Goal: Task Accomplishment & Management: Complete application form

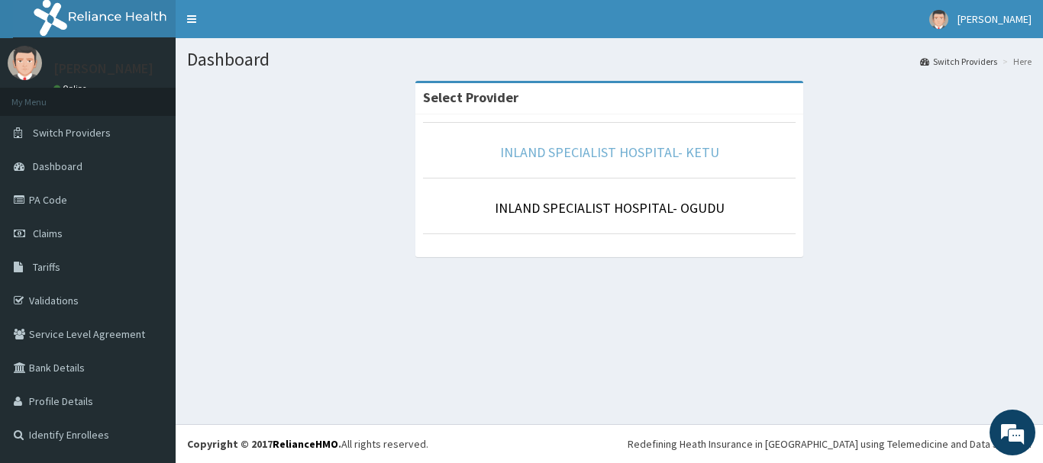
click at [624, 154] on link "INLAND SPECIALIST HOSPITAL- KETU" at bounding box center [609, 153] width 219 height 18
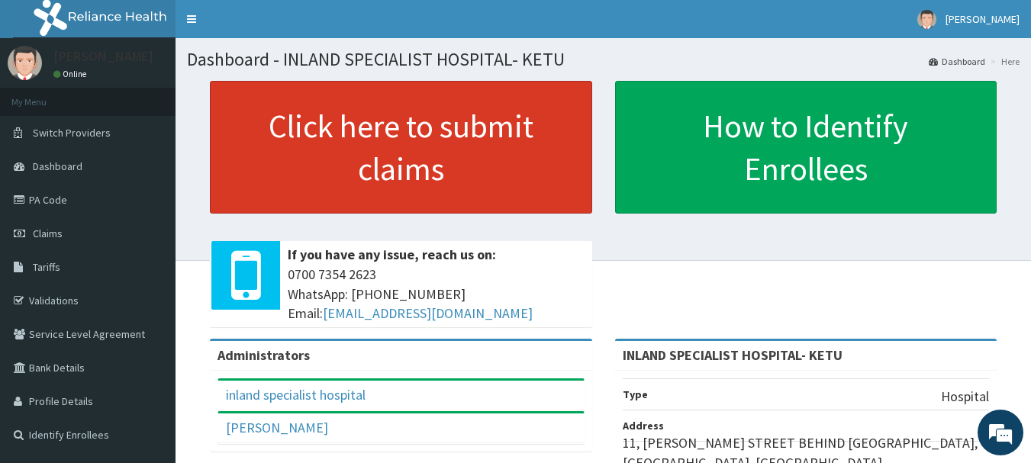
click at [389, 148] on link "Click here to submit claims" at bounding box center [401, 147] width 383 height 133
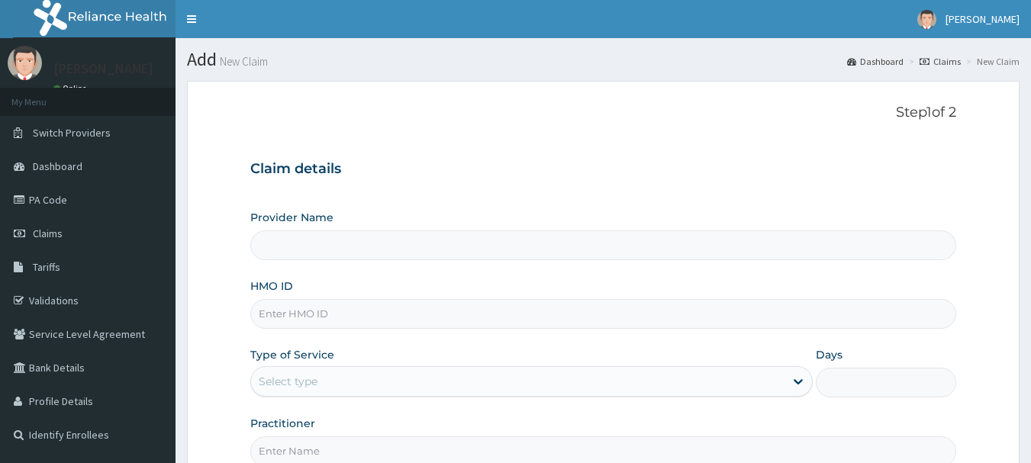
type input "INLAND SPECIALIST HOSPITAL- KETU"
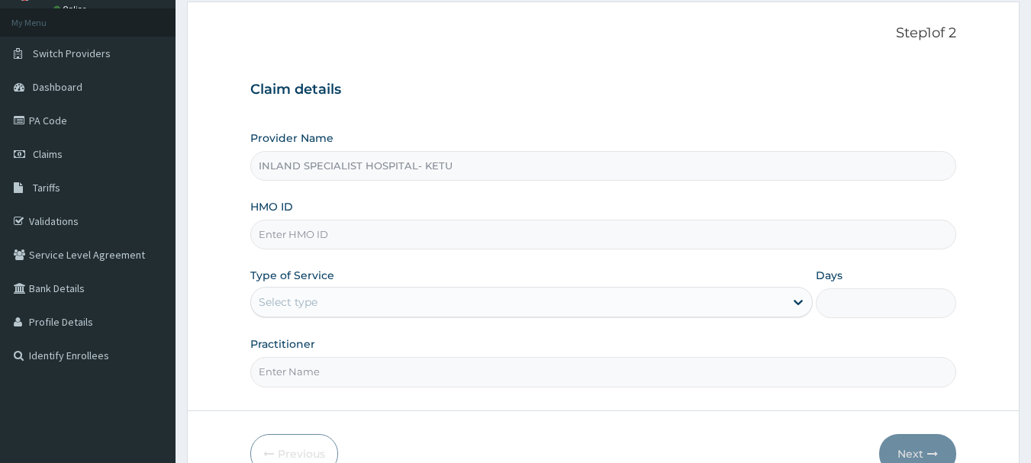
scroll to position [153, 0]
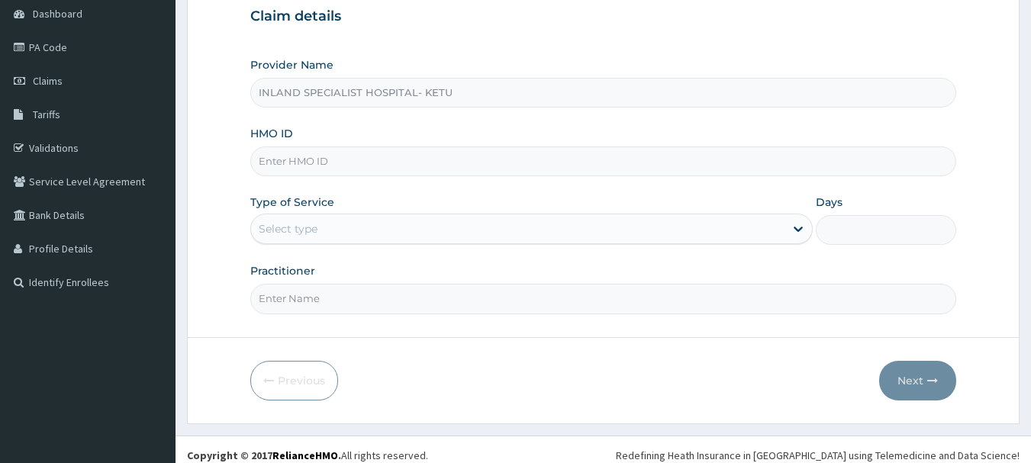
click at [340, 156] on input "HMO ID" at bounding box center [603, 162] width 707 height 30
click at [319, 167] on input "HMO ID" at bounding box center [603, 162] width 707 height 30
type input "p"
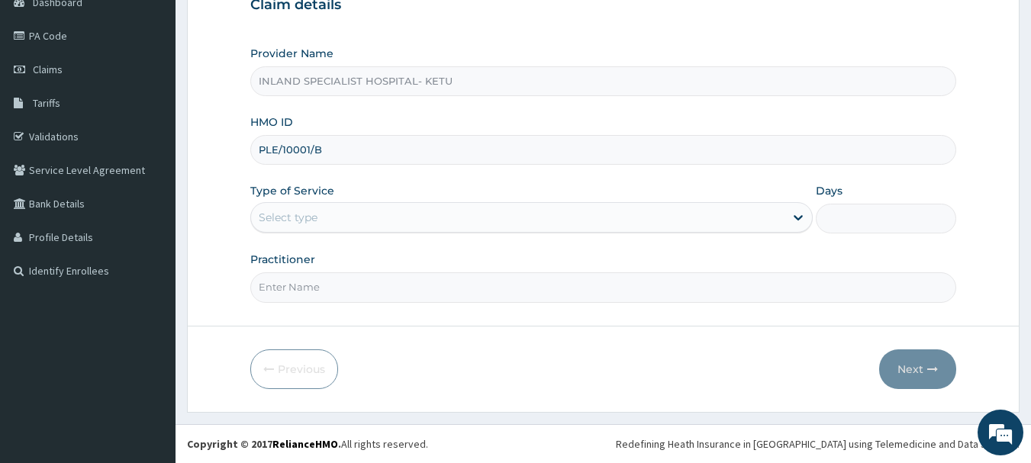
type input "PLE/10001/B"
click at [322, 208] on div "Select type" at bounding box center [518, 217] width 534 height 24
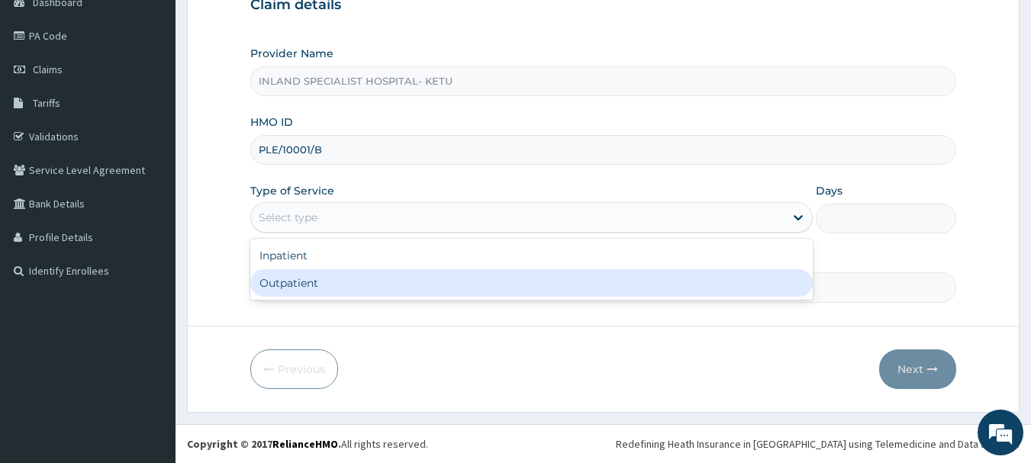
click at [282, 273] on div "Outpatient" at bounding box center [531, 283] width 563 height 27
type input "1"
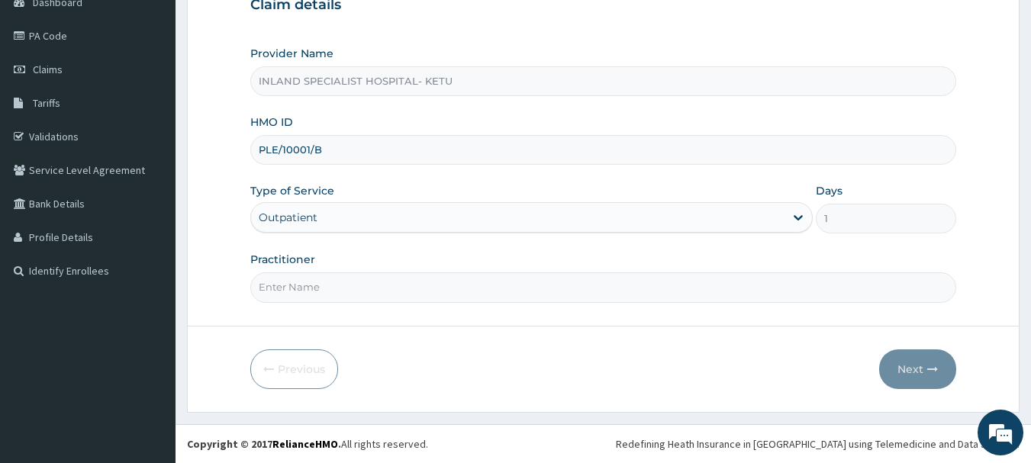
click at [321, 289] on input "Practitioner" at bounding box center [603, 288] width 707 height 30
type input "DR OLUJITAN"
click at [918, 379] on button "Next" at bounding box center [918, 370] width 77 height 40
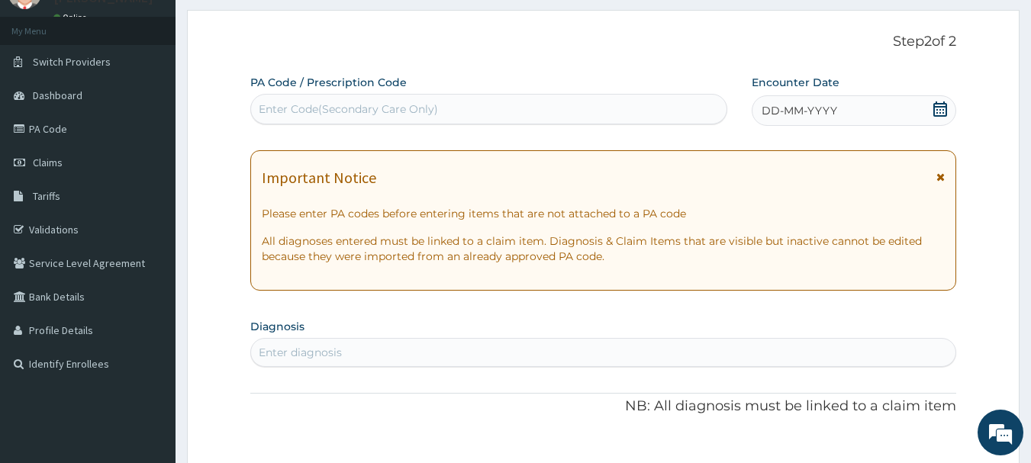
scroll to position [0, 0]
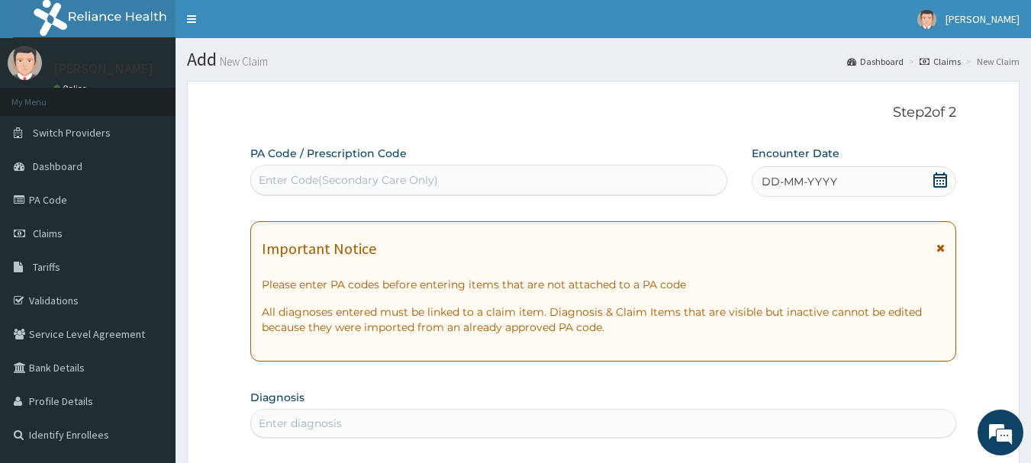
click at [940, 179] on icon at bounding box center [940, 180] width 15 height 15
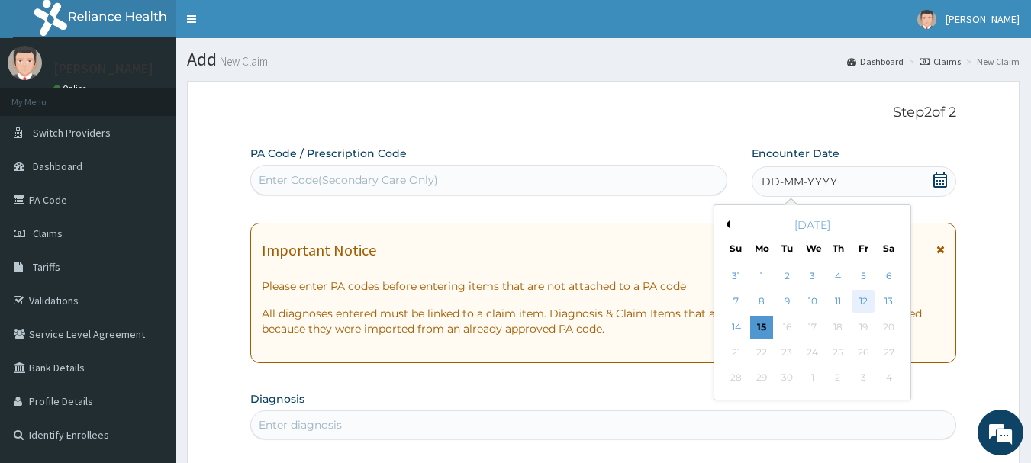
click at [872, 300] on div "12" at bounding box center [863, 302] width 23 height 23
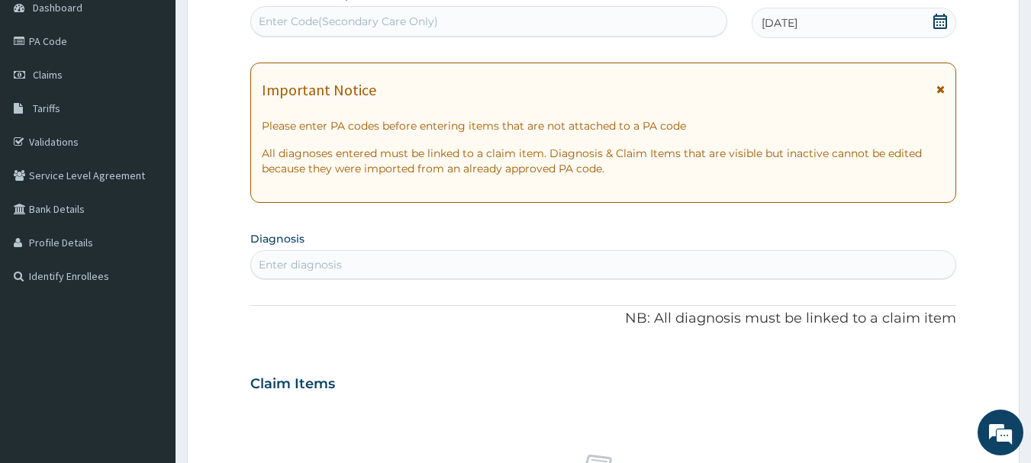
scroll to position [229, 0]
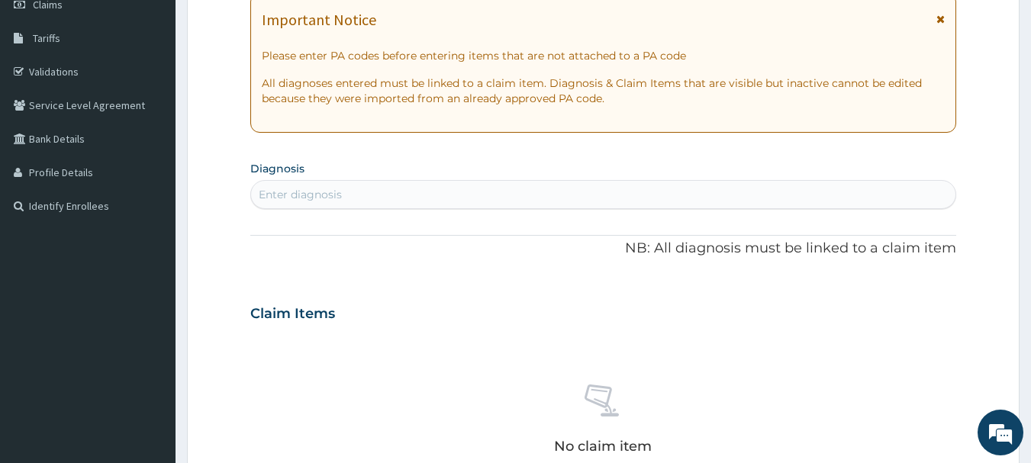
click at [380, 196] on div "Enter diagnosis" at bounding box center [603, 194] width 705 height 24
type input "SEPSIS"
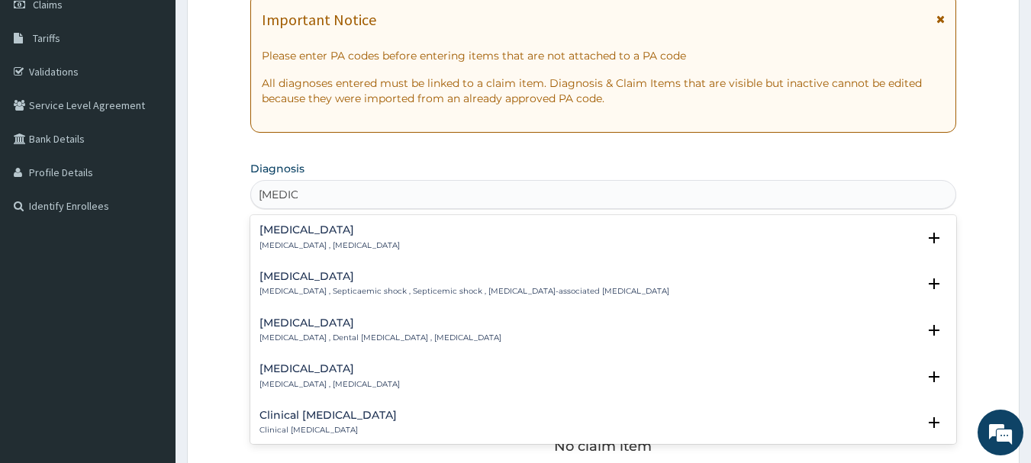
click at [305, 242] on p "Systemic infection , Sepsis" at bounding box center [330, 245] width 140 height 11
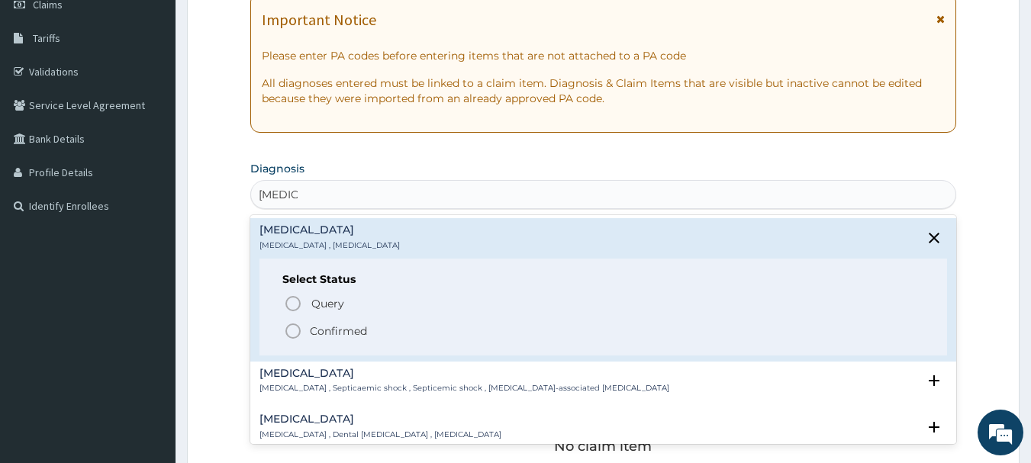
click at [297, 329] on icon "status option filled" at bounding box center [293, 331] width 18 height 18
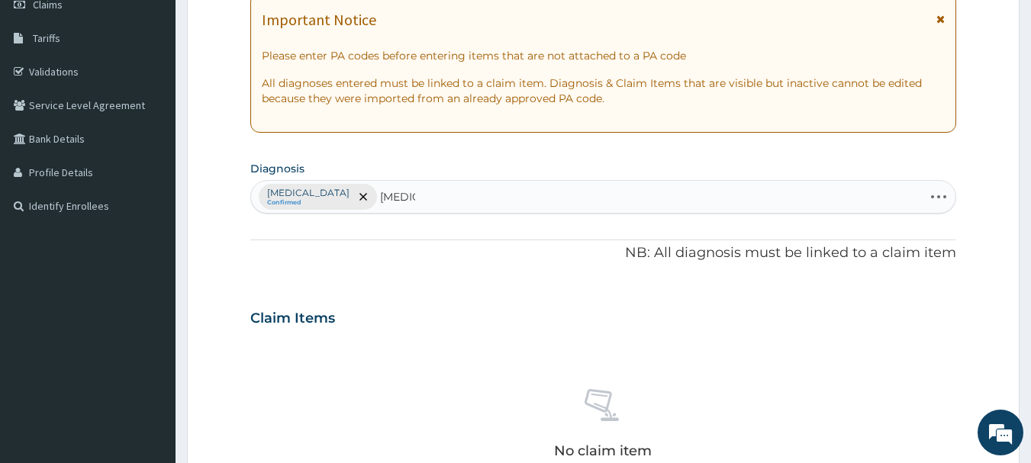
type input "AMENO"
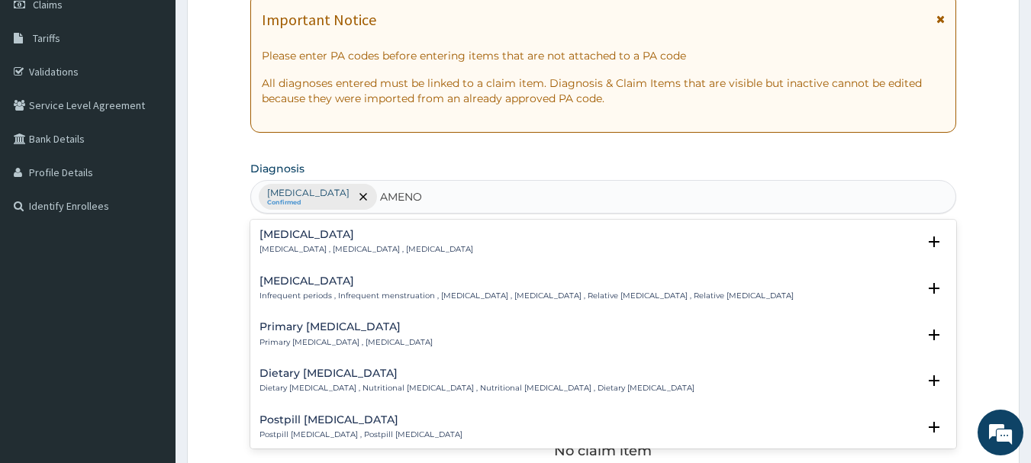
click at [282, 231] on h4 "Amenorrhea" at bounding box center [367, 234] width 214 height 11
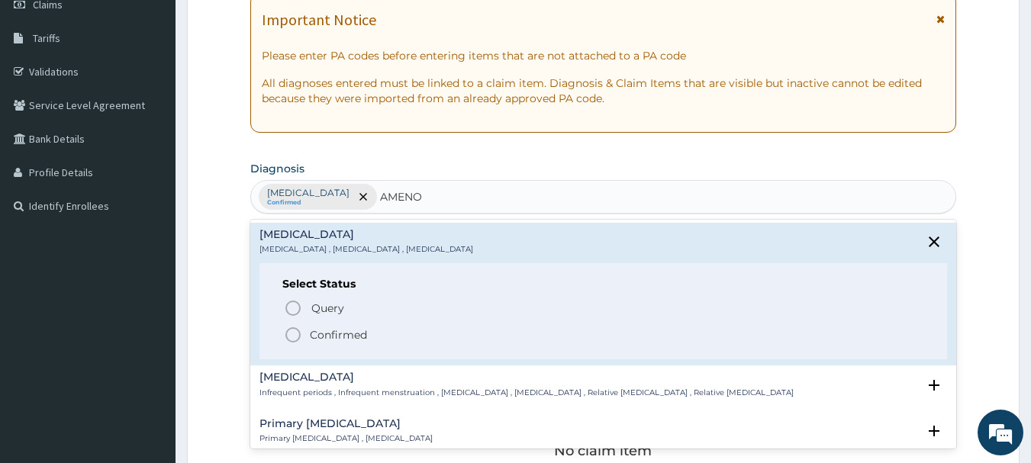
click at [292, 334] on icon "status option filled" at bounding box center [293, 335] width 18 height 18
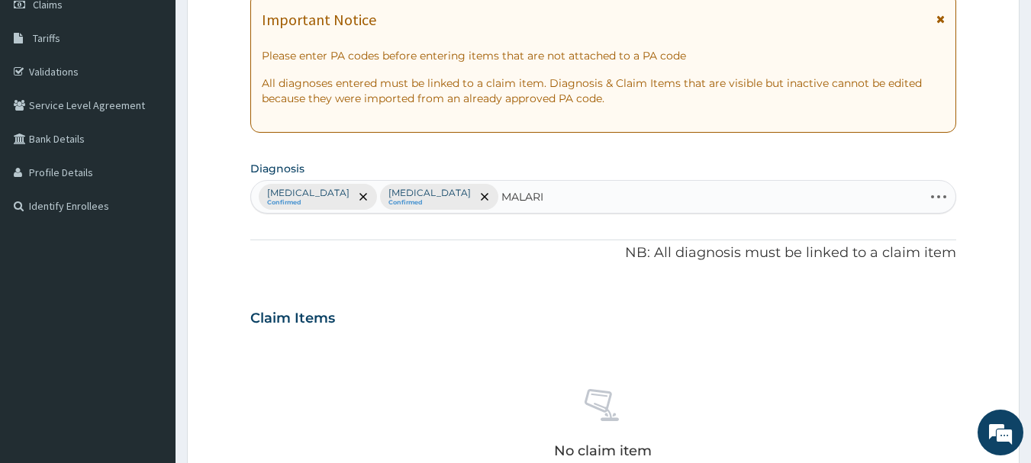
type input "MALARIA"
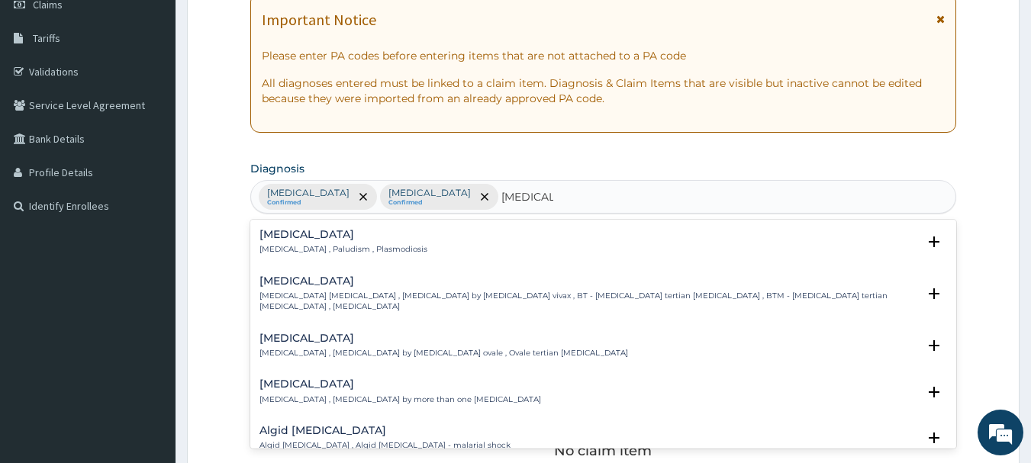
click at [283, 235] on h4 "Malaria" at bounding box center [344, 234] width 168 height 11
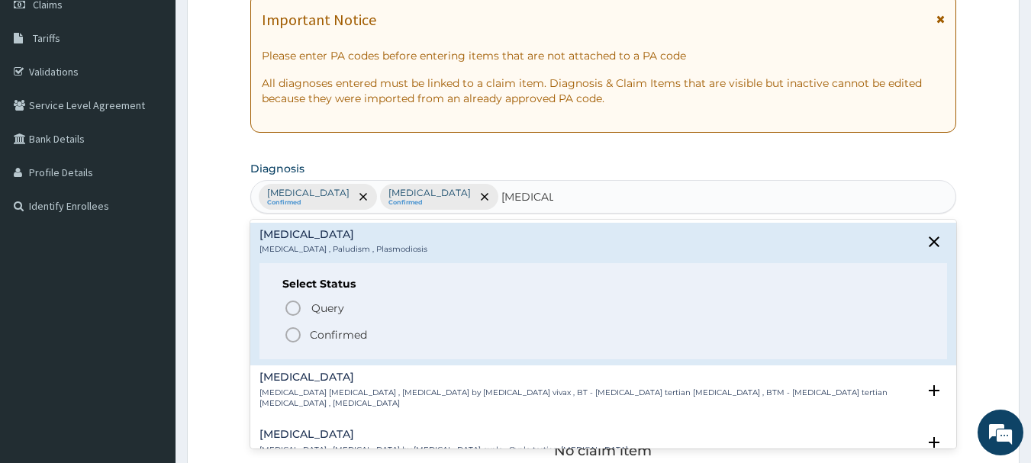
click at [292, 336] on icon "status option filled" at bounding box center [293, 335] width 18 height 18
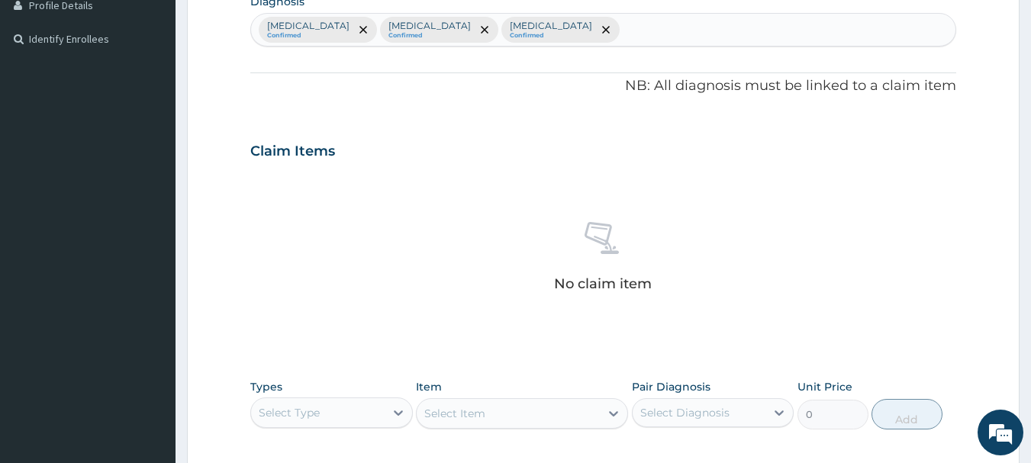
scroll to position [534, 0]
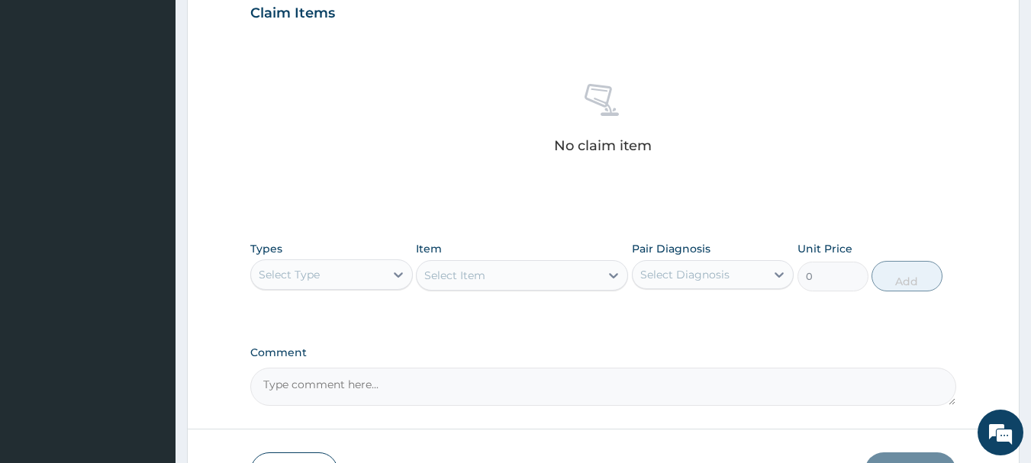
click at [322, 273] on div "Select Type" at bounding box center [318, 275] width 134 height 24
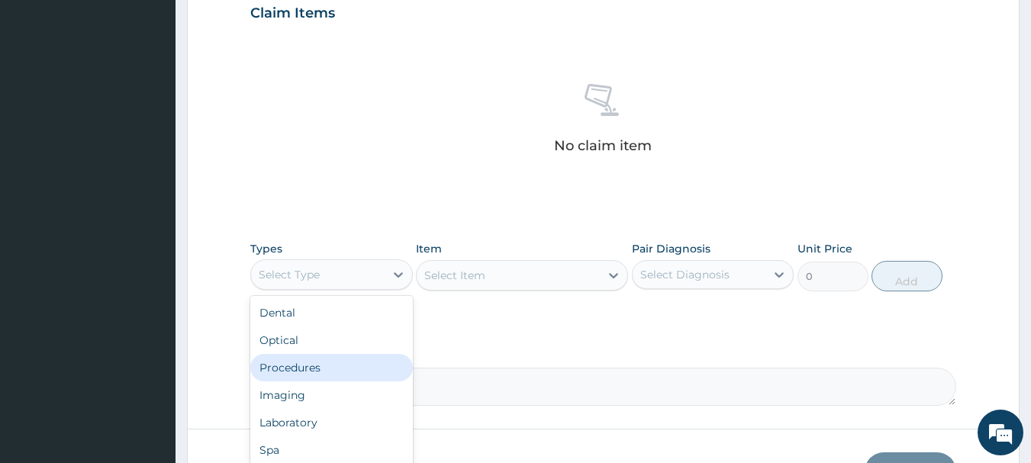
drag, startPoint x: 303, startPoint y: 362, endPoint x: 457, endPoint y: 294, distance: 167.8
click at [303, 361] on div "Procedures" at bounding box center [331, 367] width 163 height 27
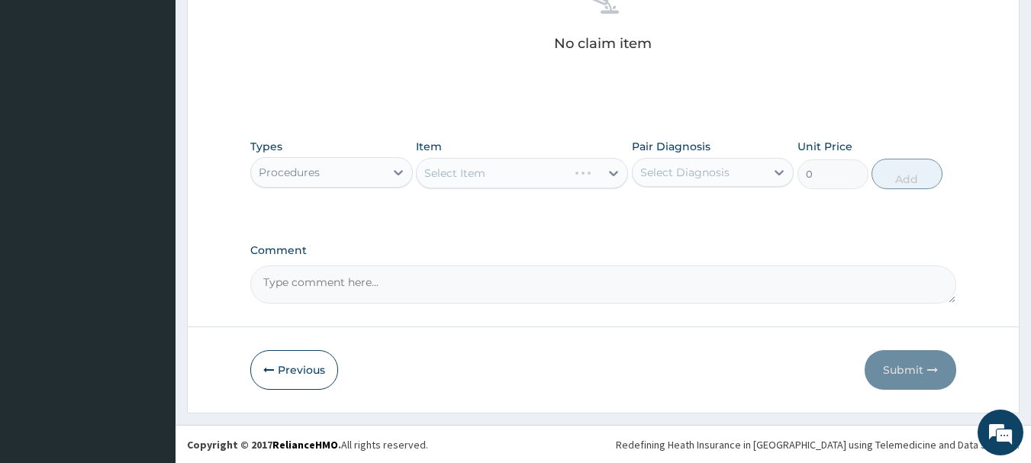
scroll to position [638, 0]
click at [469, 183] on div "Select Item" at bounding box center [522, 172] width 212 height 31
click at [463, 163] on div "Select Item" at bounding box center [522, 172] width 212 height 31
click at [495, 186] on div "Select Item" at bounding box center [522, 172] width 212 height 31
click at [485, 176] on div "Select Item" at bounding box center [522, 172] width 212 height 31
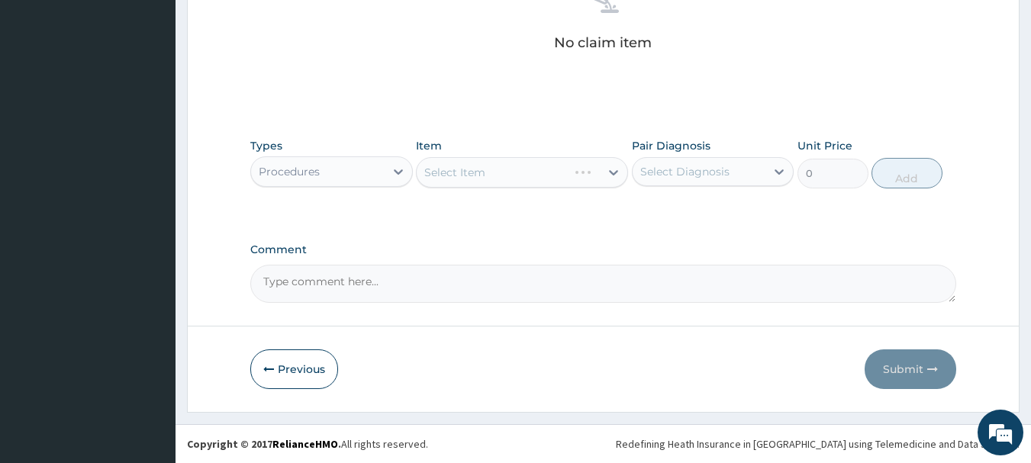
click at [485, 176] on div "Select Item" at bounding box center [522, 172] width 212 height 31
click at [471, 165] on div "Select Item" at bounding box center [522, 172] width 212 height 31
click at [513, 169] on div "Select Item" at bounding box center [522, 172] width 212 height 31
click at [484, 177] on div "Select Item" at bounding box center [454, 172] width 61 height 15
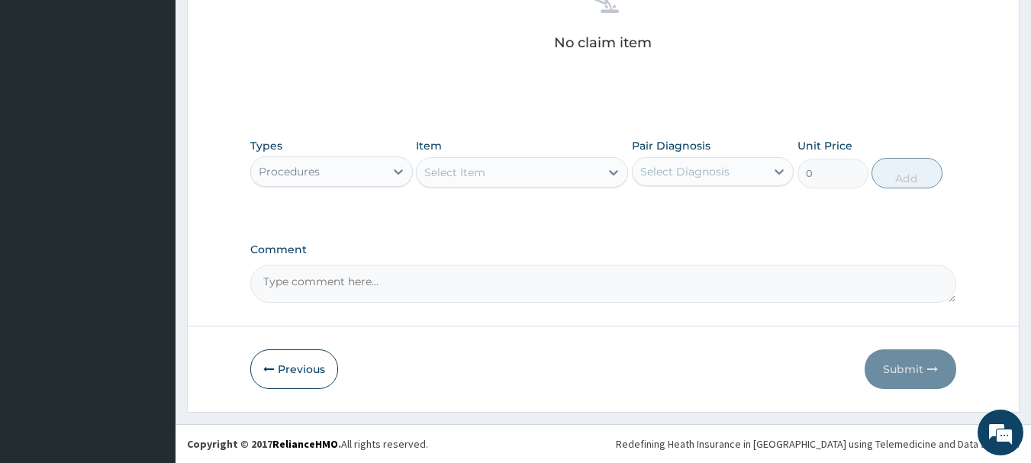
click at [484, 177] on div "Select Item" at bounding box center [454, 172] width 61 height 15
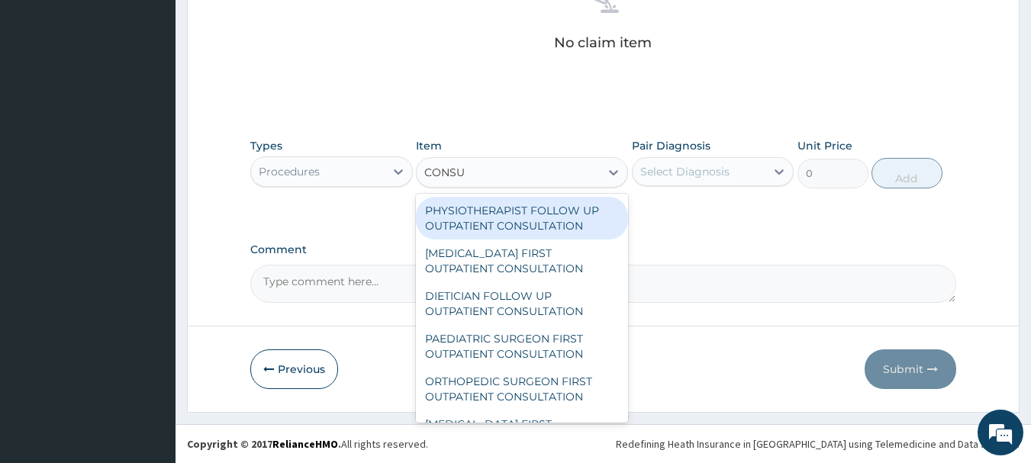
type input "CONSUL"
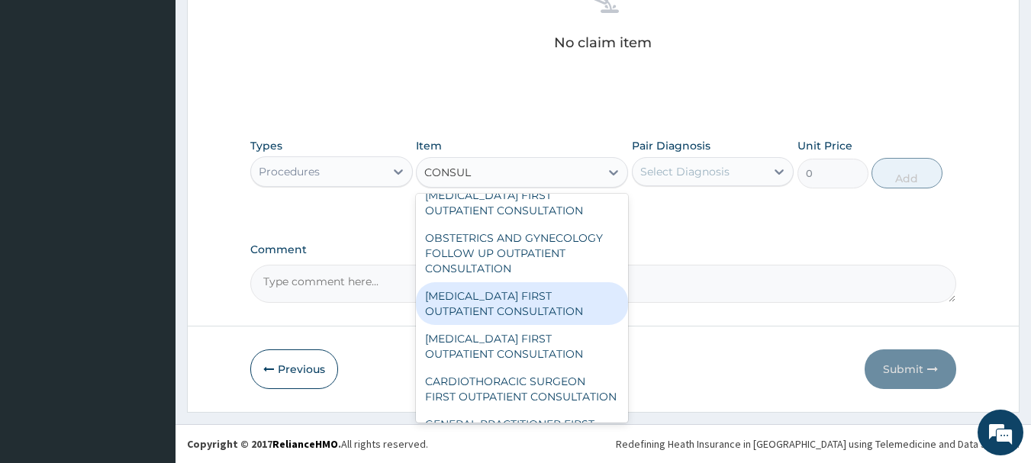
scroll to position [305, 0]
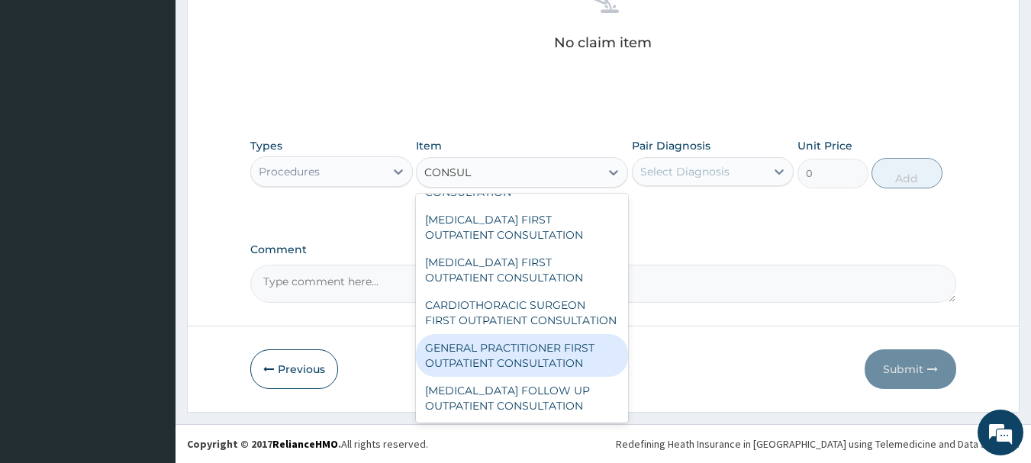
click at [494, 377] on div "GENERAL PRACTITIONER FIRST OUTPATIENT CONSULTATION" at bounding box center [522, 355] width 212 height 43
type input "3750"
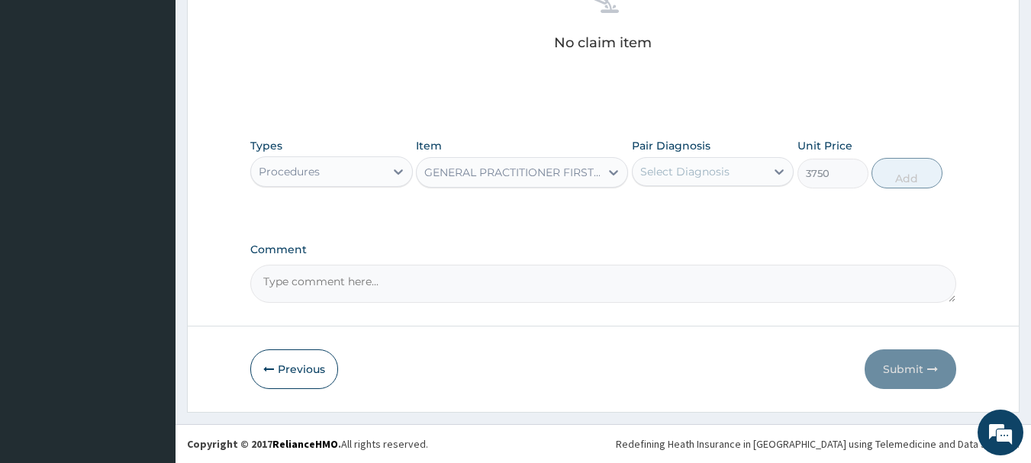
click at [694, 172] on div "Select Diagnosis" at bounding box center [685, 171] width 89 height 15
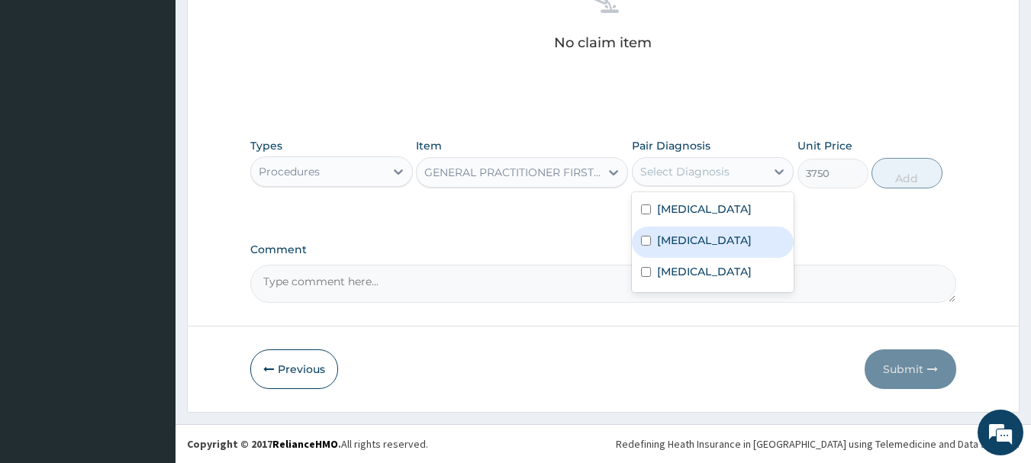
click at [681, 247] on label "Amenorrhea" at bounding box center [704, 240] width 95 height 15
checkbox input "true"
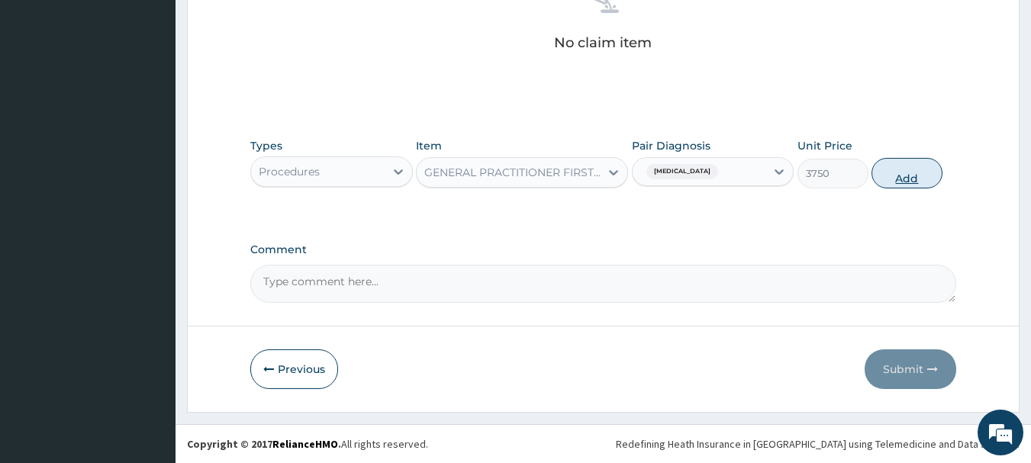
click at [913, 167] on button "Add" at bounding box center [907, 173] width 71 height 31
type input "0"
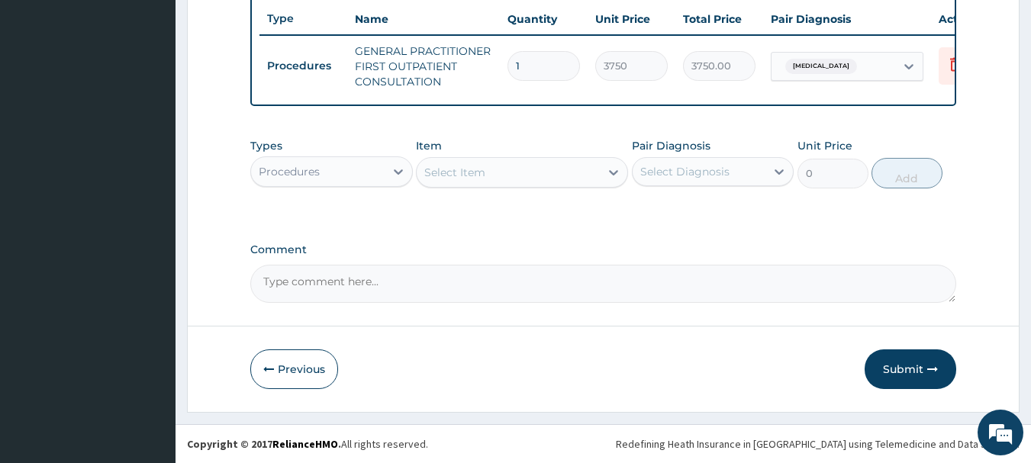
scroll to position [585, 0]
click at [317, 179] on div "Procedures" at bounding box center [318, 172] width 134 height 24
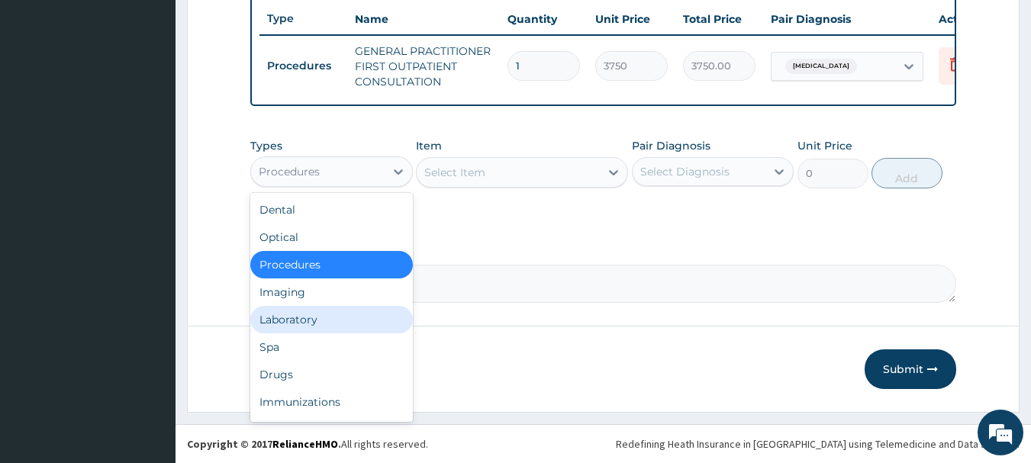
click at [293, 319] on div "Laboratory" at bounding box center [331, 319] width 163 height 27
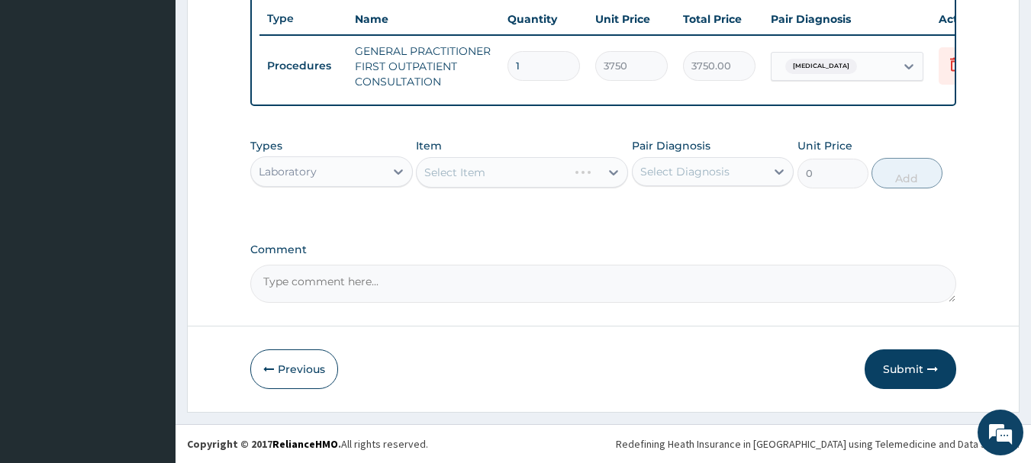
click at [476, 183] on div "Select Item" at bounding box center [522, 172] width 212 height 31
click at [460, 175] on div "Select Item" at bounding box center [454, 172] width 61 height 15
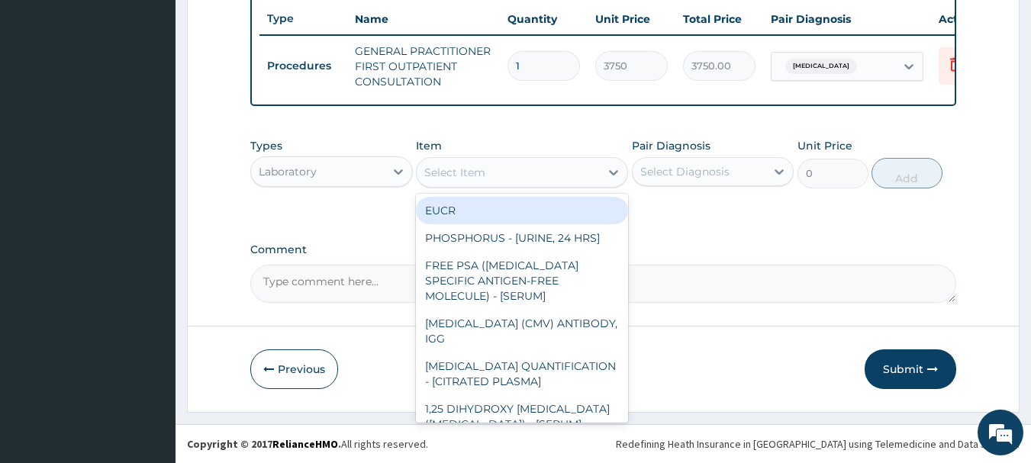
click at [460, 175] on div "Select Item" at bounding box center [454, 172] width 61 height 15
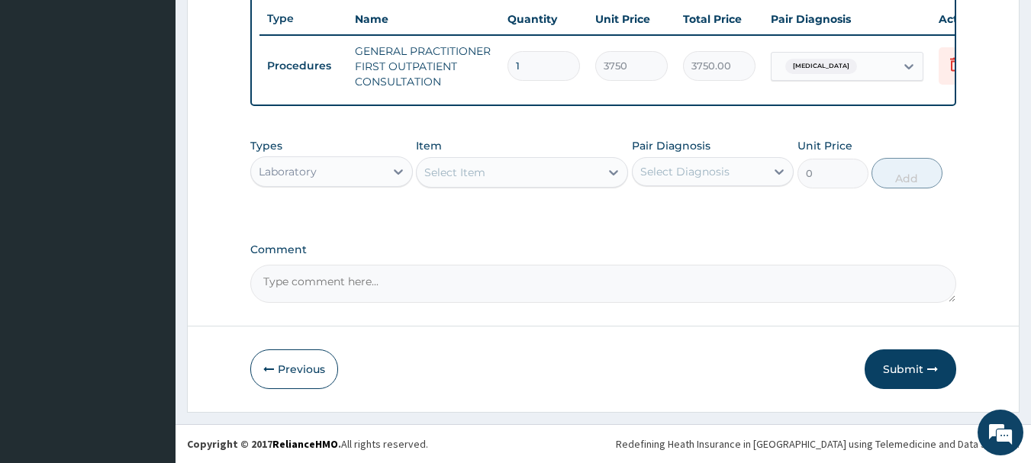
click at [493, 176] on div "Select Item" at bounding box center [508, 172] width 183 height 24
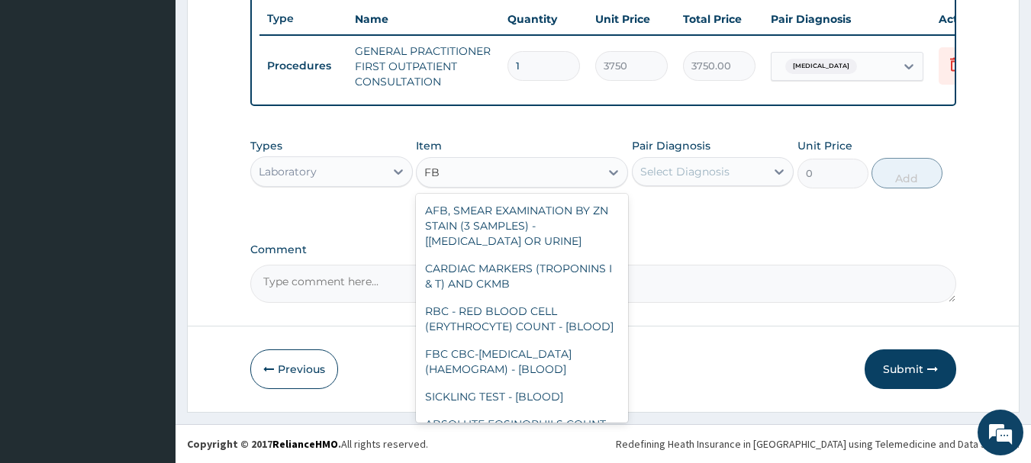
type input "FBC"
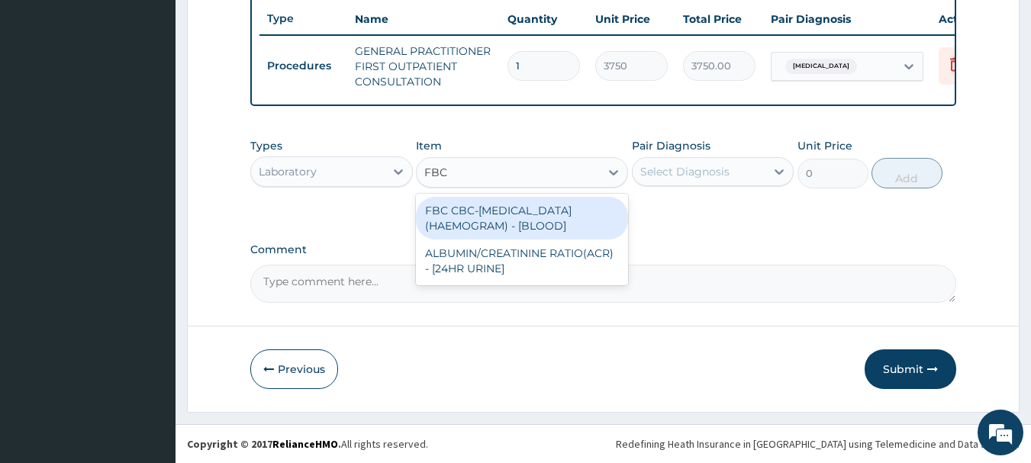
click at [506, 220] on div "FBC CBC-COMPLETE BLOOD COUNT (HAEMOGRAM) - [BLOOD]" at bounding box center [522, 218] width 212 height 43
type input "5000"
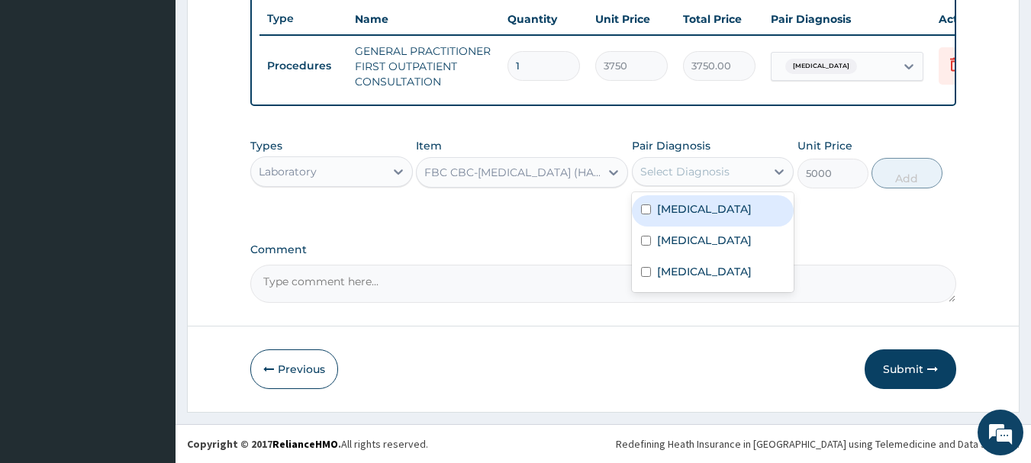
click at [677, 172] on div "Select Diagnosis" at bounding box center [685, 171] width 89 height 15
click at [678, 209] on label "Sepsis" at bounding box center [704, 209] width 95 height 15
checkbox input "true"
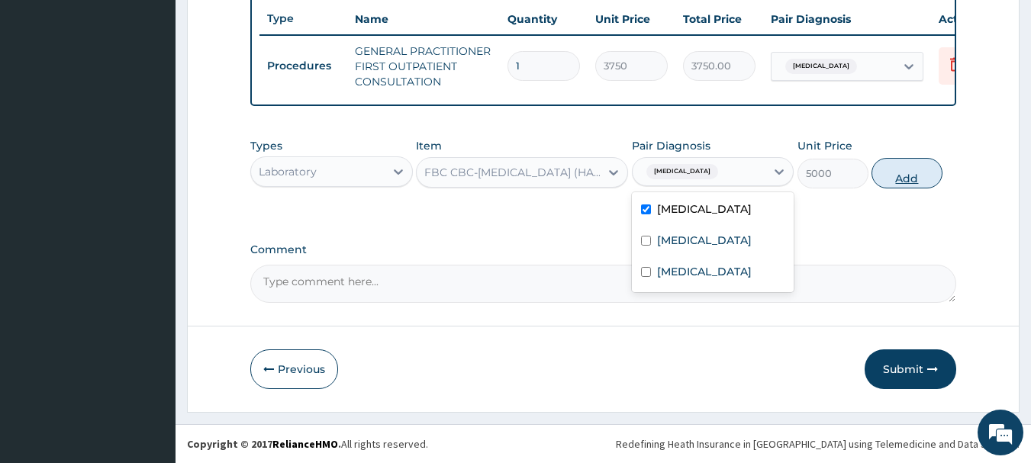
click at [928, 170] on button "Add" at bounding box center [907, 173] width 71 height 31
type input "0"
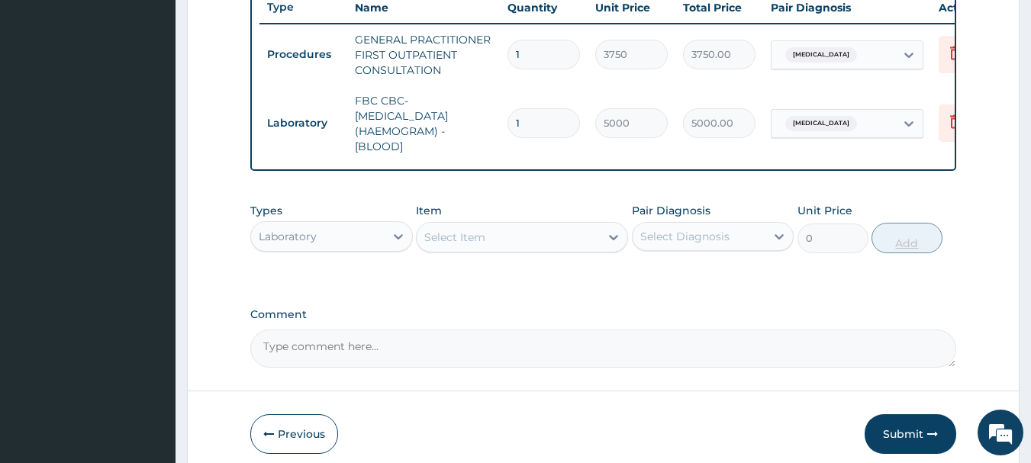
scroll to position [0, 60]
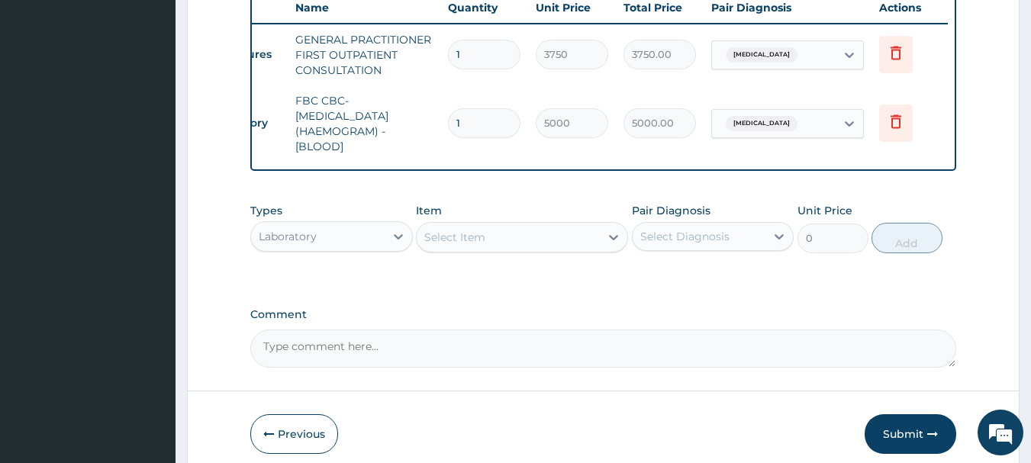
click at [452, 245] on div "Select Item" at bounding box center [454, 237] width 61 height 15
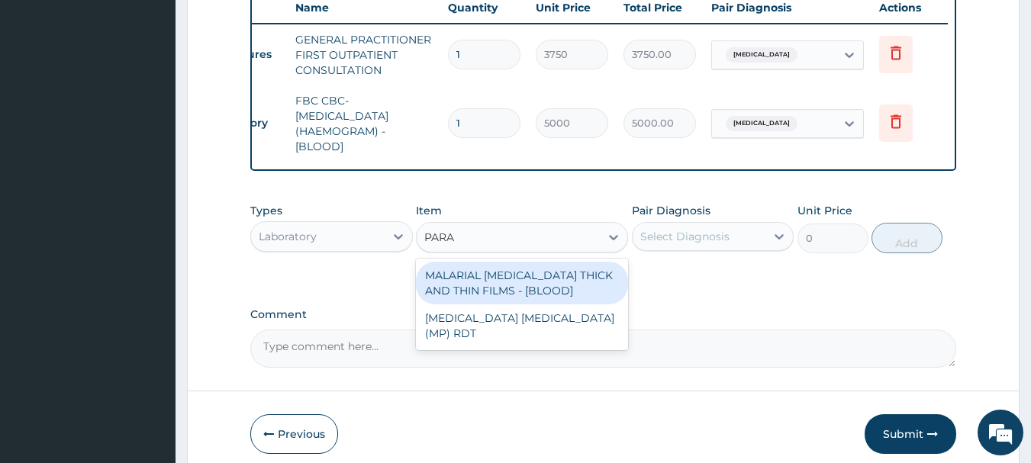
type input "PARAS"
click at [463, 294] on div "MALARIAL PARASITE THICK AND THIN FILMS - [BLOOD]" at bounding box center [522, 283] width 212 height 43
type input "2187.5"
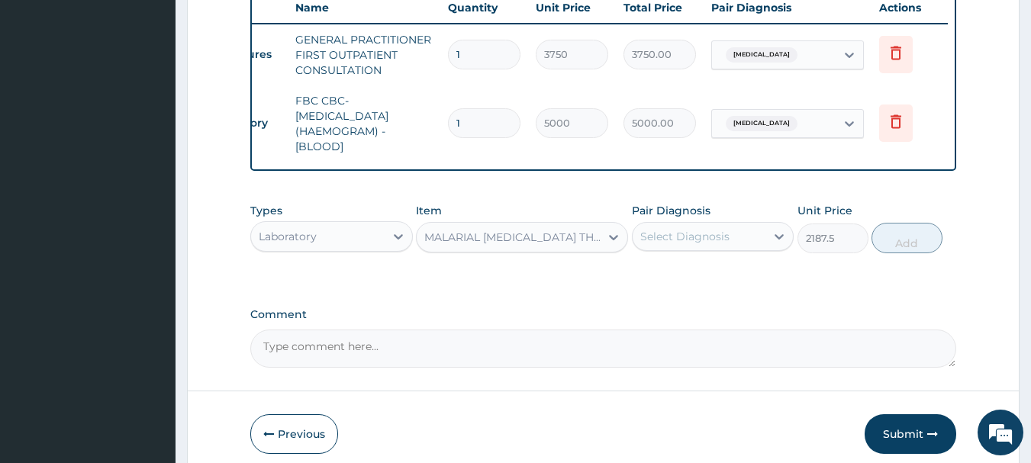
click at [676, 244] on div "Select Diagnosis" at bounding box center [685, 236] width 89 height 15
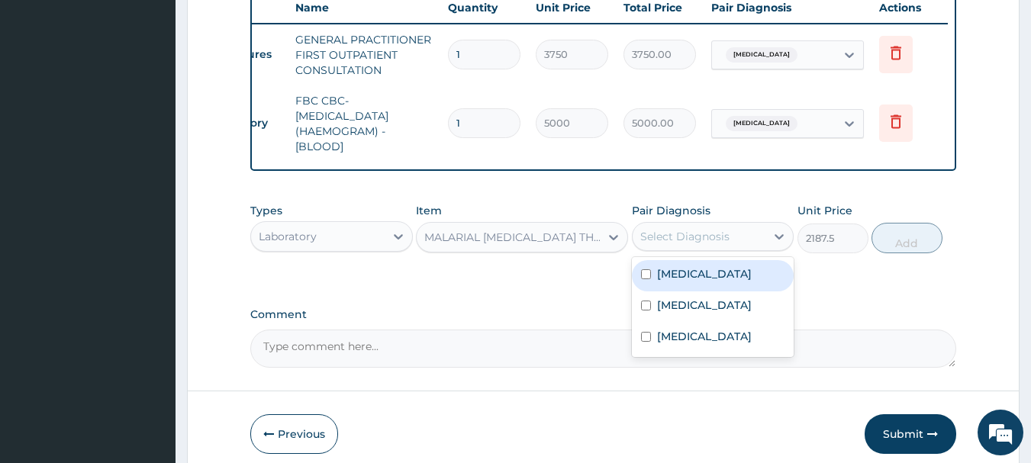
click at [676, 244] on div "Select Diagnosis" at bounding box center [685, 236] width 89 height 15
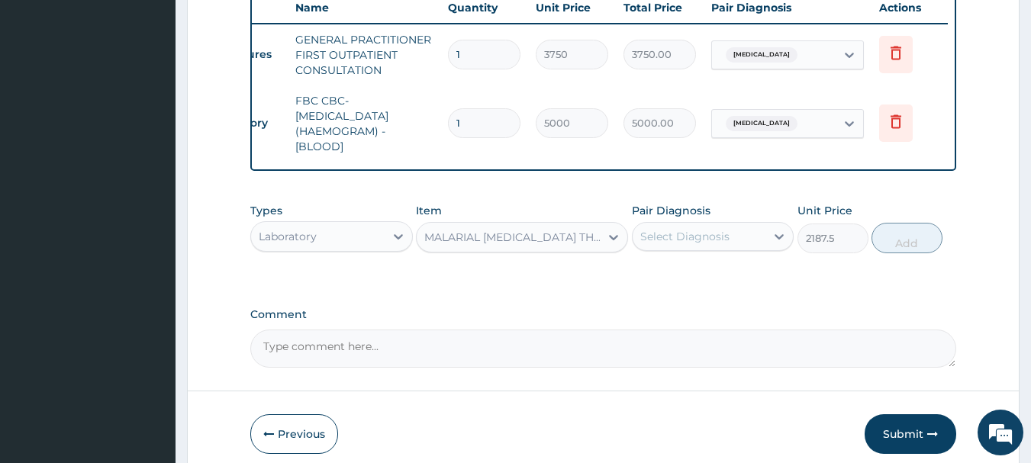
click at [676, 244] on div "Select Diagnosis" at bounding box center [685, 236] width 89 height 15
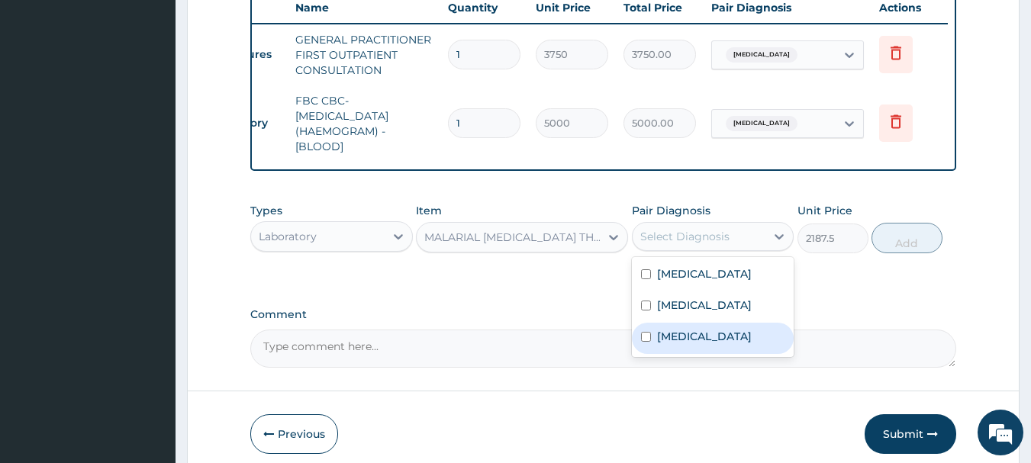
click at [683, 344] on label "Malaria" at bounding box center [704, 336] width 95 height 15
checkbox input "true"
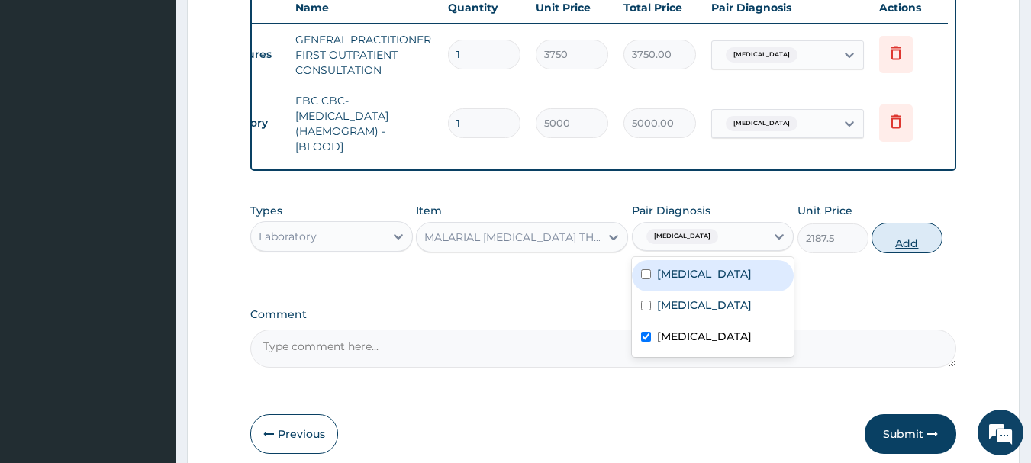
click at [907, 250] on button "Add" at bounding box center [907, 238] width 71 height 31
type input "0"
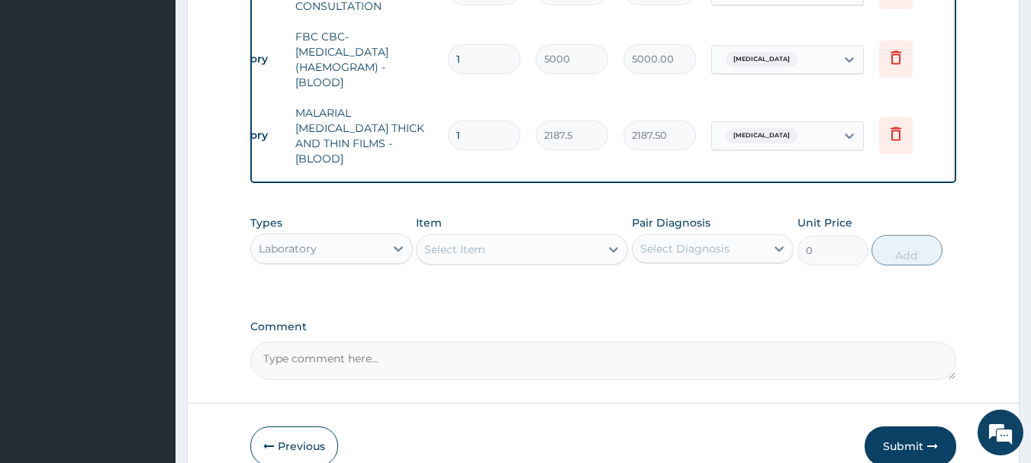
scroll to position [722, 0]
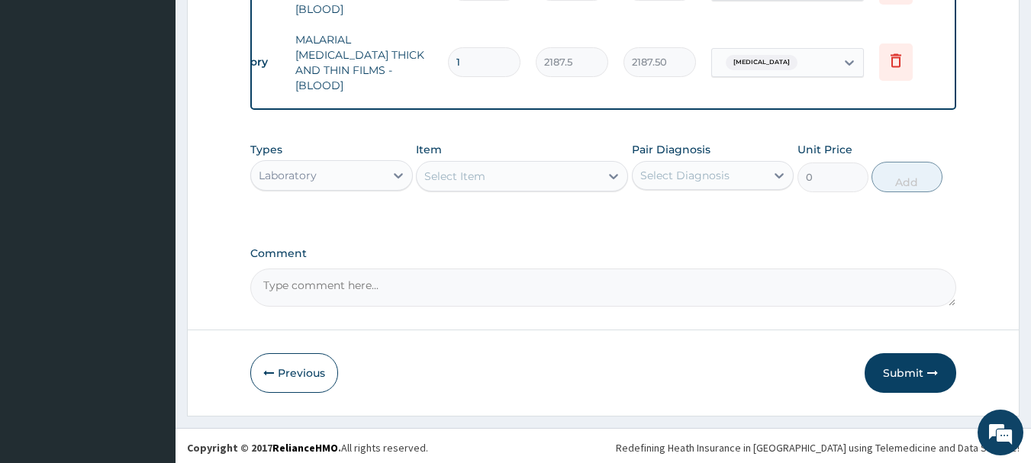
click at [334, 179] on div "Laboratory" at bounding box center [318, 175] width 134 height 24
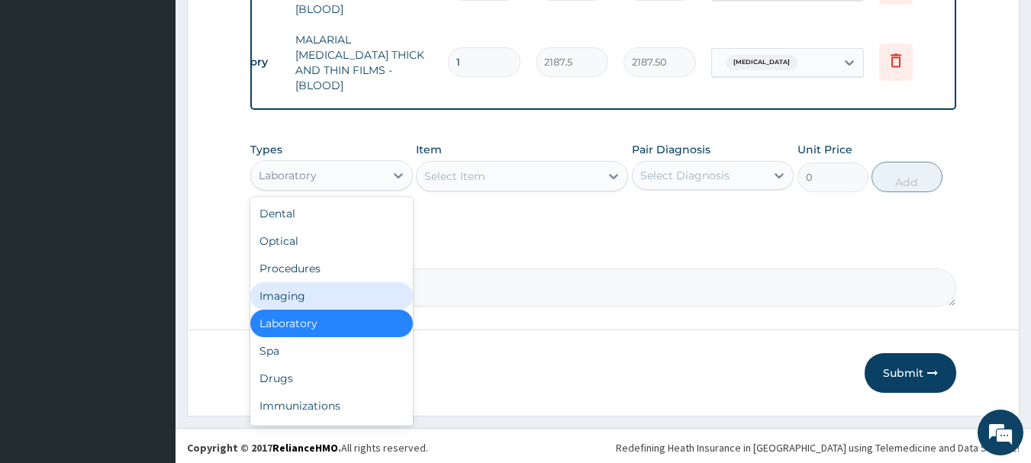
scroll to position [52, 0]
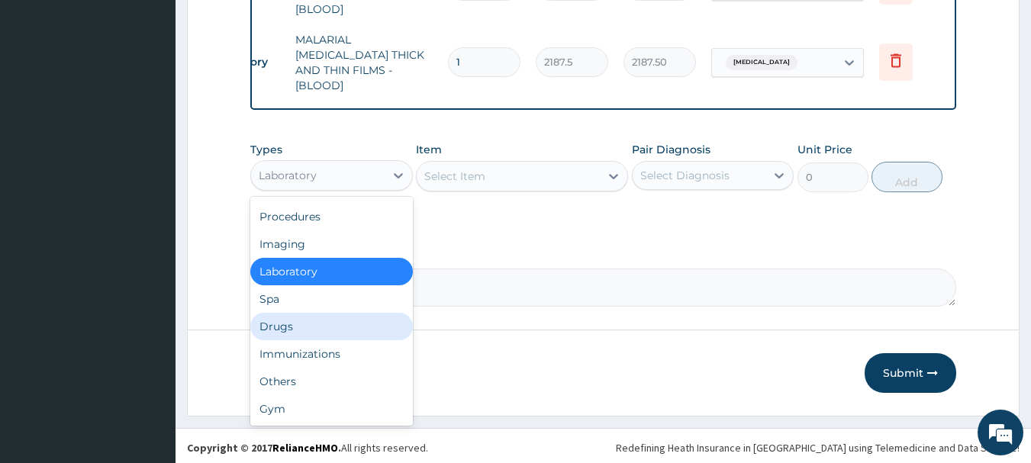
click at [290, 328] on div "Drugs" at bounding box center [331, 326] width 163 height 27
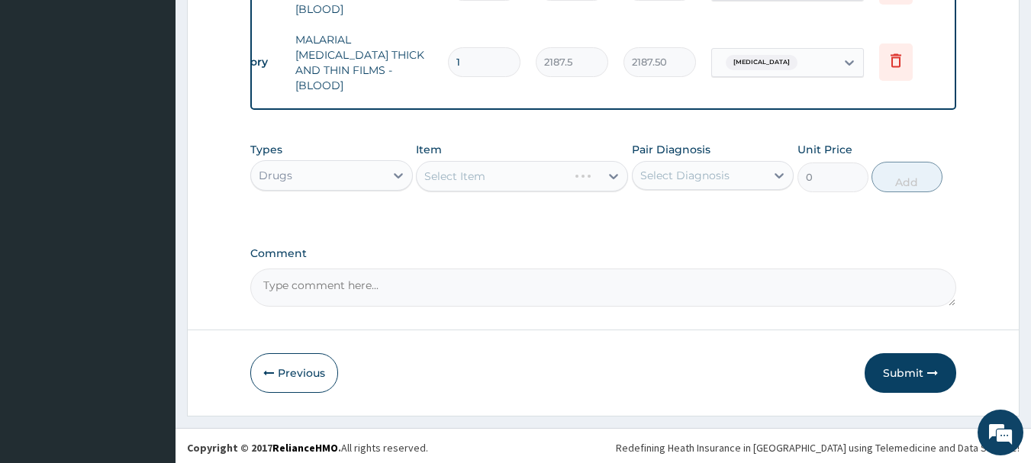
click at [483, 177] on div "Select Item" at bounding box center [522, 176] width 212 height 31
click at [489, 194] on div "Types Drugs Item Select Item Pair Diagnosis Select Diagnosis Unit Price 0 Add" at bounding box center [603, 167] width 707 height 66
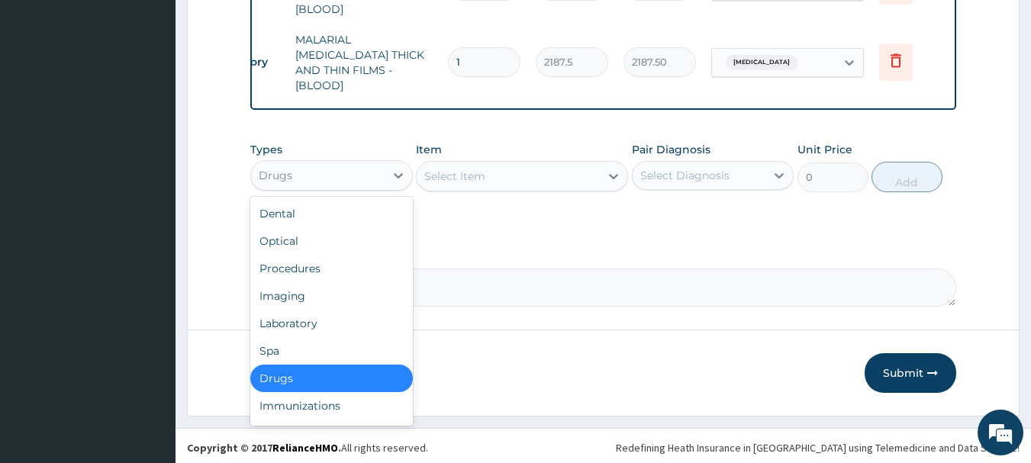
click at [312, 177] on div "Drugs" at bounding box center [318, 175] width 134 height 24
click at [294, 315] on div "Laboratory" at bounding box center [331, 323] width 163 height 27
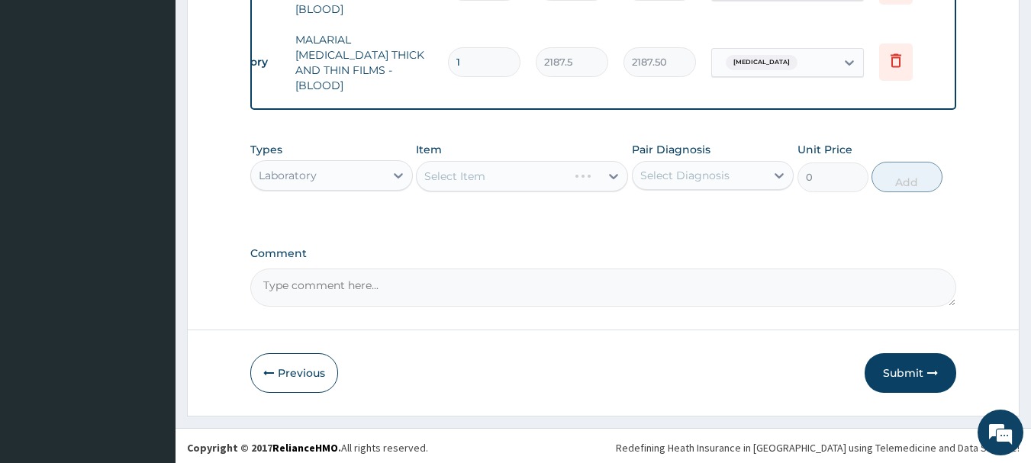
click at [453, 176] on div "Select Item" at bounding box center [522, 176] width 212 height 31
click at [463, 182] on div "Select Item" at bounding box center [508, 176] width 183 height 24
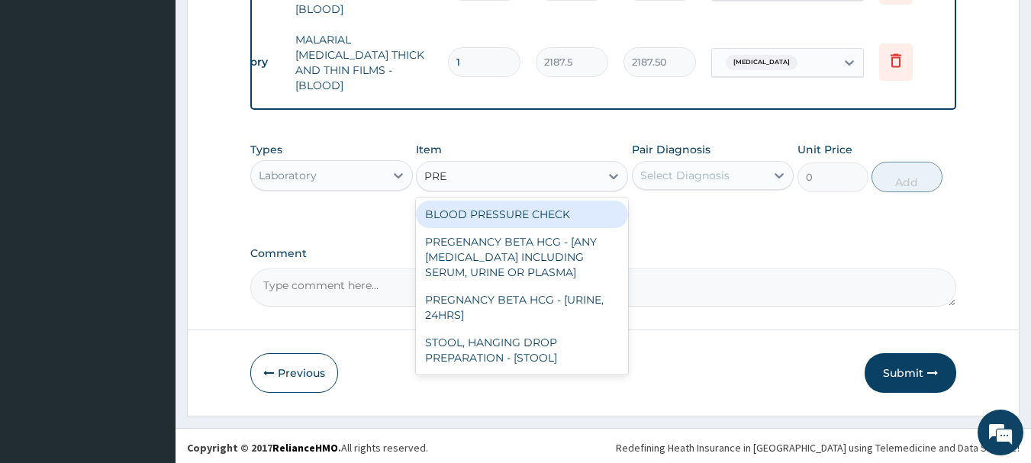
type input "PREG"
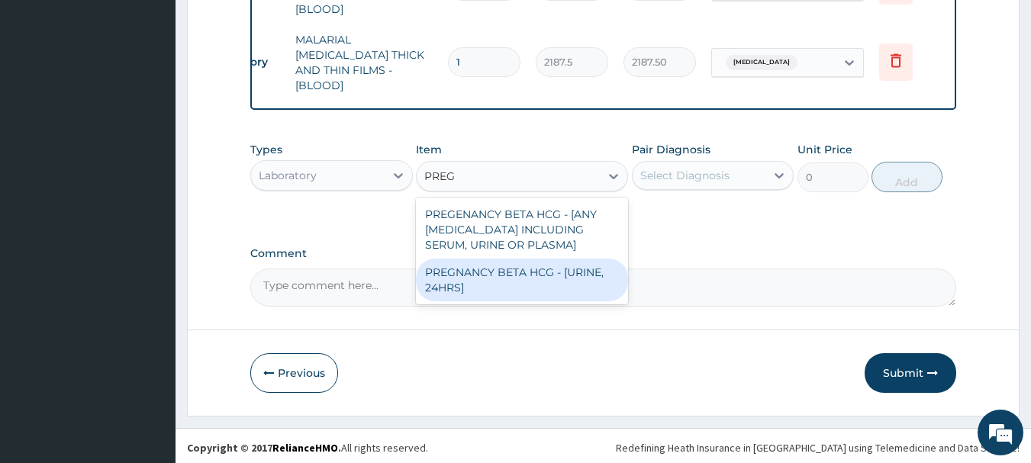
click at [508, 274] on div "PREGNANCY BETA HCG - [URINE, 24HRS]" at bounding box center [522, 280] width 212 height 43
type input "2500"
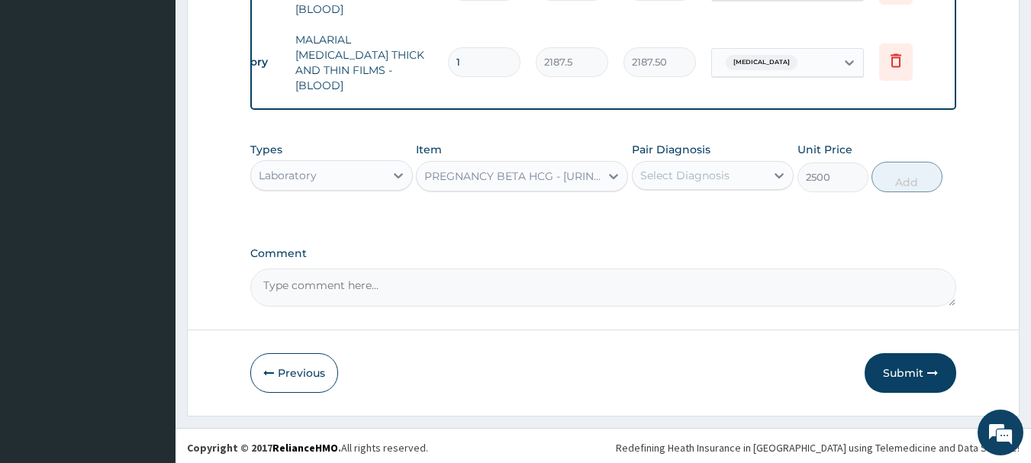
click at [689, 175] on div "Select Diagnosis" at bounding box center [685, 175] width 89 height 15
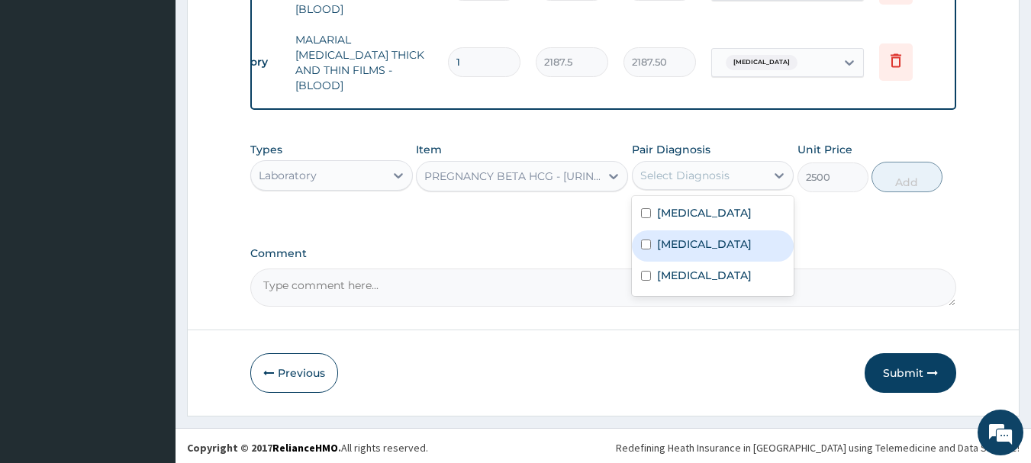
click at [656, 242] on div "Amenorrhea" at bounding box center [713, 246] width 163 height 31
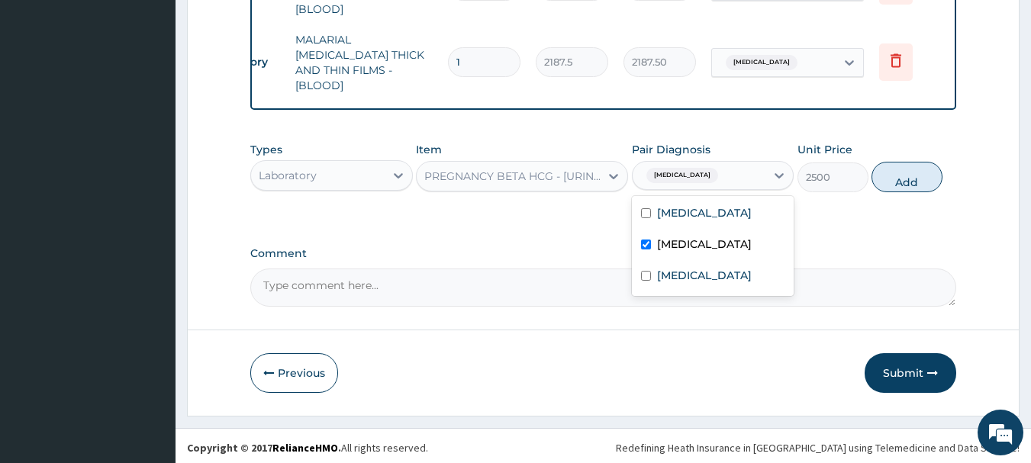
click at [656, 242] on div "Amenorrhea" at bounding box center [713, 246] width 163 height 31
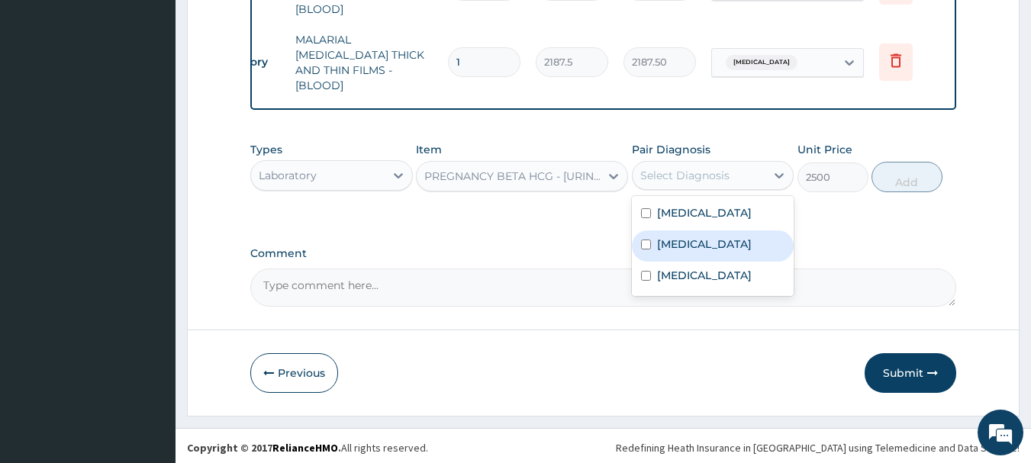
click at [656, 242] on div "Amenorrhea" at bounding box center [713, 246] width 163 height 31
checkbox input "true"
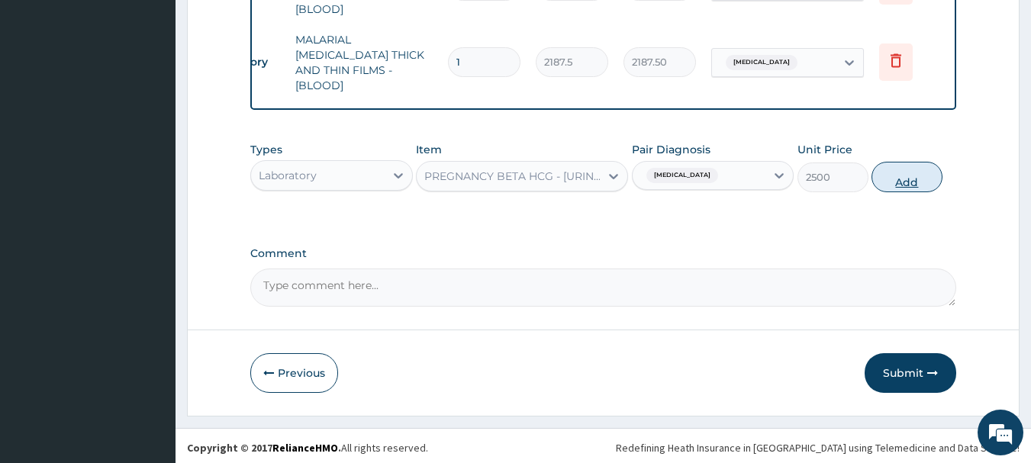
click at [909, 178] on button "Add" at bounding box center [907, 177] width 71 height 31
type input "0"
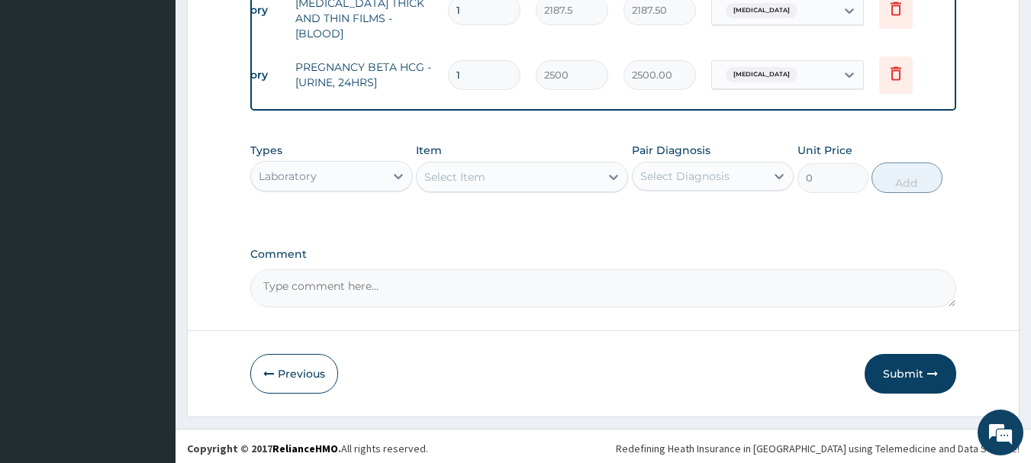
scroll to position [775, 0]
click at [371, 178] on div "Laboratory" at bounding box center [318, 175] width 134 height 24
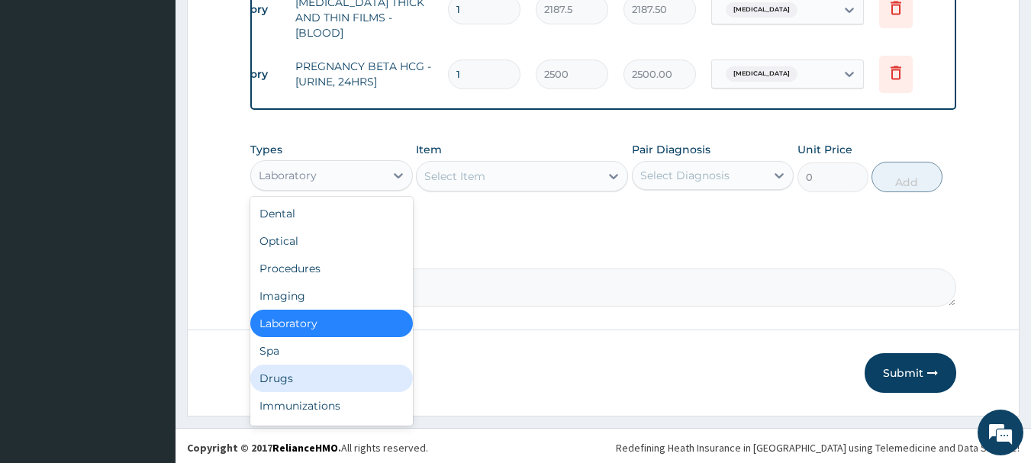
scroll to position [52, 0]
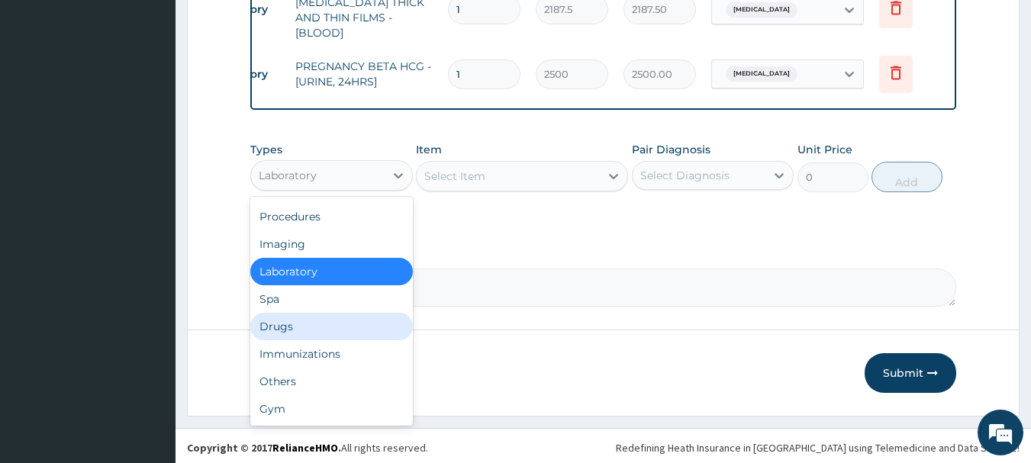
click at [309, 325] on div "Drugs" at bounding box center [331, 326] width 163 height 27
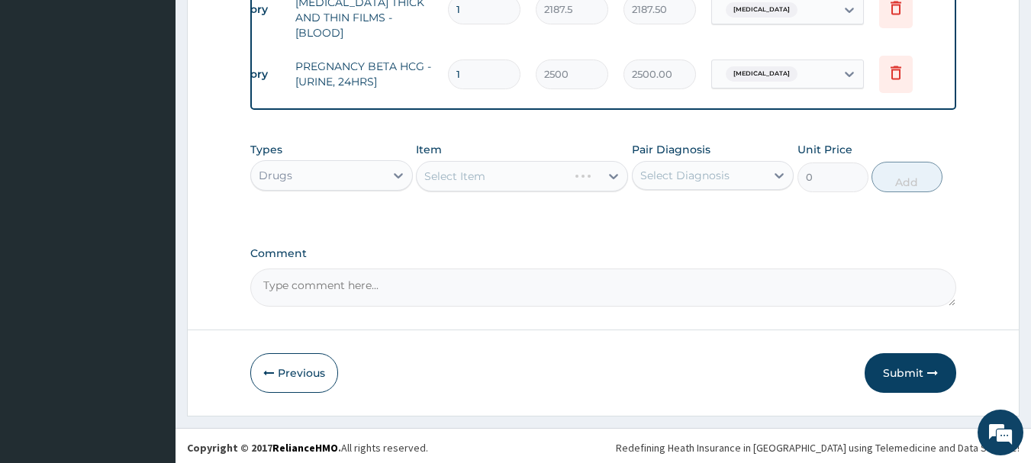
click at [449, 171] on div "Select Item" at bounding box center [522, 176] width 212 height 31
click at [525, 170] on div "Select Item" at bounding box center [522, 176] width 212 height 31
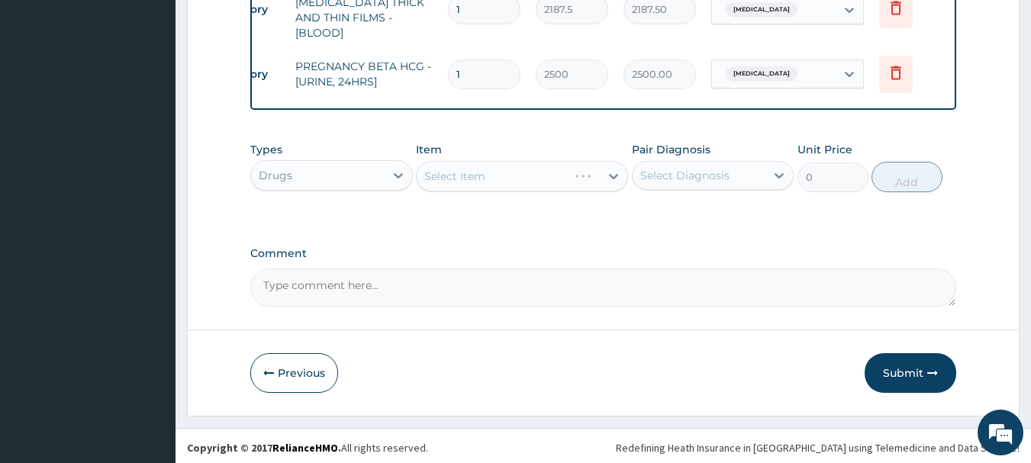
click at [525, 170] on div "Select Item" at bounding box center [522, 176] width 212 height 31
click at [466, 172] on div "Select Item" at bounding box center [522, 176] width 212 height 31
click at [466, 170] on div "Select Item" at bounding box center [522, 176] width 212 height 31
click at [550, 176] on div "Select Item" at bounding box center [522, 176] width 212 height 31
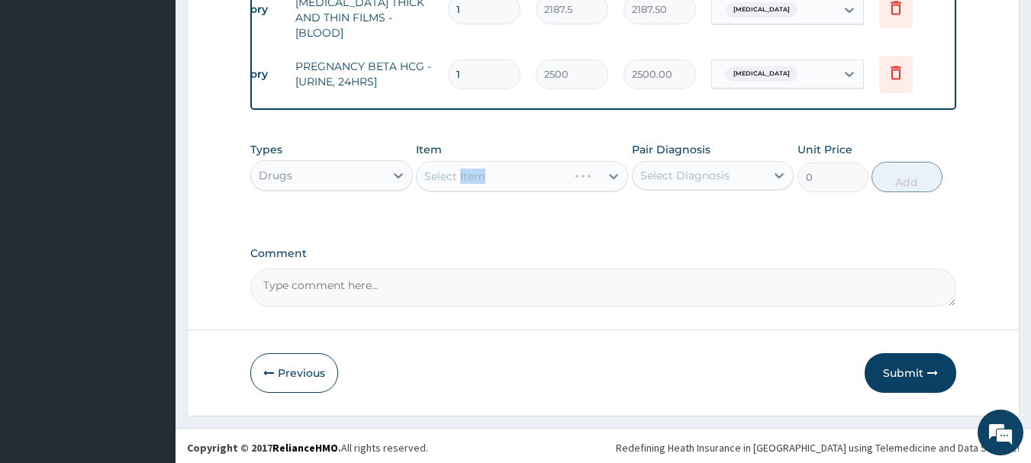
click at [550, 176] on div "Select Item" at bounding box center [522, 176] width 212 height 31
click at [560, 174] on div "Select Item" at bounding box center [522, 176] width 212 height 31
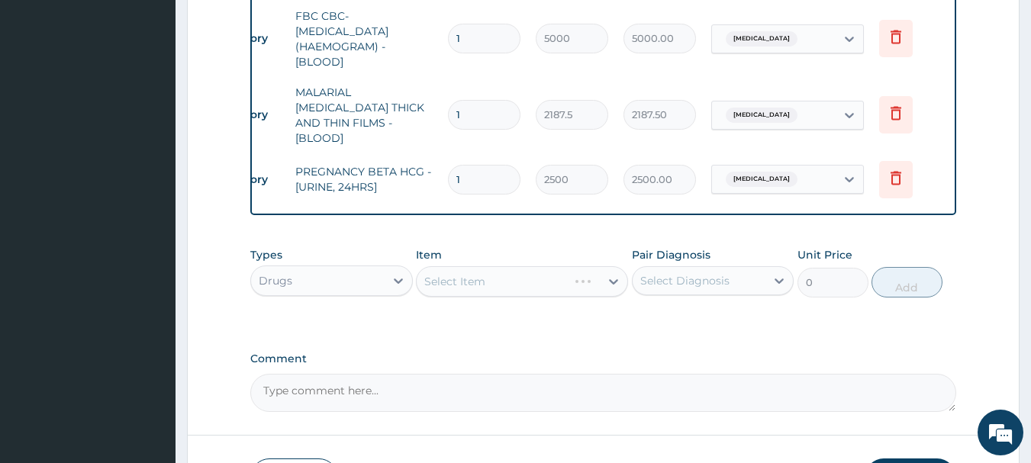
scroll to position [775, 0]
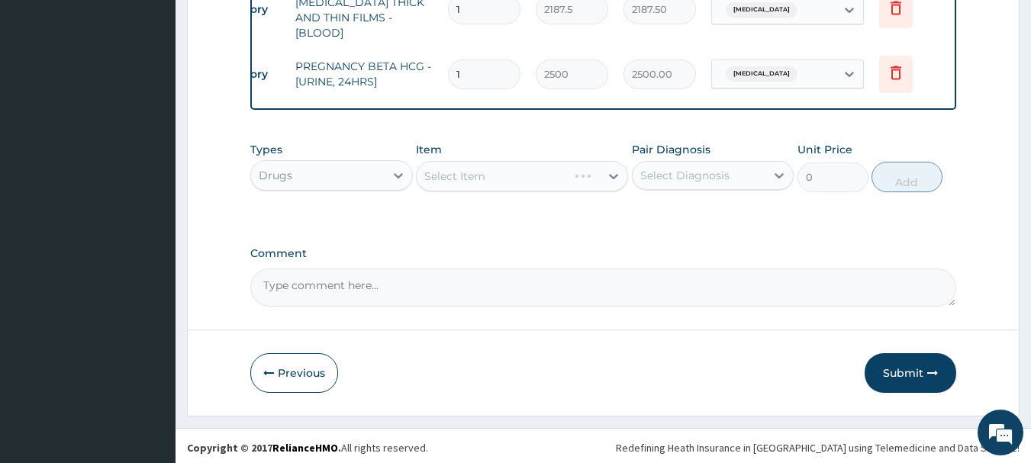
click at [475, 172] on div "Select Item" at bounding box center [522, 176] width 212 height 31
click at [584, 165] on div "Select Item" at bounding box center [522, 176] width 212 height 31
click at [539, 174] on div "Select Item" at bounding box center [522, 176] width 212 height 31
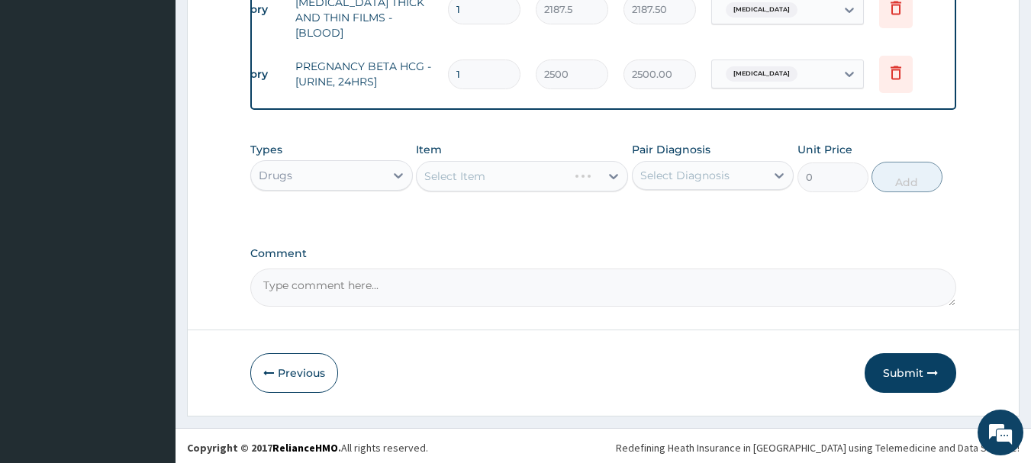
click at [539, 174] on div "Select Item" at bounding box center [492, 176] width 151 height 24
click at [497, 182] on div "Select Item" at bounding box center [508, 176] width 183 height 24
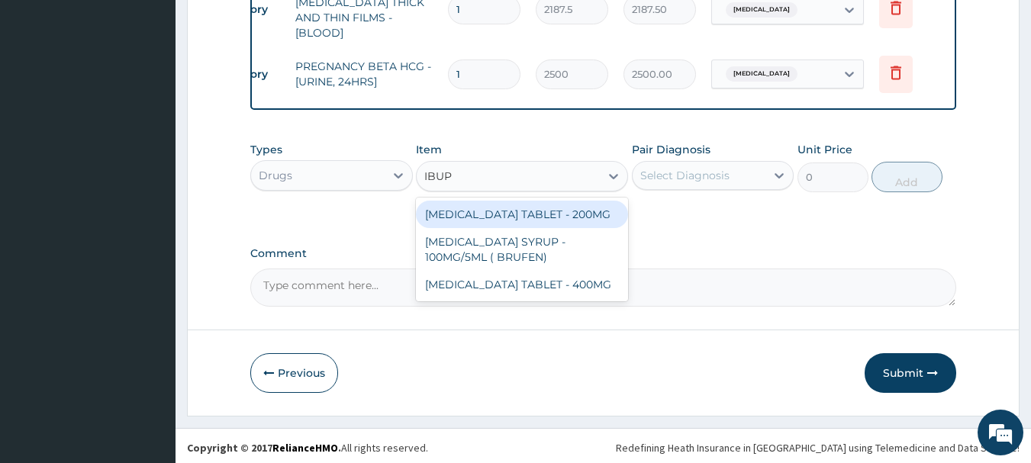
type input "IBUPR"
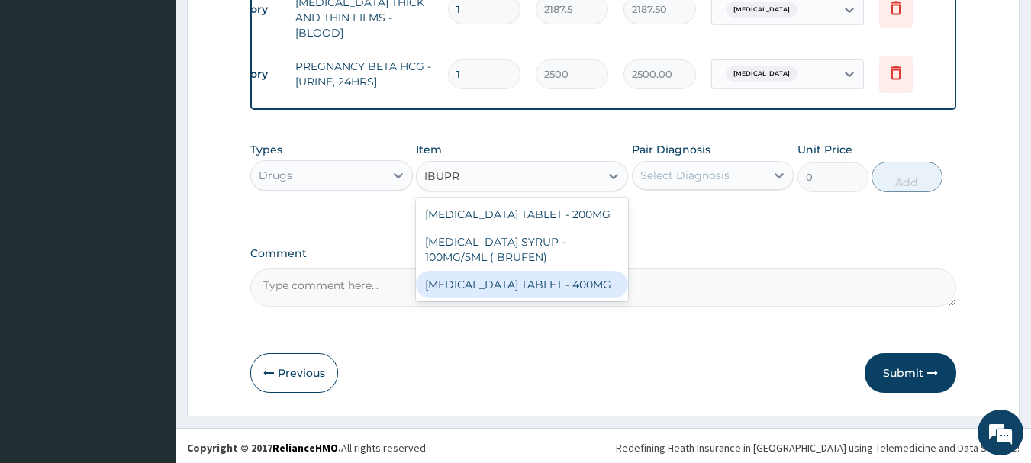
click at [523, 281] on div "IBUPROFEN TABLET - 400MG" at bounding box center [522, 284] width 212 height 27
type input "560"
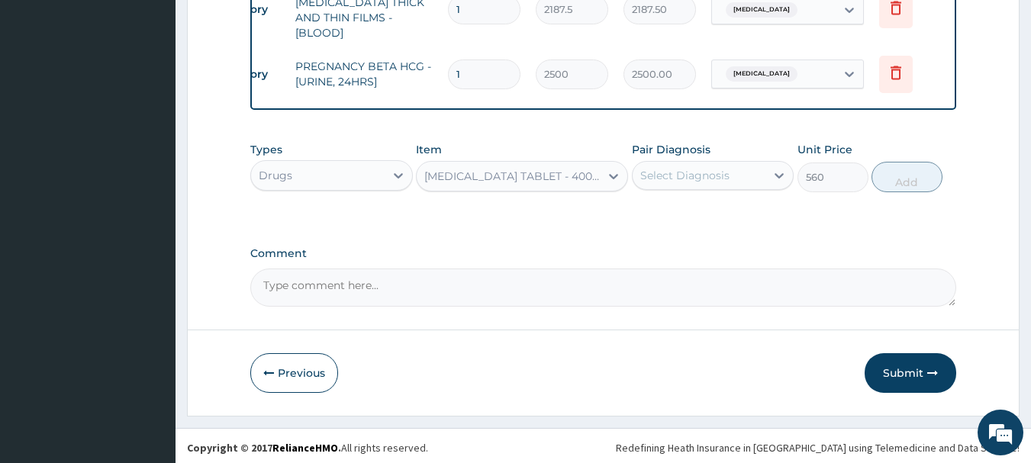
click at [707, 175] on div "Select Diagnosis" at bounding box center [685, 175] width 89 height 15
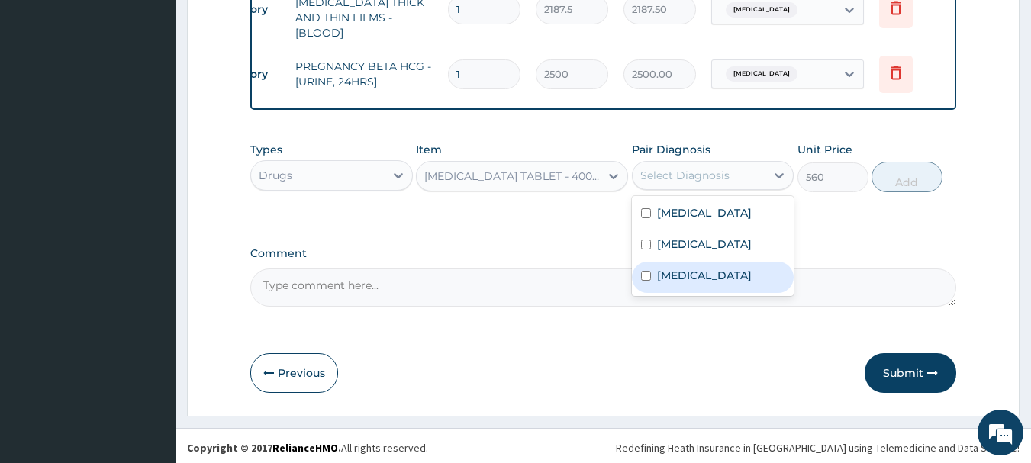
click at [678, 269] on label "Malaria" at bounding box center [704, 275] width 95 height 15
checkbox input "true"
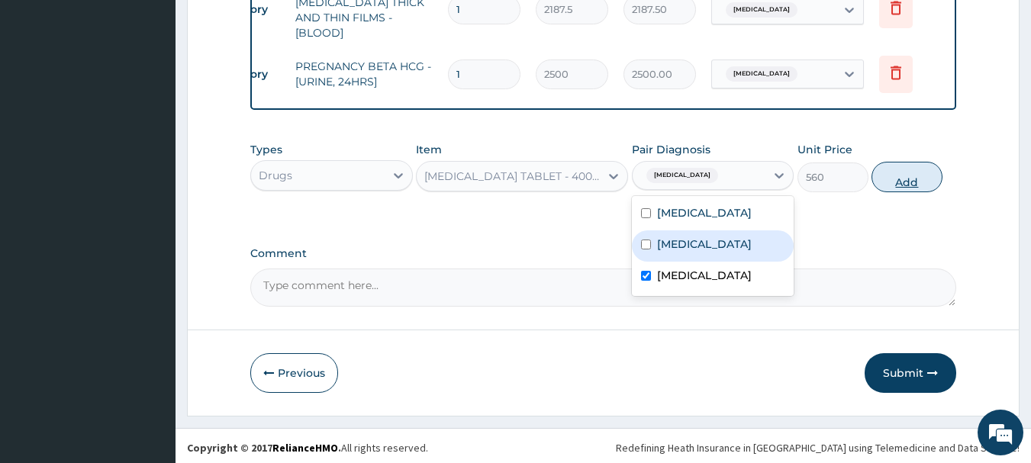
click at [926, 182] on button "Add" at bounding box center [907, 177] width 71 height 31
click at [926, 182] on div "Types Drugs Item IBUPROFEN TABLET - 400MG Pair Diagnosis option Malaria, select…" at bounding box center [603, 167] width 707 height 66
type input "0"
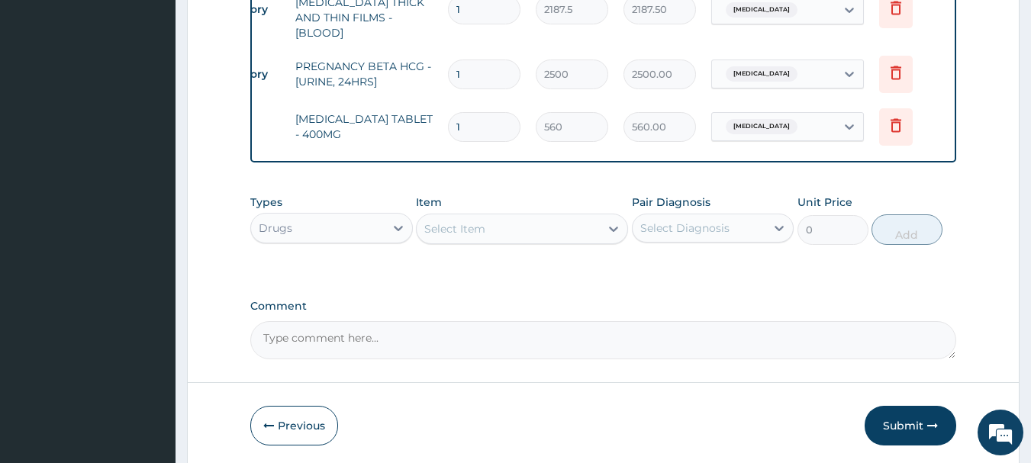
click at [476, 114] on input "1" at bounding box center [484, 127] width 73 height 30
type input "15"
type input "8400.00"
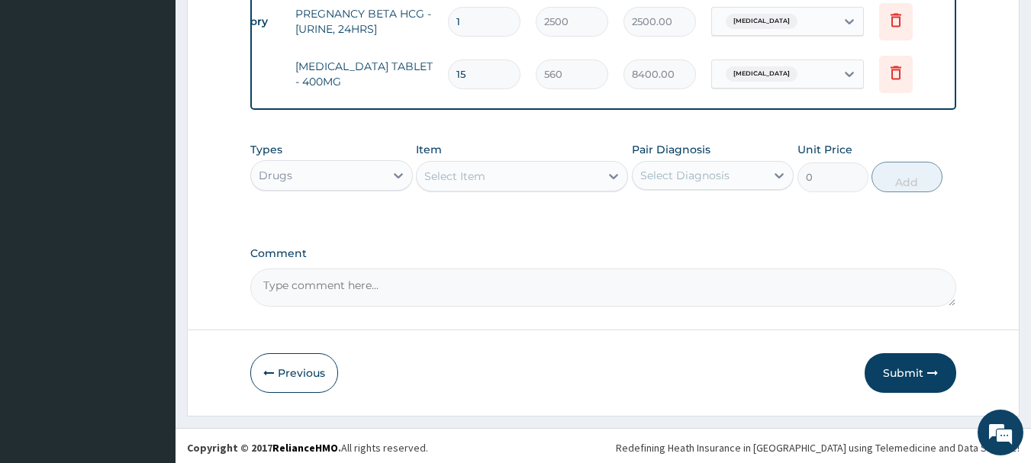
type input "15"
click at [478, 176] on div "Select Item" at bounding box center [454, 176] width 61 height 15
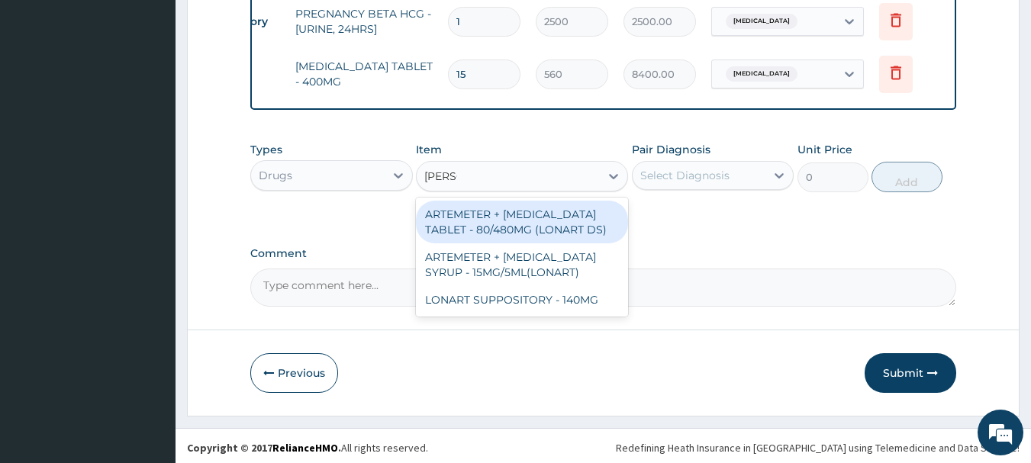
type input "LONAR"
click at [536, 232] on div "ARTEMETER + LUMEFANTRINE TABLET - 80/480MG (LONART DS)" at bounding box center [522, 222] width 212 height 43
type input "588"
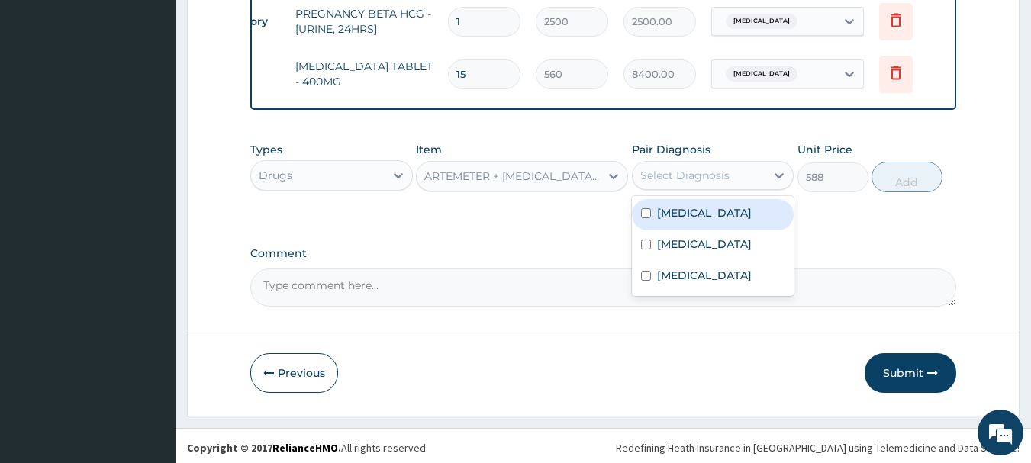
click at [704, 176] on div "Select Diagnosis" at bounding box center [685, 175] width 89 height 15
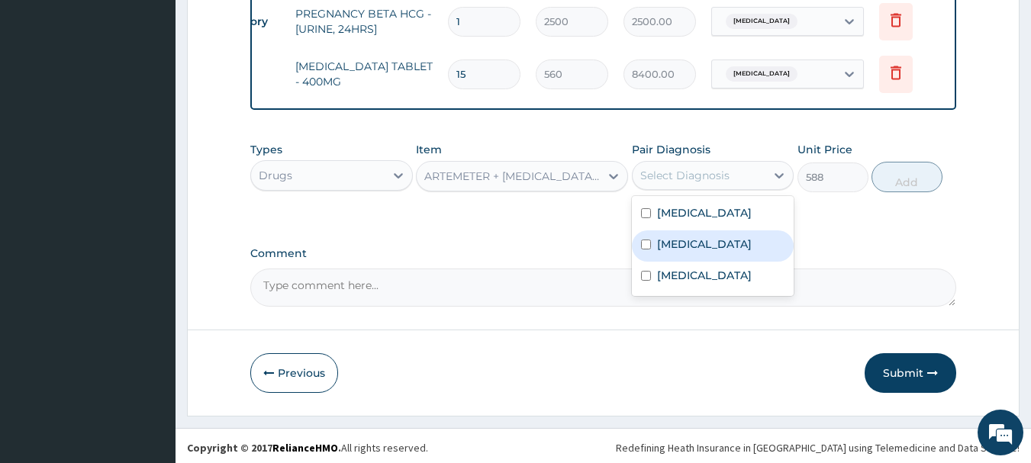
click at [654, 243] on div "Amenorrhea" at bounding box center [713, 246] width 163 height 31
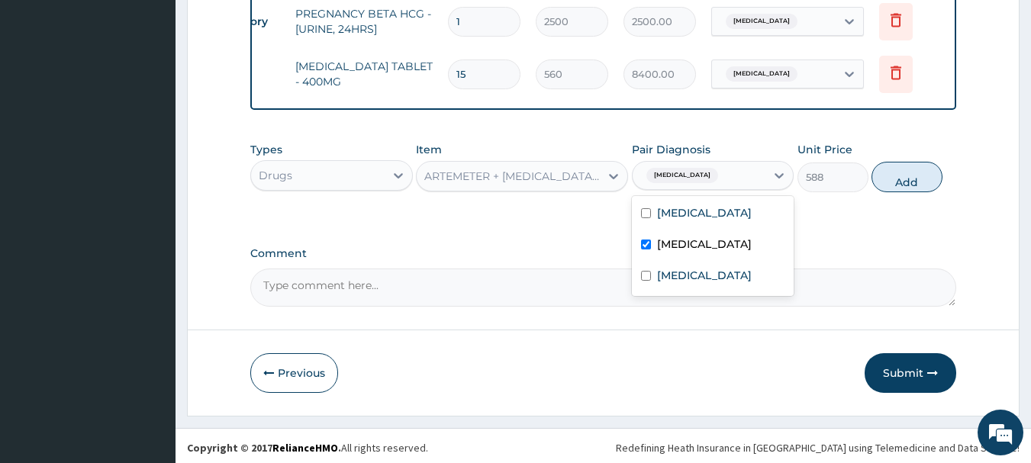
click at [646, 244] on input "checkbox" at bounding box center [646, 245] width 10 height 10
checkbox input "false"
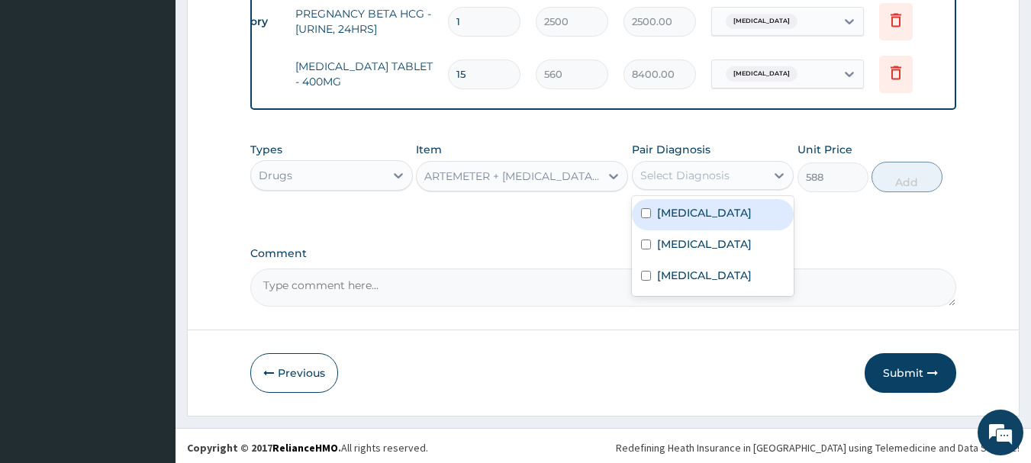
click at [642, 211] on input "checkbox" at bounding box center [646, 213] width 10 height 10
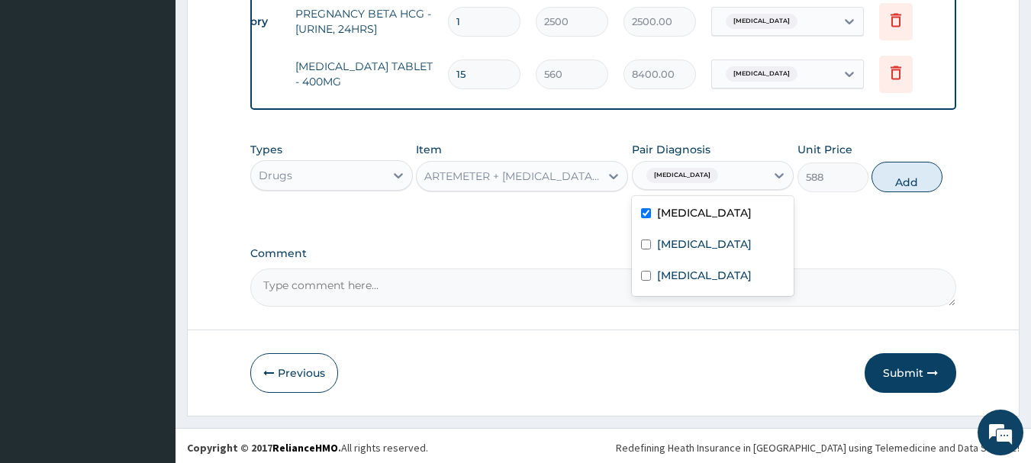
click at [644, 210] on input "checkbox" at bounding box center [646, 213] width 10 height 10
checkbox input "false"
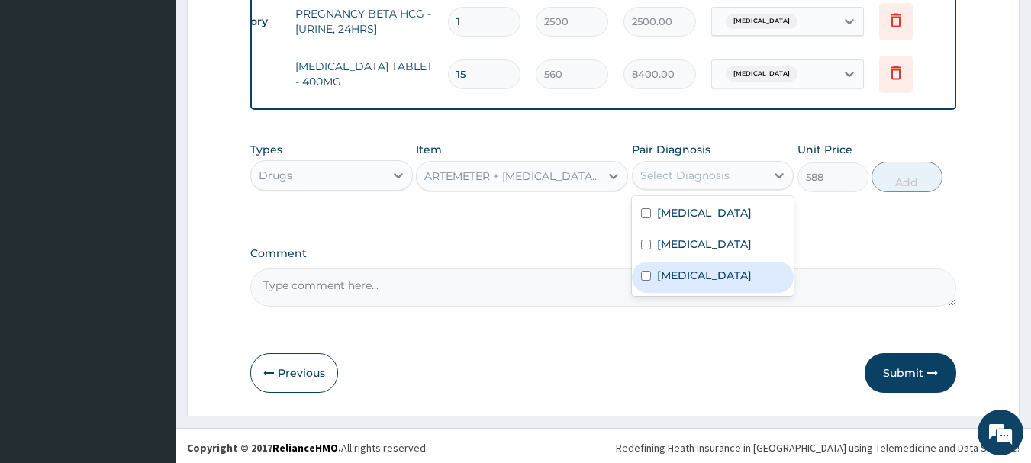
click at [642, 273] on input "checkbox" at bounding box center [646, 276] width 10 height 10
checkbox input "true"
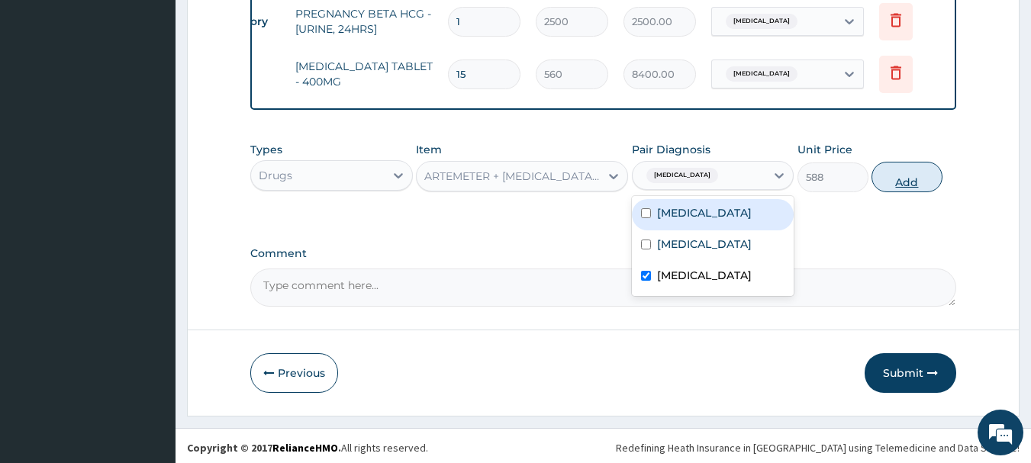
click at [898, 175] on button "Add" at bounding box center [907, 177] width 71 height 31
type input "0"
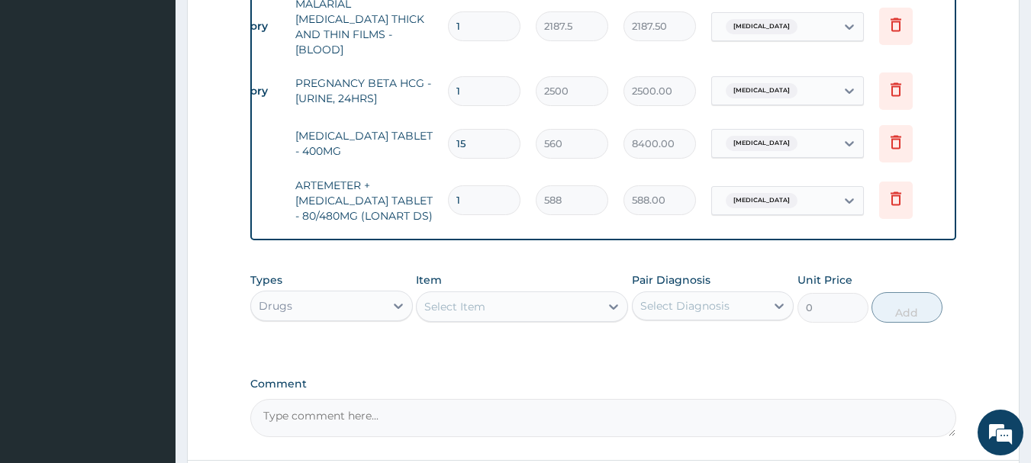
scroll to position [736, 0]
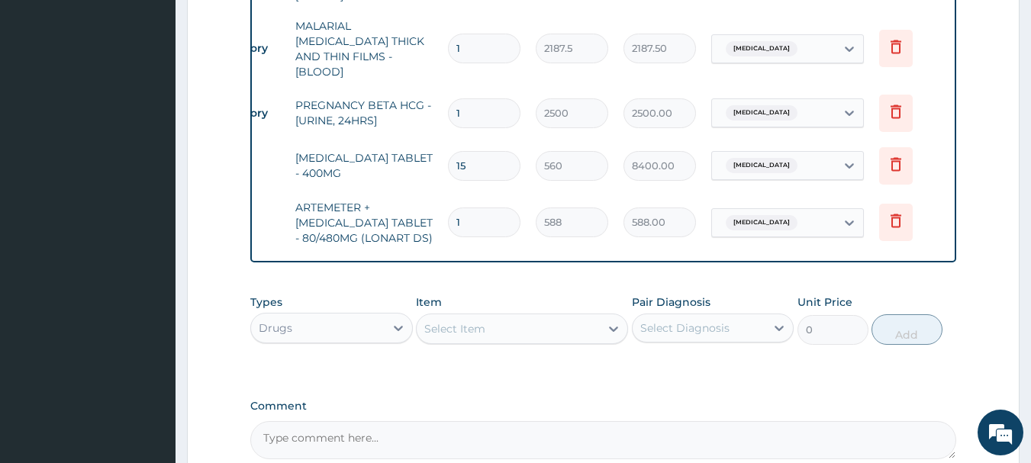
click at [475, 208] on input "1" at bounding box center [484, 223] width 73 height 30
type input "0.00"
type input "6"
type input "3528.00"
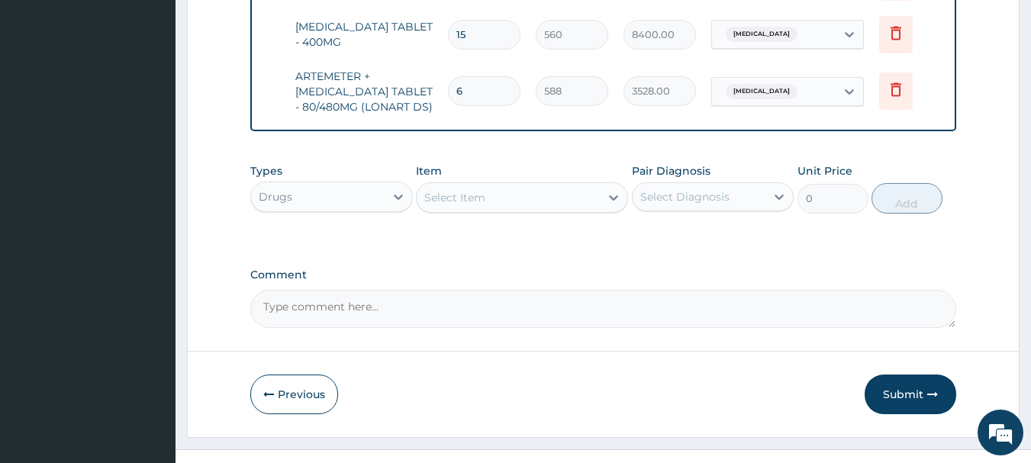
scroll to position [889, 0]
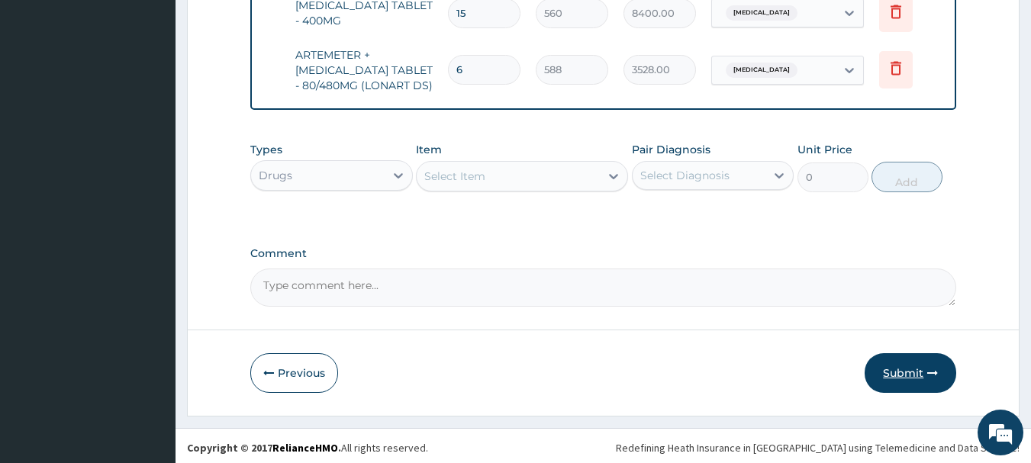
type input "6"
click at [902, 370] on button "Submit" at bounding box center [911, 373] width 92 height 40
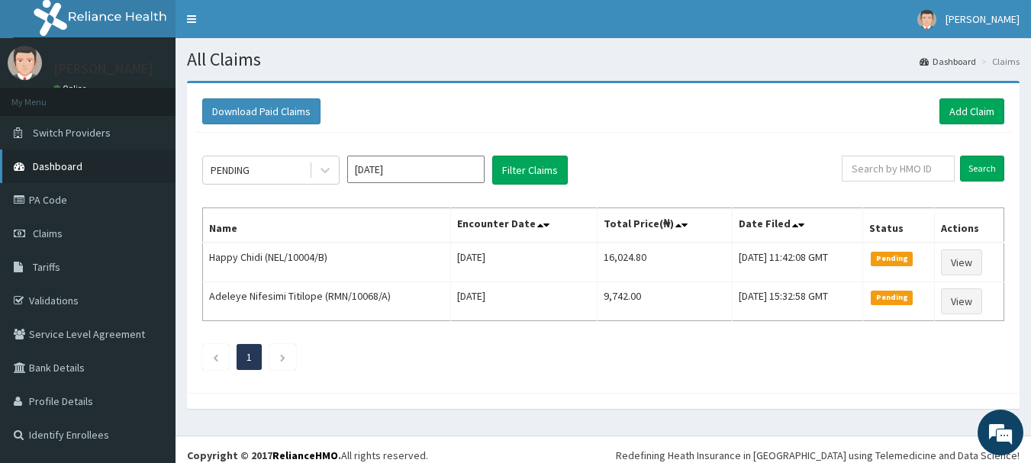
click at [79, 166] on span "Dashboard" at bounding box center [58, 167] width 50 height 14
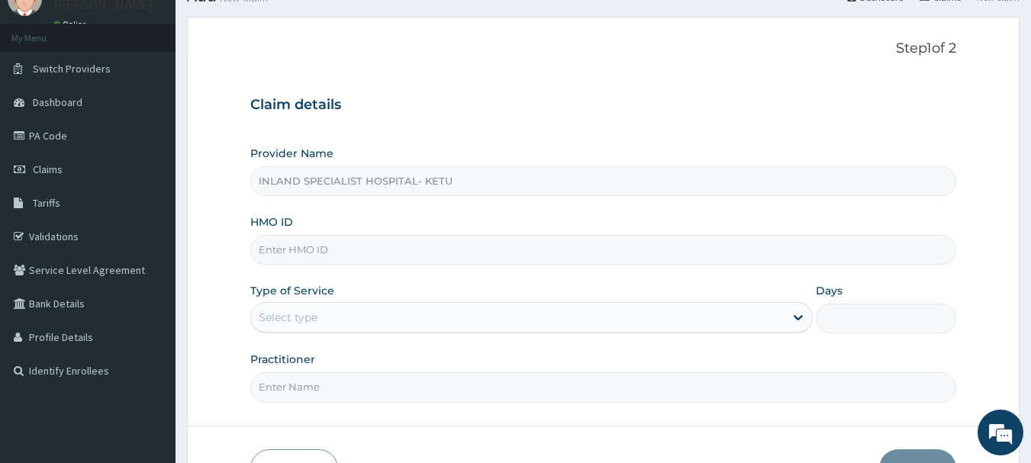
scroll to position [76, 0]
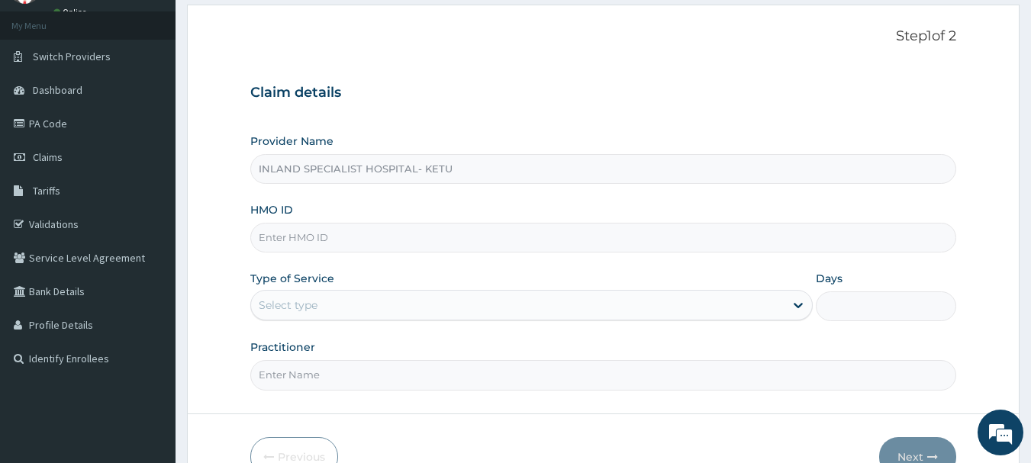
click at [292, 240] on input "HMO ID" at bounding box center [603, 238] width 707 height 30
click at [295, 240] on input "HMO ID" at bounding box center [603, 238] width 707 height 30
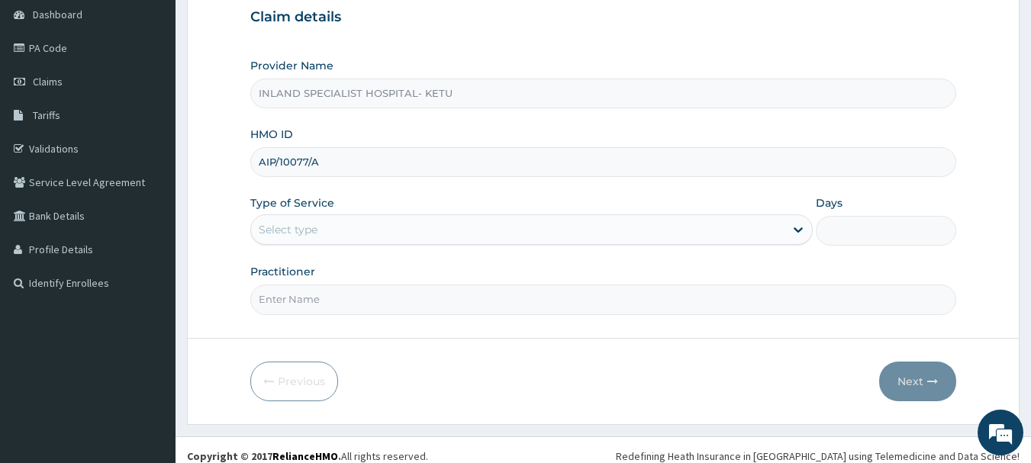
scroll to position [164, 0]
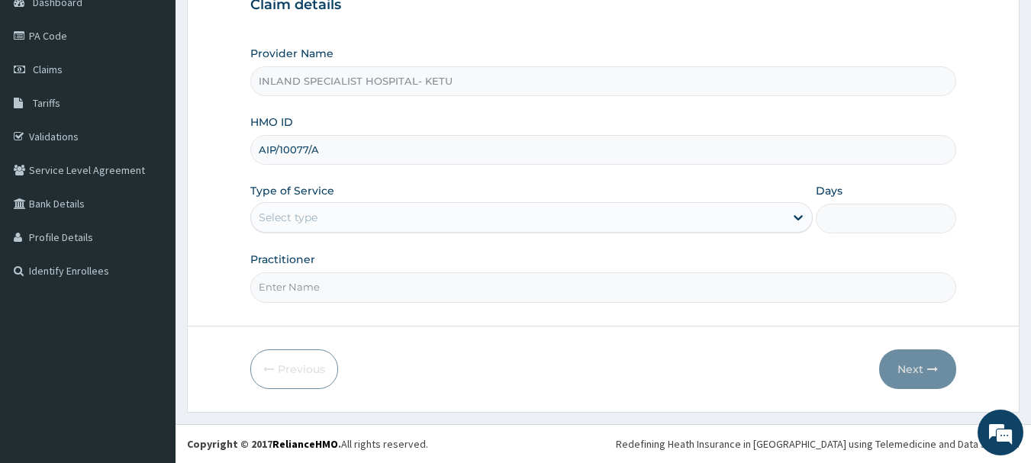
type input "AIP/10077/A"
click at [285, 211] on div "Select type" at bounding box center [288, 217] width 59 height 15
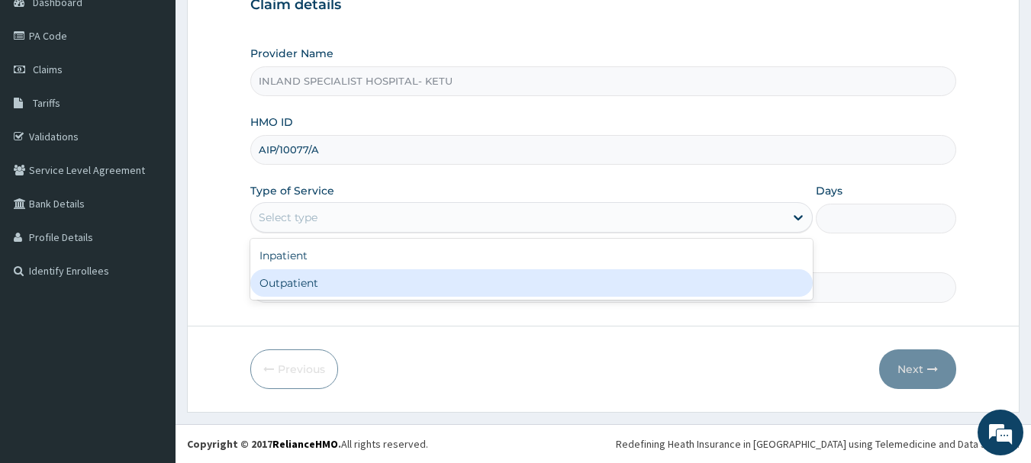
click at [286, 282] on div "Outpatient" at bounding box center [531, 283] width 563 height 27
type input "1"
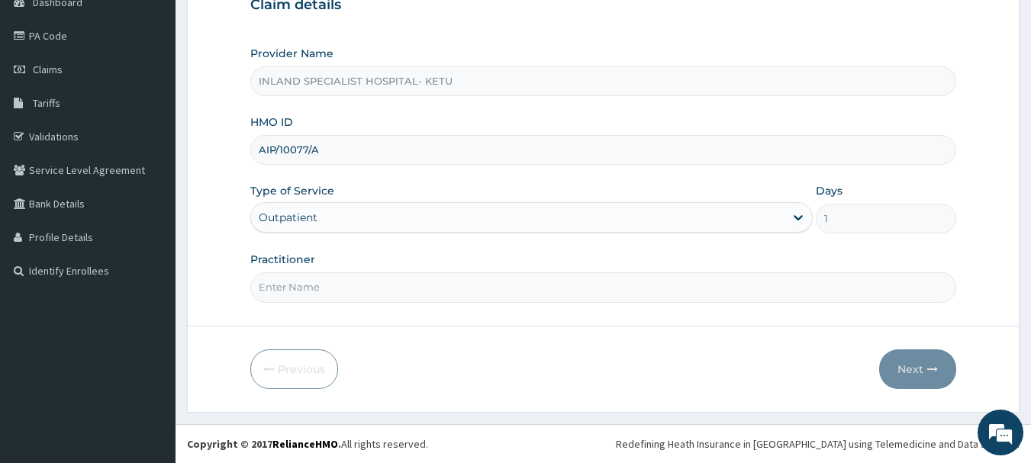
click at [302, 292] on input "Practitioner" at bounding box center [603, 288] width 707 height 30
type input "DR OLUJITAN"
click at [918, 374] on button "Next" at bounding box center [918, 370] width 77 height 40
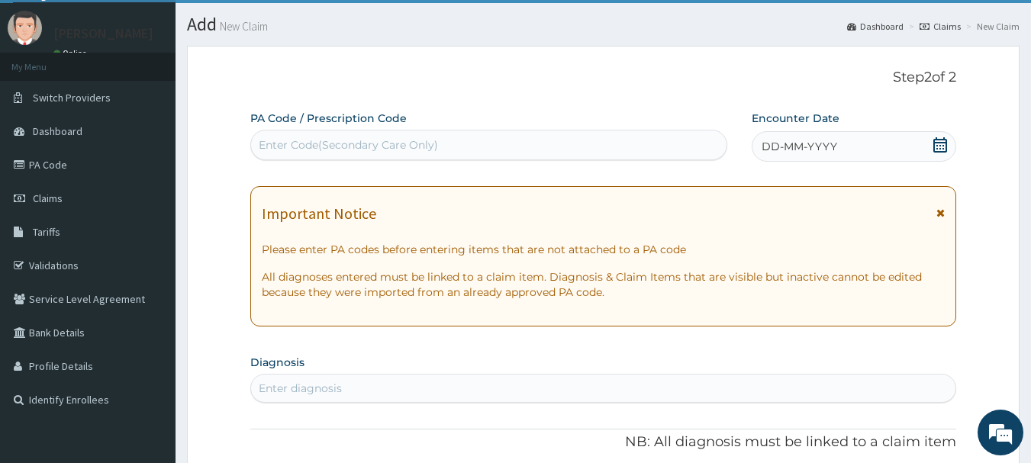
scroll to position [0, 0]
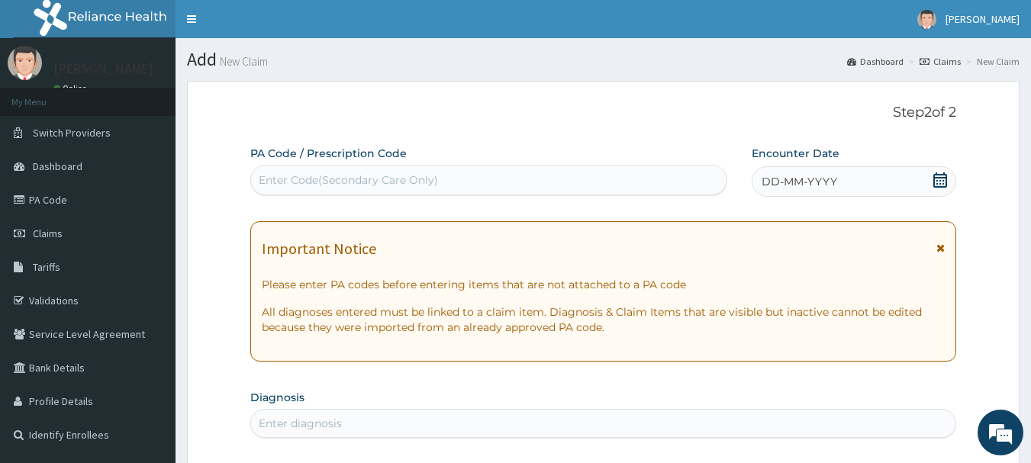
click at [944, 183] on icon at bounding box center [941, 180] width 14 height 15
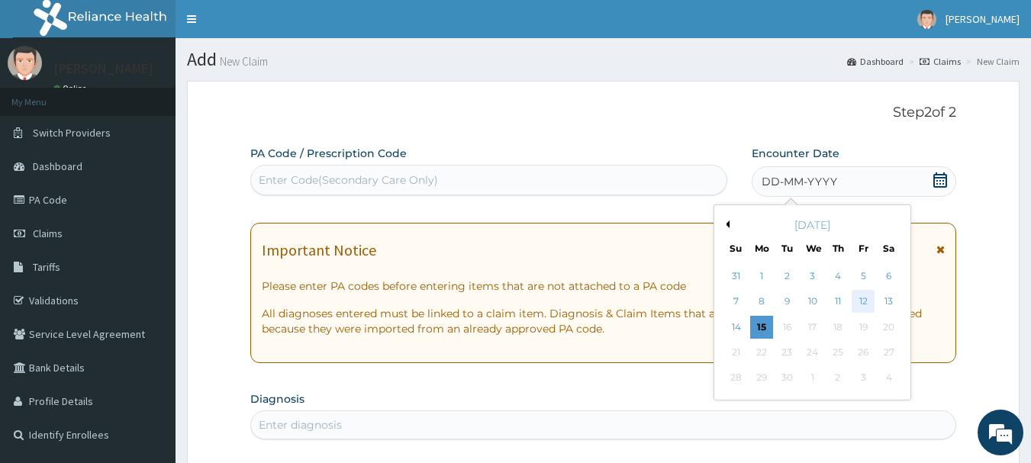
click at [869, 300] on div "12" at bounding box center [863, 302] width 23 height 23
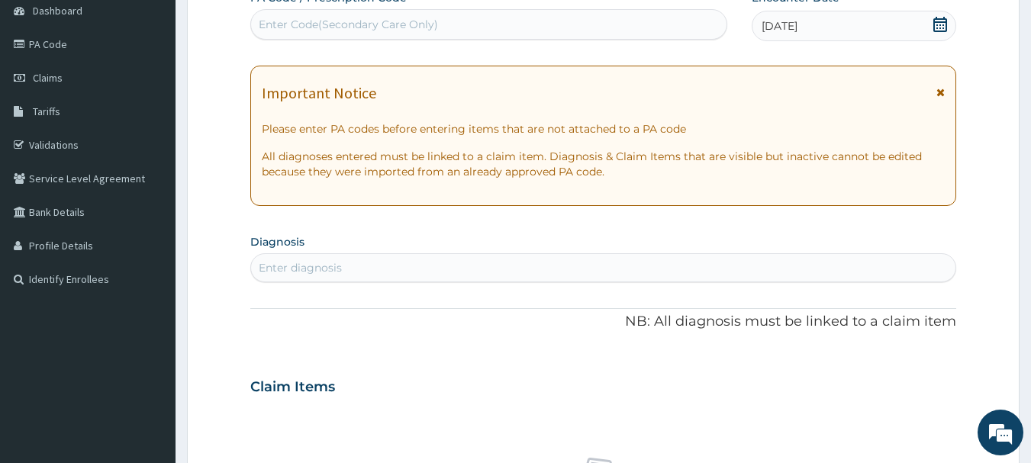
scroll to position [229, 0]
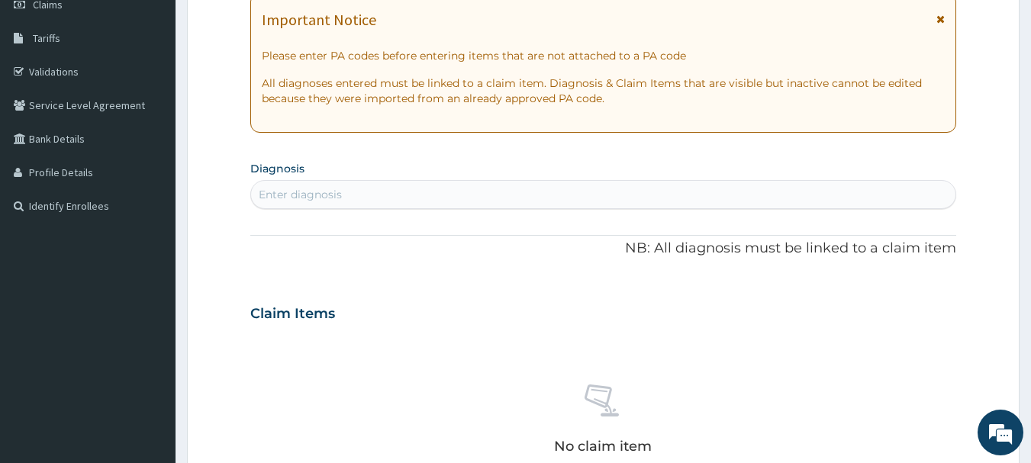
click at [341, 197] on div "Enter diagnosis" at bounding box center [300, 194] width 83 height 15
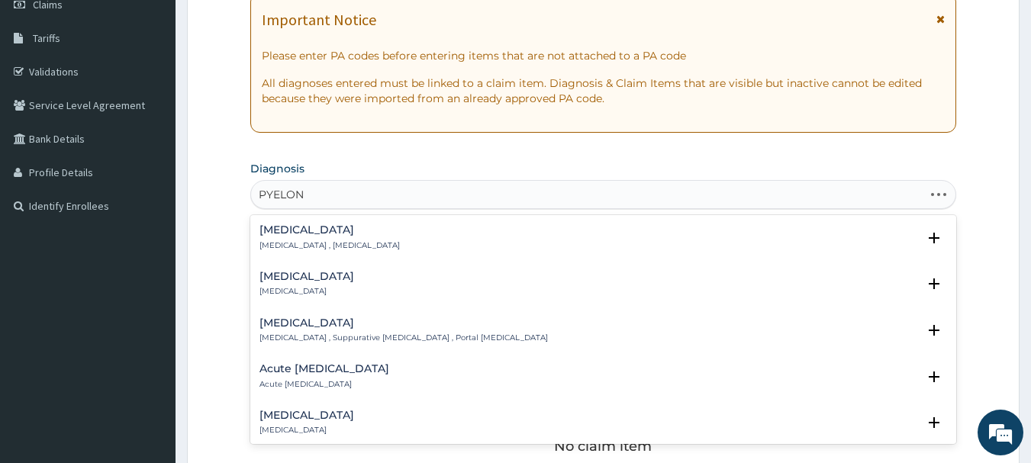
type input "PYELONE"
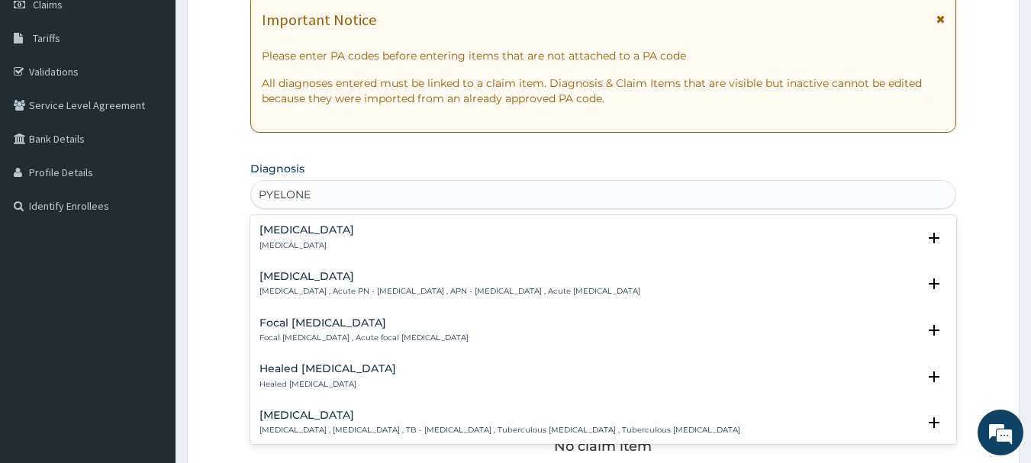
click at [308, 291] on p "Acute pyelonephritis , Acute PN - pyelonephritis , APN - Acute pyelonephritis ,…" at bounding box center [450, 291] width 381 height 11
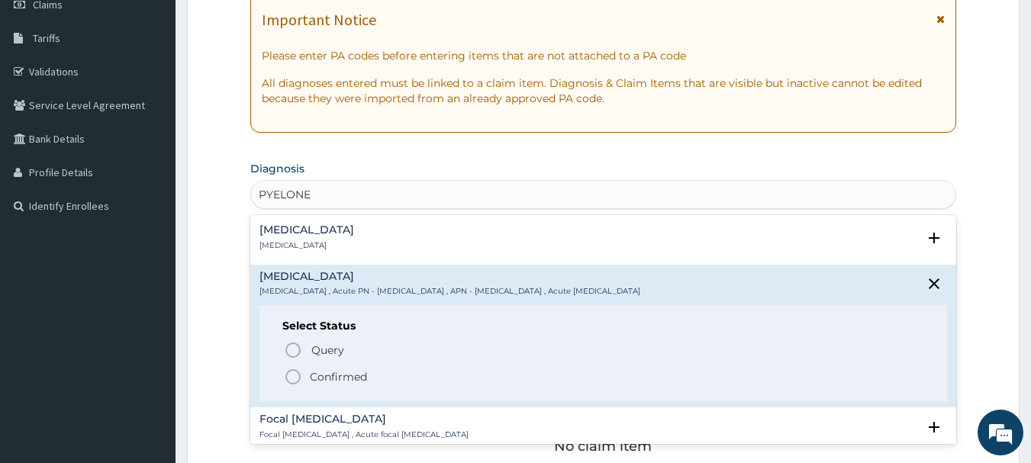
click at [299, 379] on icon "status option filled" at bounding box center [293, 377] width 18 height 18
click at [299, 379] on div "No claim item" at bounding box center [603, 422] width 707 height 176
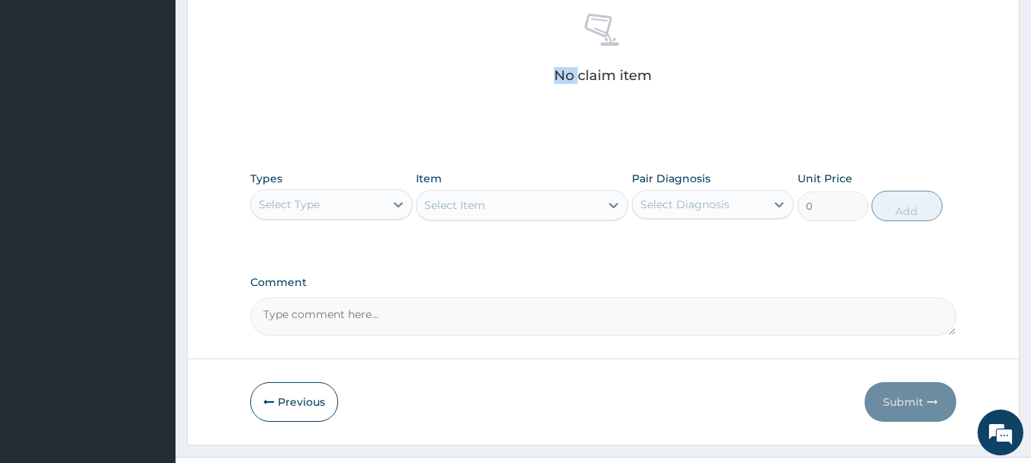
scroll to position [611, 0]
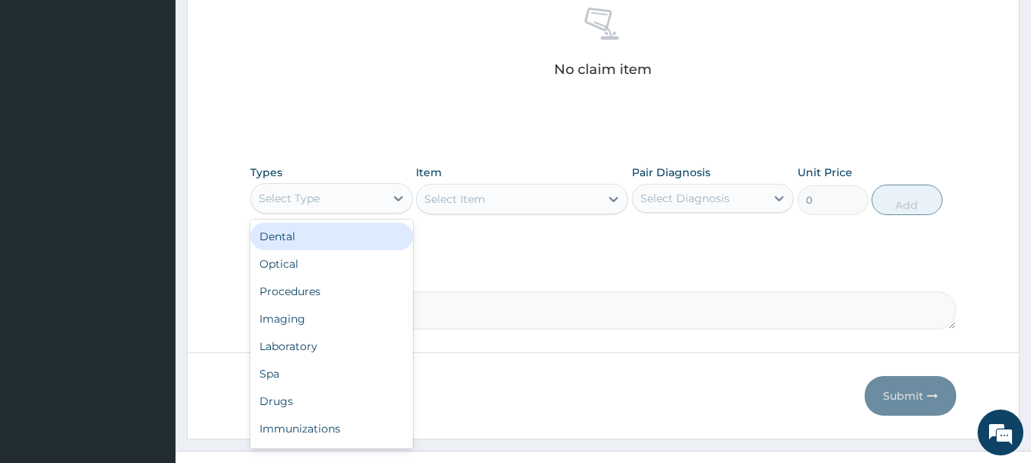
click at [337, 202] on div "Select Type" at bounding box center [318, 198] width 134 height 24
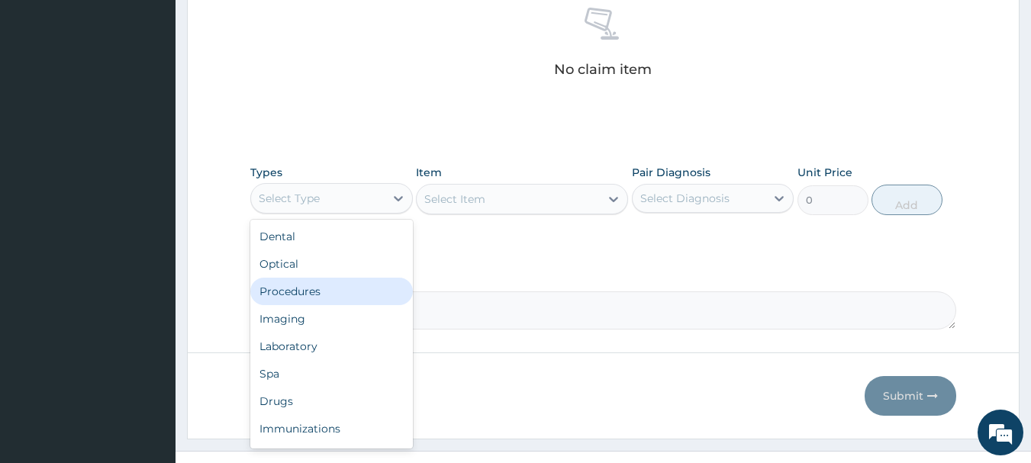
click at [281, 296] on div "Procedures" at bounding box center [331, 291] width 163 height 27
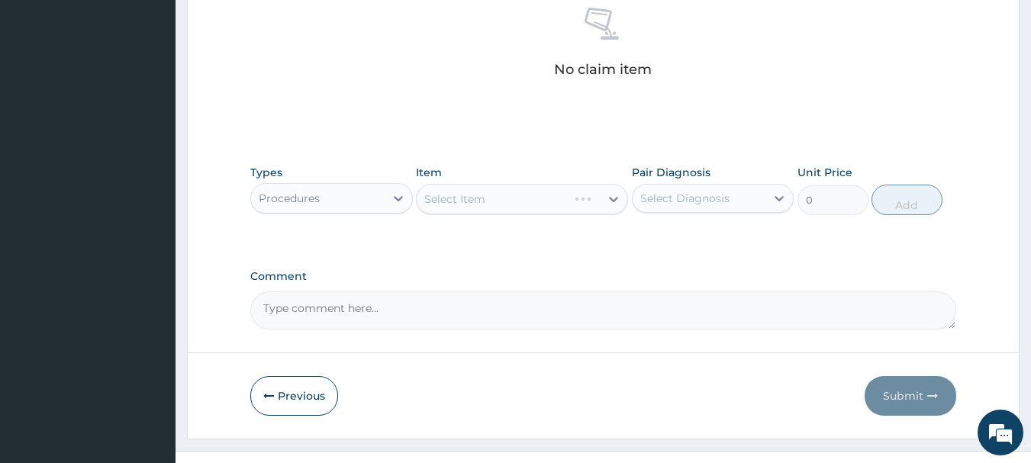
click at [492, 193] on div "Select Item" at bounding box center [522, 199] width 212 height 31
click at [450, 207] on div "Select Item" at bounding box center [508, 199] width 183 height 24
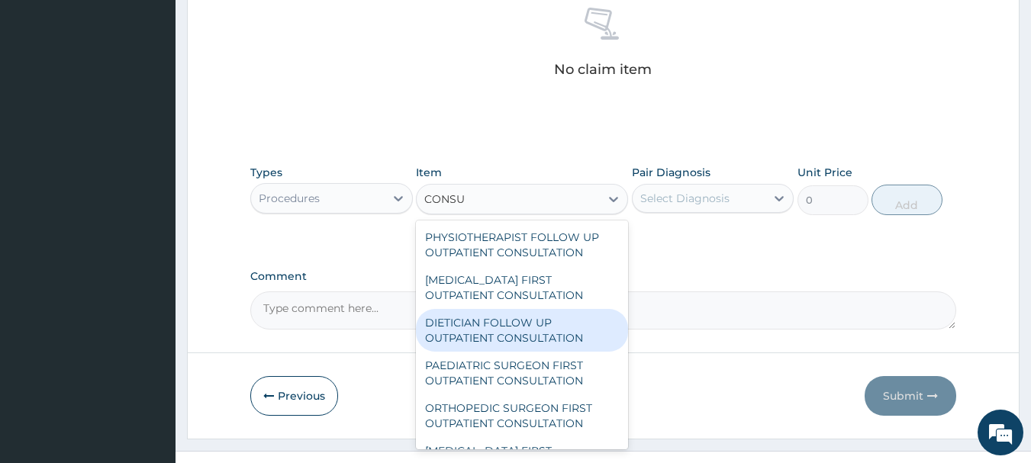
type input "CONSUL"
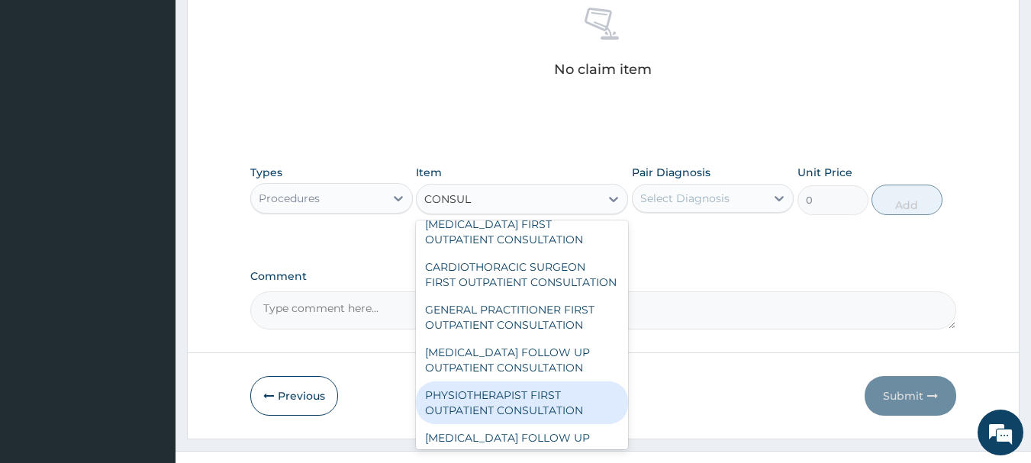
scroll to position [382, 0]
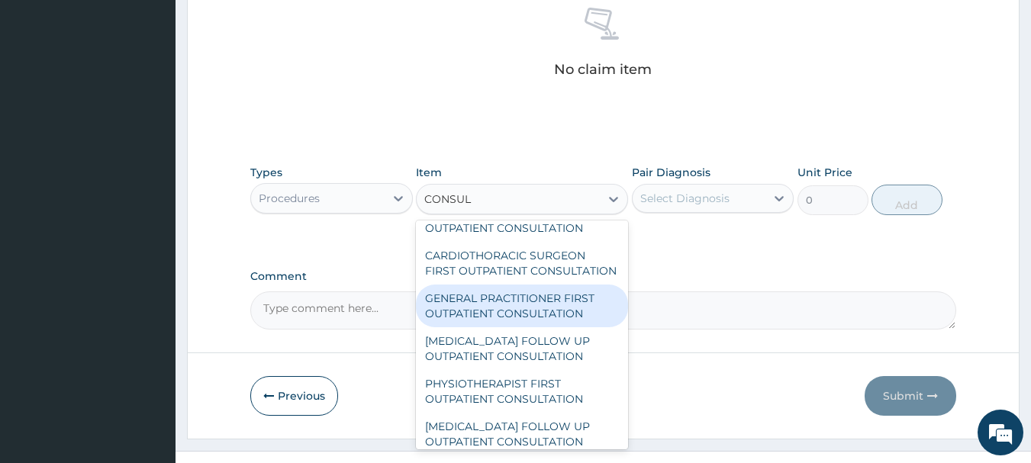
click at [485, 328] on div "GENERAL PRACTITIONER FIRST OUTPATIENT CONSULTATION" at bounding box center [522, 306] width 212 height 43
type input "3750"
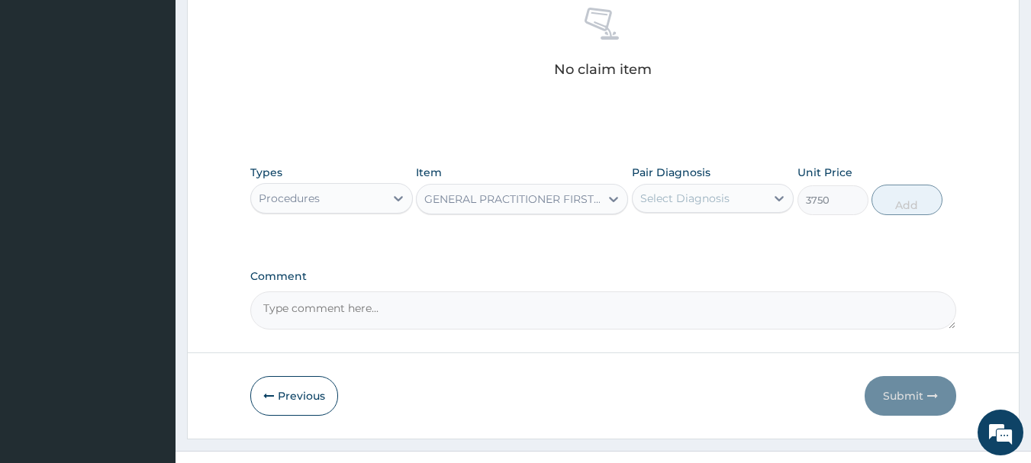
click at [678, 192] on div "Select Diagnosis" at bounding box center [685, 198] width 89 height 15
click at [663, 203] on div "Select Diagnosis" at bounding box center [685, 198] width 89 height 15
click at [671, 205] on div "Select Diagnosis" at bounding box center [685, 198] width 89 height 15
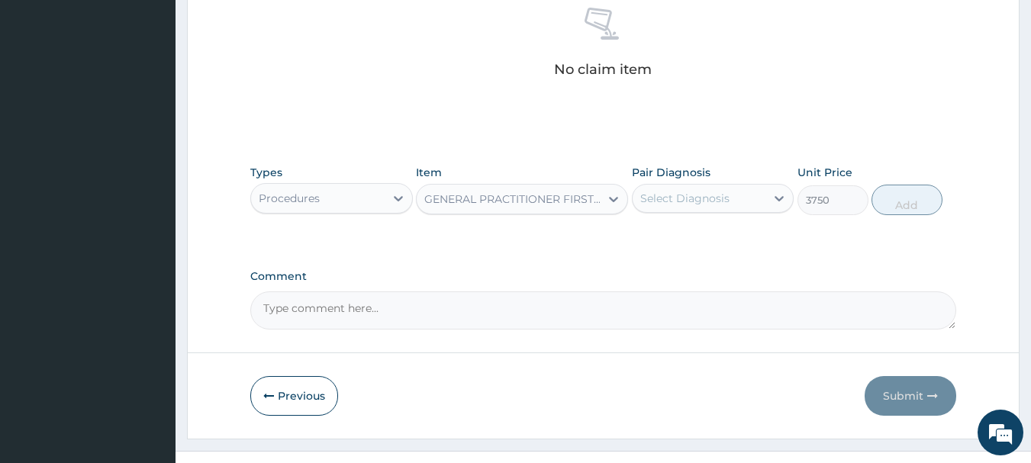
click at [671, 205] on div "Select Diagnosis" at bounding box center [685, 198] width 89 height 15
click at [681, 200] on div "Select Diagnosis" at bounding box center [685, 198] width 89 height 15
click at [703, 199] on div "Select Diagnosis" at bounding box center [685, 198] width 89 height 15
click at [698, 235] on label "Acute pyelonephritis" at bounding box center [704, 235] width 95 height 15
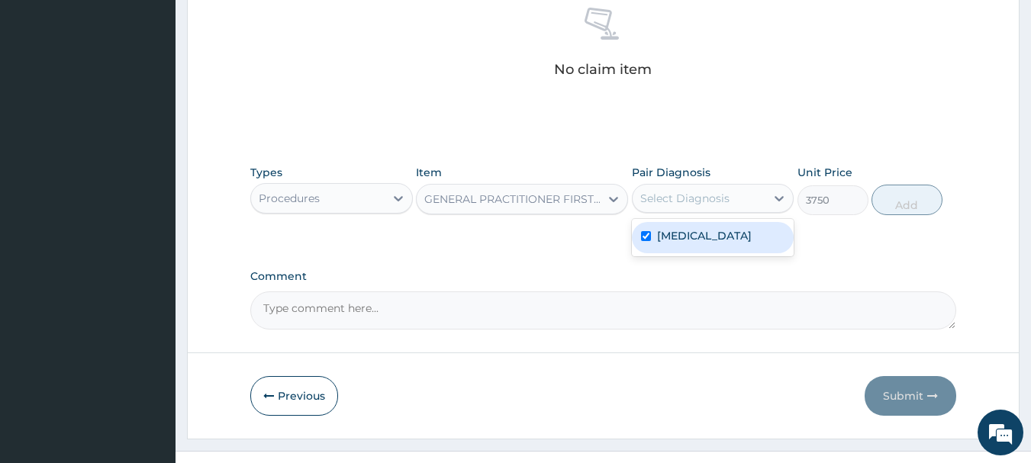
checkbox input "true"
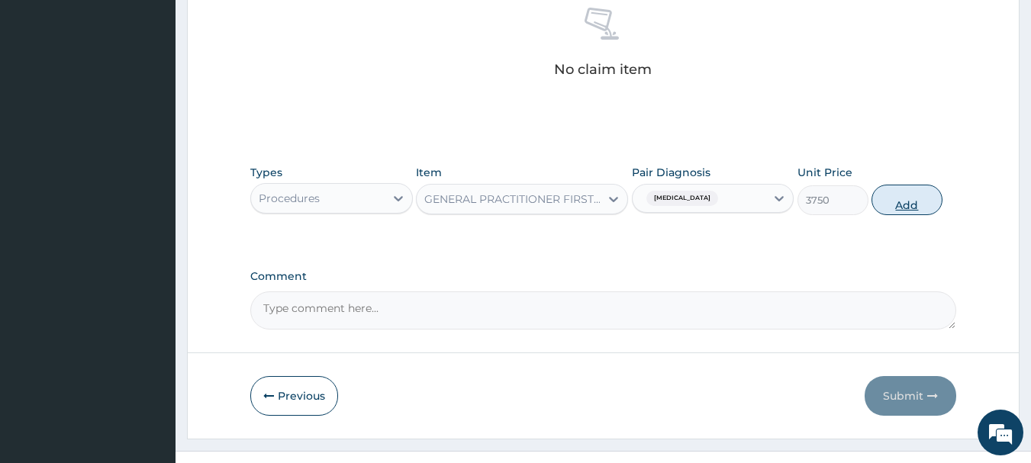
click at [911, 202] on button "Add" at bounding box center [907, 200] width 71 height 31
type input "0"
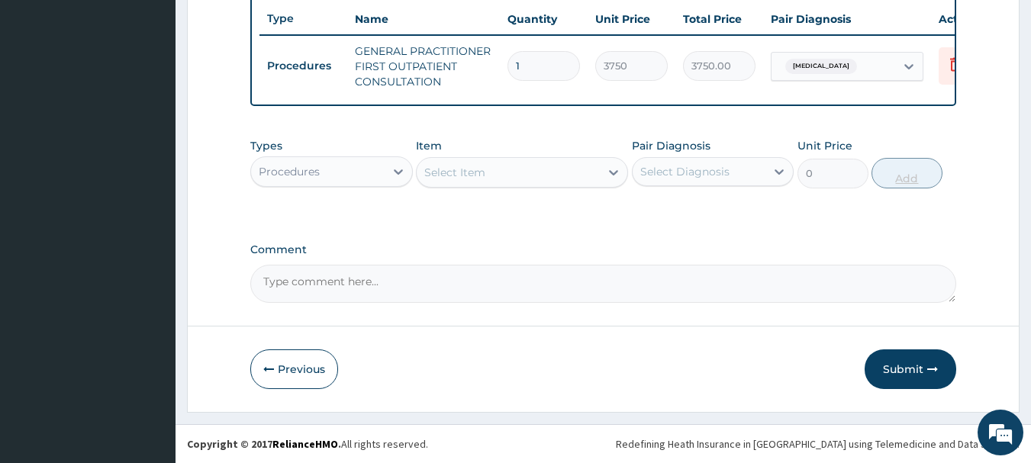
scroll to position [585, 0]
click at [336, 172] on div "Procedures" at bounding box center [318, 172] width 134 height 24
click at [343, 175] on div "Procedures" at bounding box center [318, 172] width 134 height 24
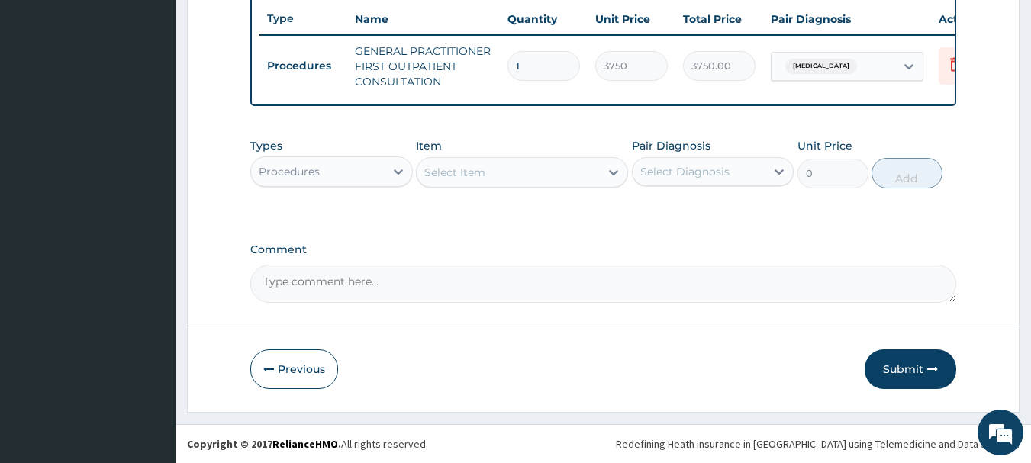
click at [343, 175] on div "Procedures" at bounding box center [318, 172] width 134 height 24
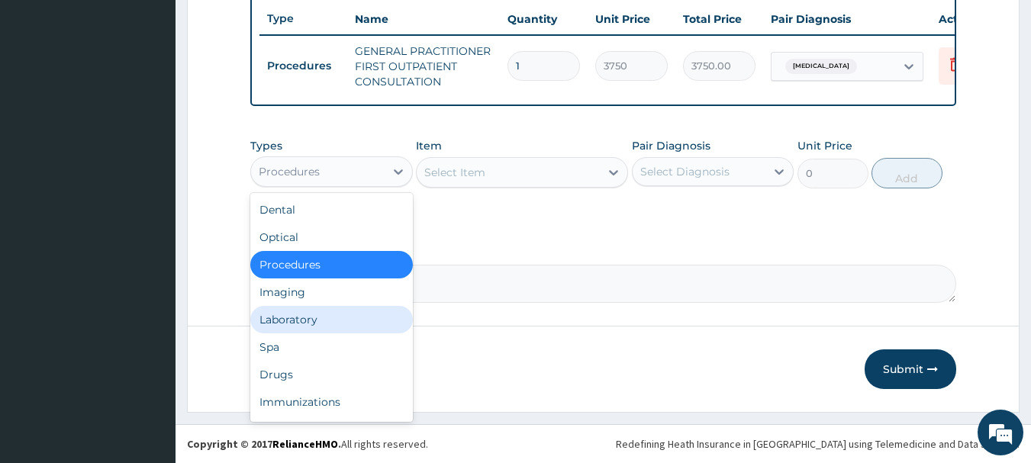
click at [308, 321] on div "Laboratory" at bounding box center [331, 319] width 163 height 27
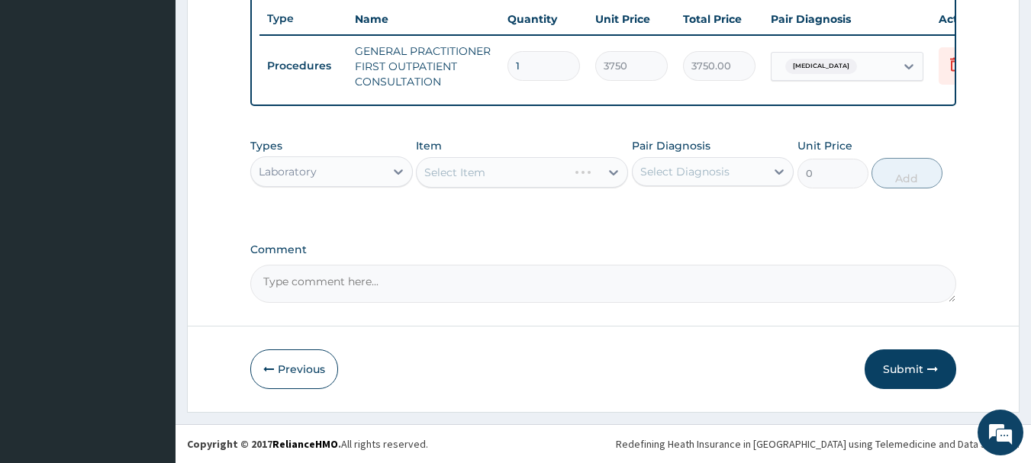
click at [323, 176] on div "Laboratory" at bounding box center [318, 172] width 134 height 24
click at [314, 166] on div "Laboratory" at bounding box center [288, 171] width 58 height 15
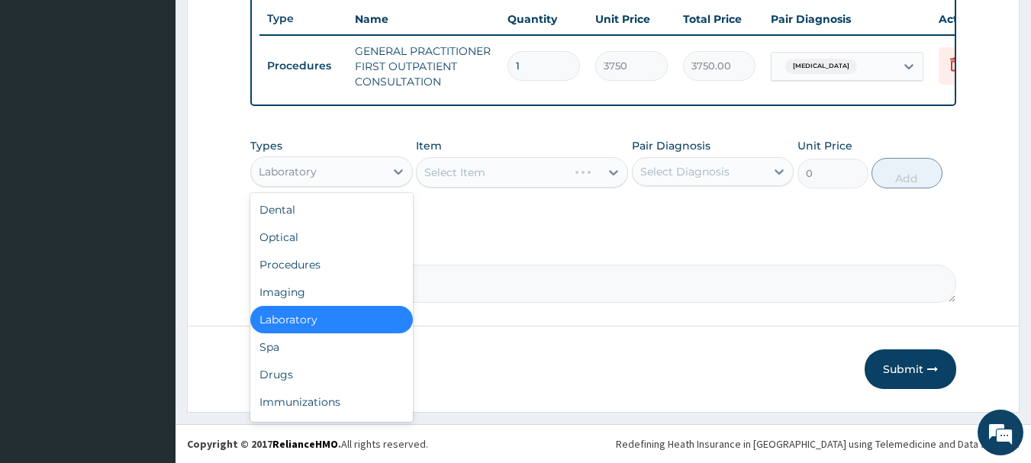
click at [314, 166] on div "Laboratory" at bounding box center [288, 171] width 58 height 15
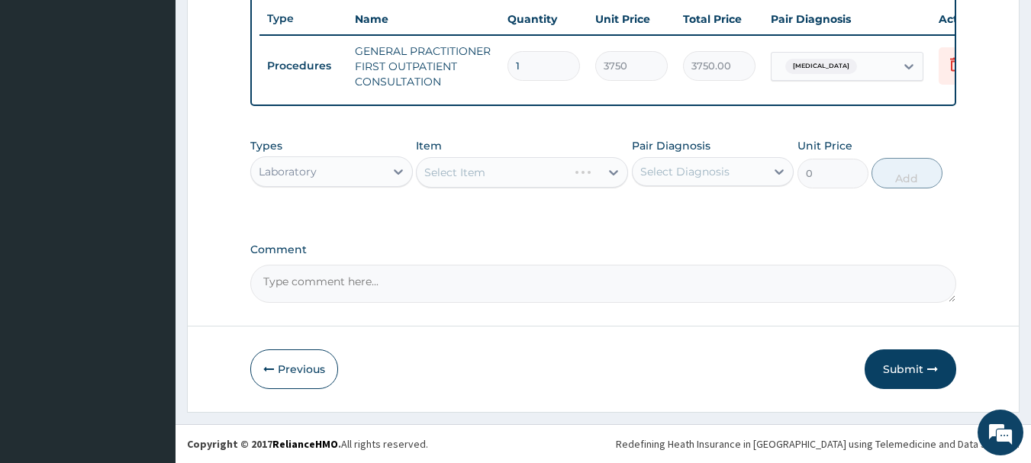
click at [314, 166] on div "Laboratory" at bounding box center [288, 171] width 58 height 15
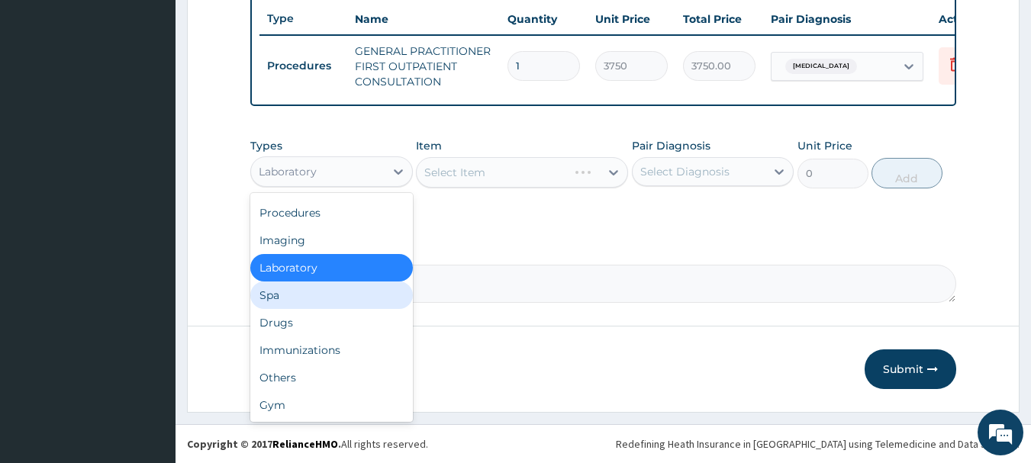
scroll to position [0, 0]
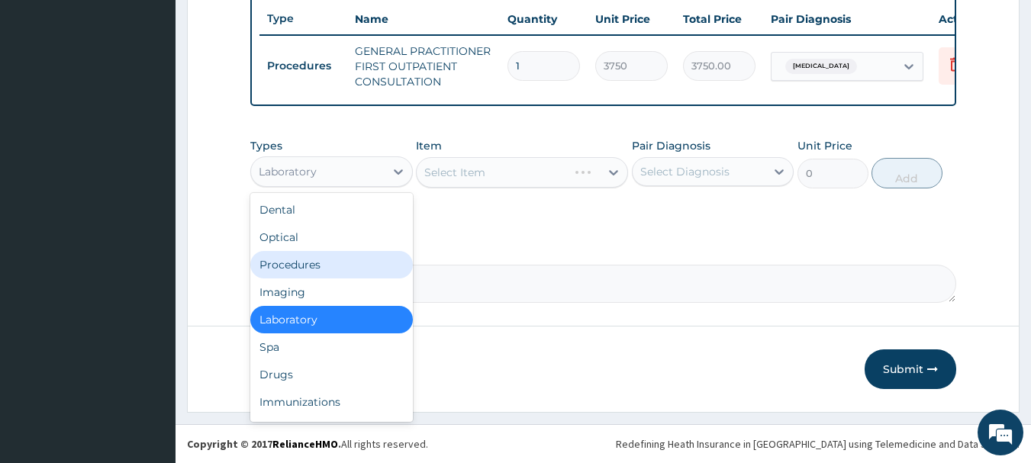
click at [315, 268] on div "Procedures" at bounding box center [331, 264] width 163 height 27
click at [315, 268] on textarea "Comment" at bounding box center [603, 284] width 707 height 38
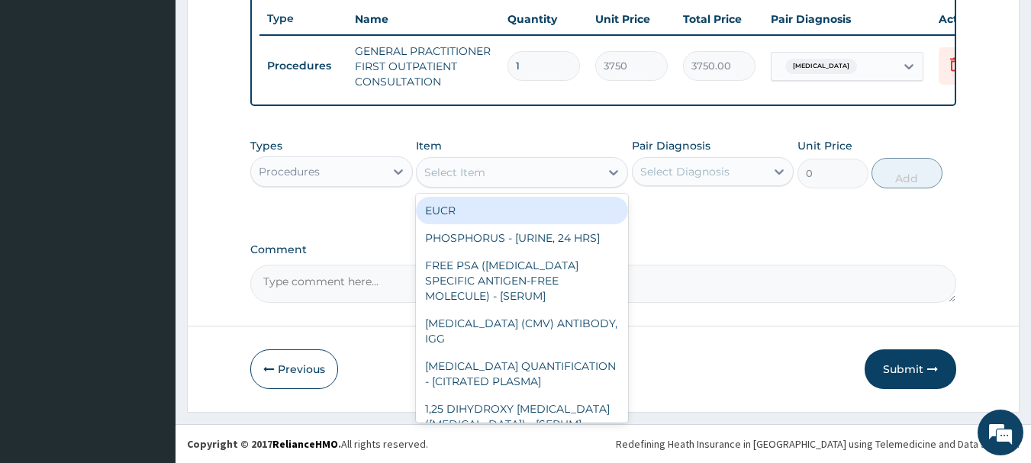
click at [482, 177] on div "Select Item" at bounding box center [454, 172] width 61 height 15
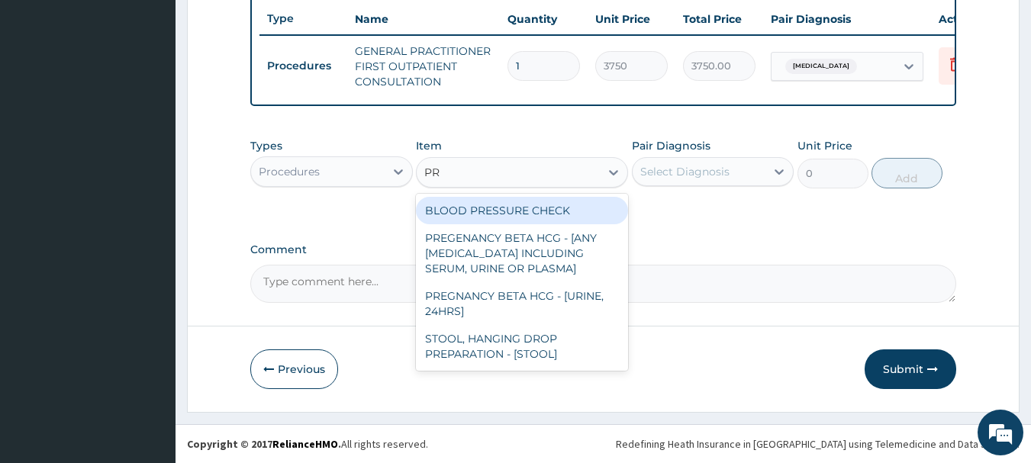
type input "P"
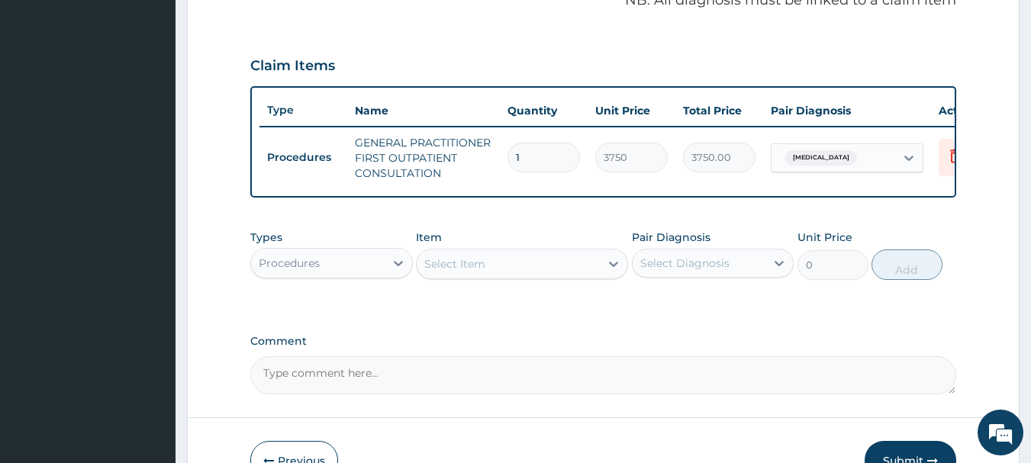
scroll to position [508, 0]
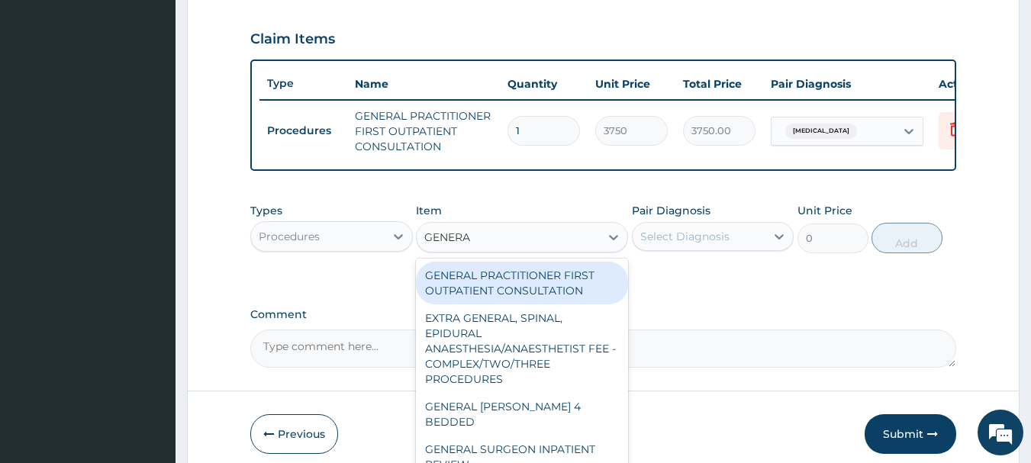
type input "GENERA"
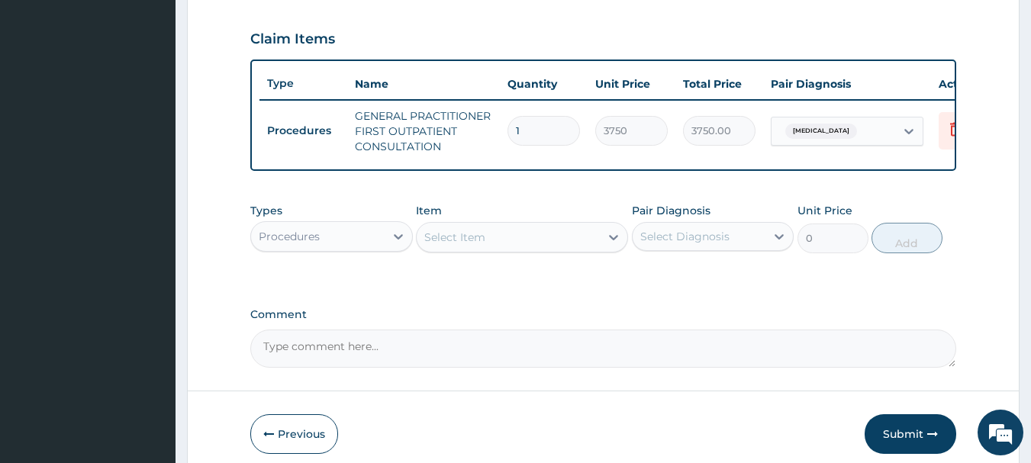
click at [488, 250] on div "Select Item" at bounding box center [508, 237] width 183 height 24
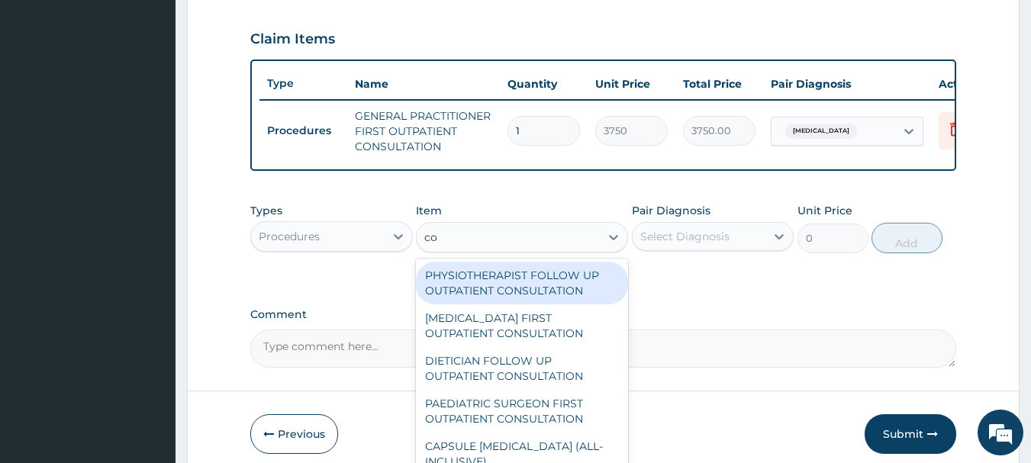
type input "c"
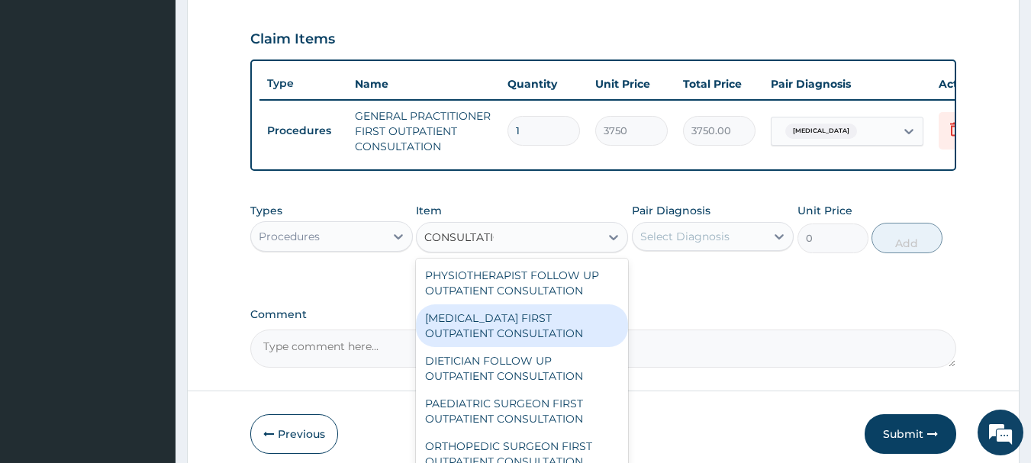
type input "CONSULTATION"
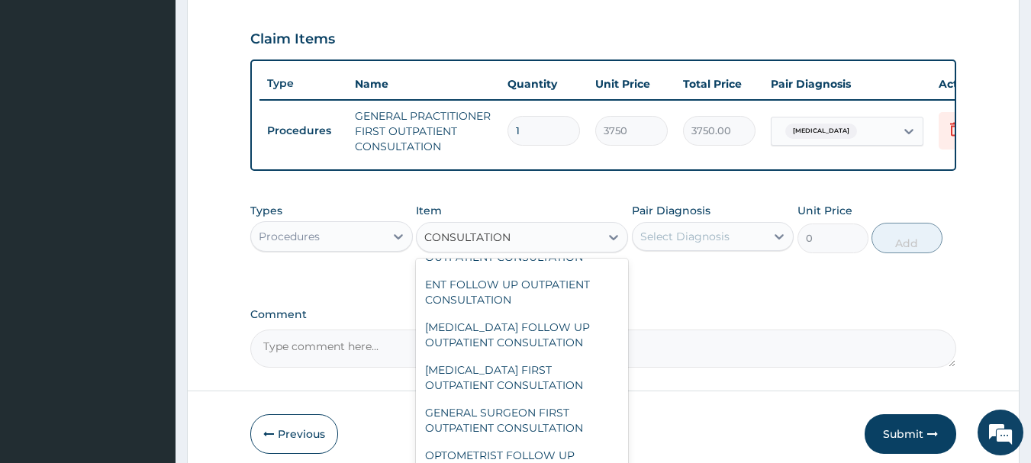
scroll to position [2364, 0]
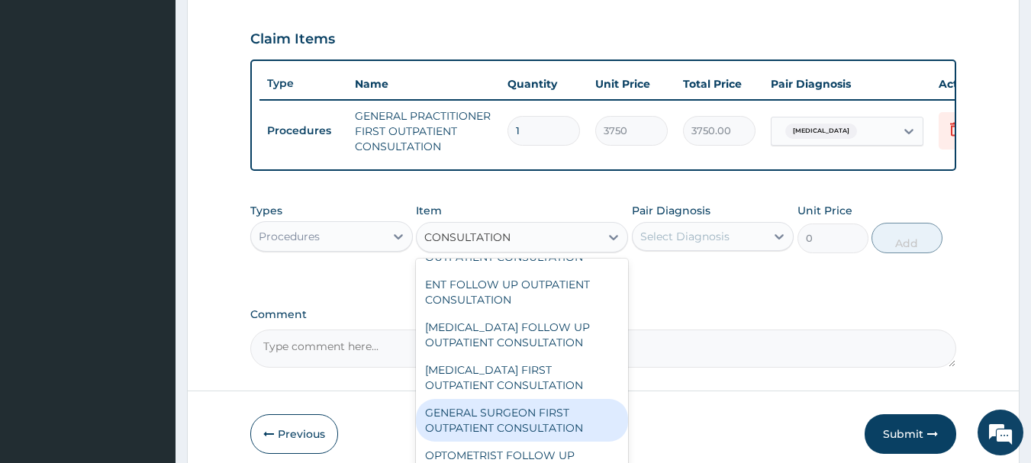
click at [502, 433] on div "GENERAL SURGEON FIRST OUTPATIENT CONSULTATION" at bounding box center [522, 420] width 212 height 43
type input "22500"
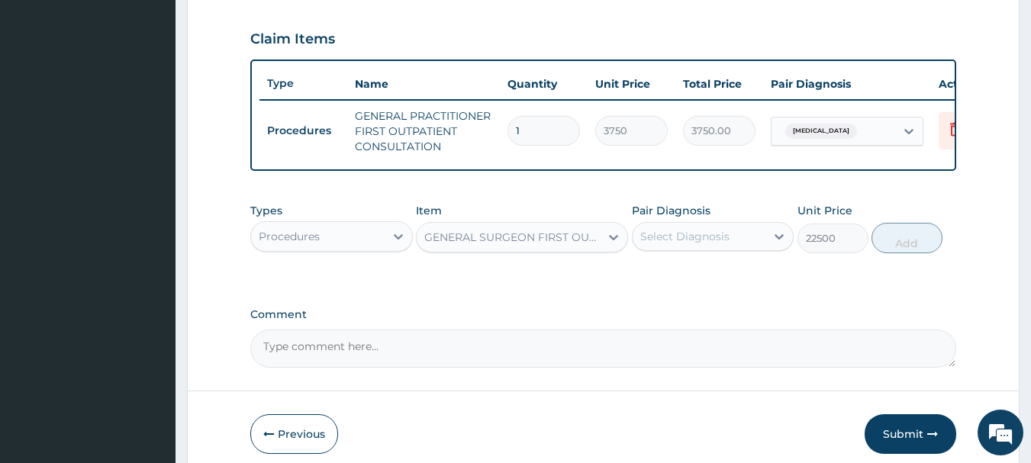
click at [695, 244] on div "Select Diagnosis" at bounding box center [685, 236] width 89 height 15
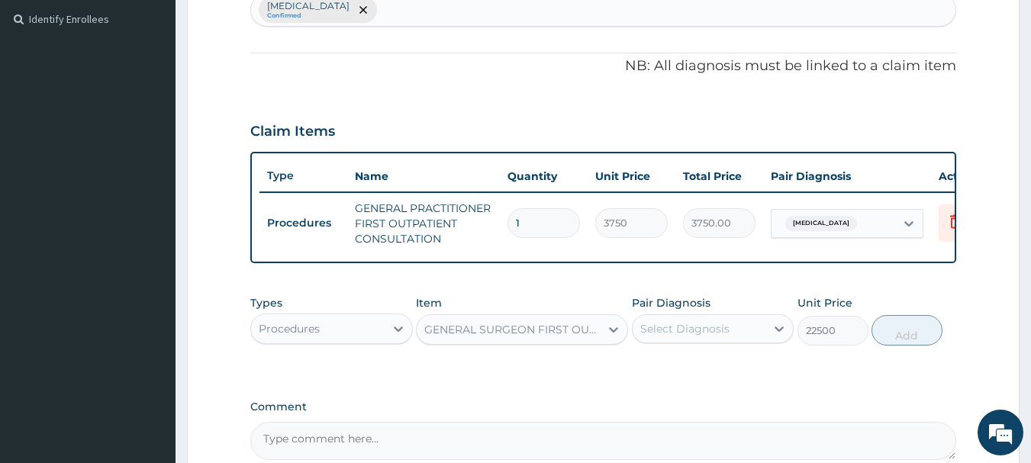
scroll to position [508, 0]
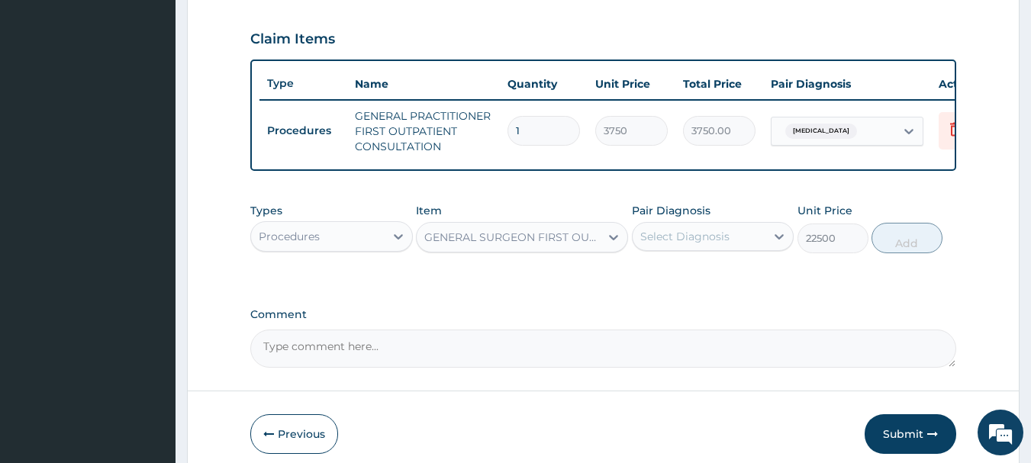
click at [702, 244] on div "Select Diagnosis" at bounding box center [685, 236] width 89 height 15
click at [672, 282] on label "Acute pyelonephritis" at bounding box center [704, 273] width 95 height 15
checkbox input "true"
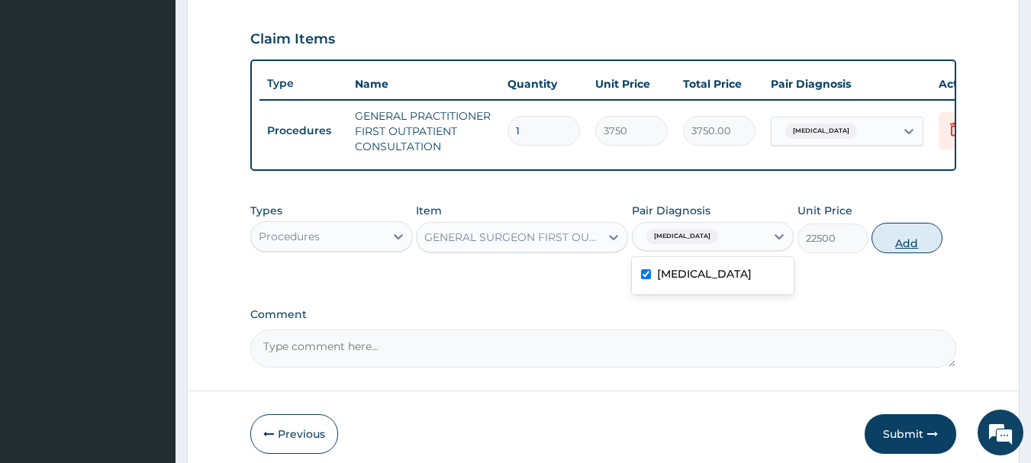
click at [914, 247] on button "Add" at bounding box center [907, 238] width 71 height 31
type input "0"
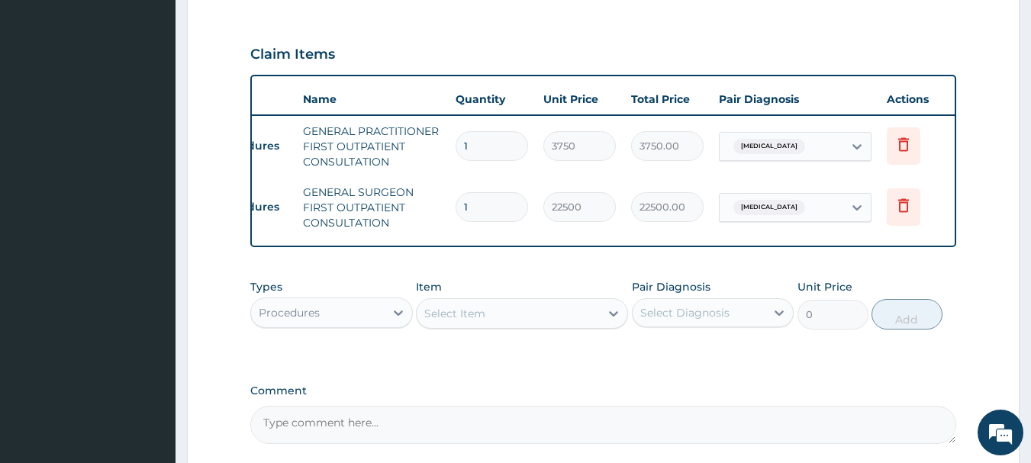
scroll to position [0, 60]
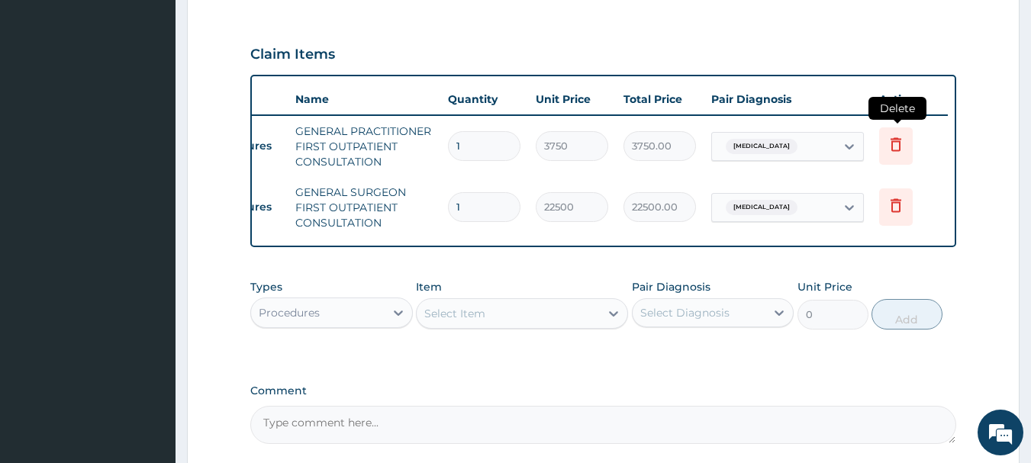
click at [893, 145] on icon at bounding box center [896, 144] width 18 height 18
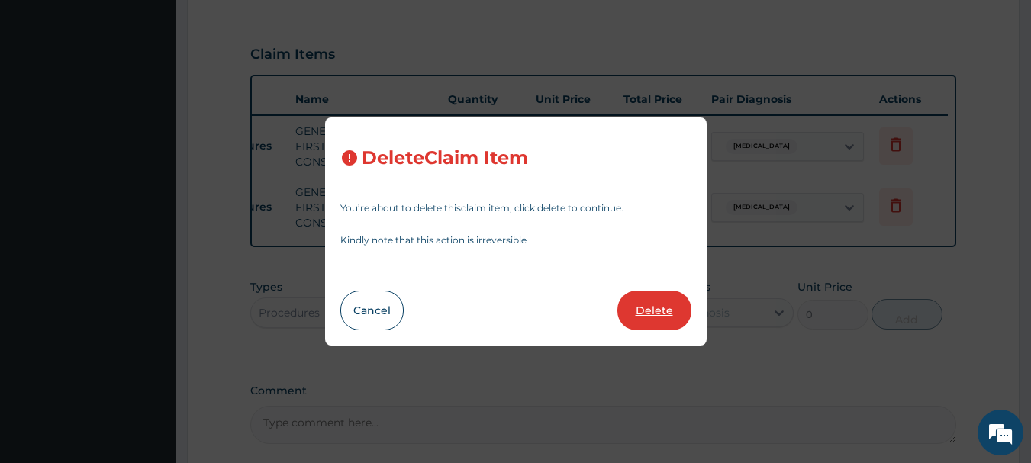
click at [652, 315] on button "Delete" at bounding box center [655, 311] width 74 height 40
type input "22500"
type input "22500.00"
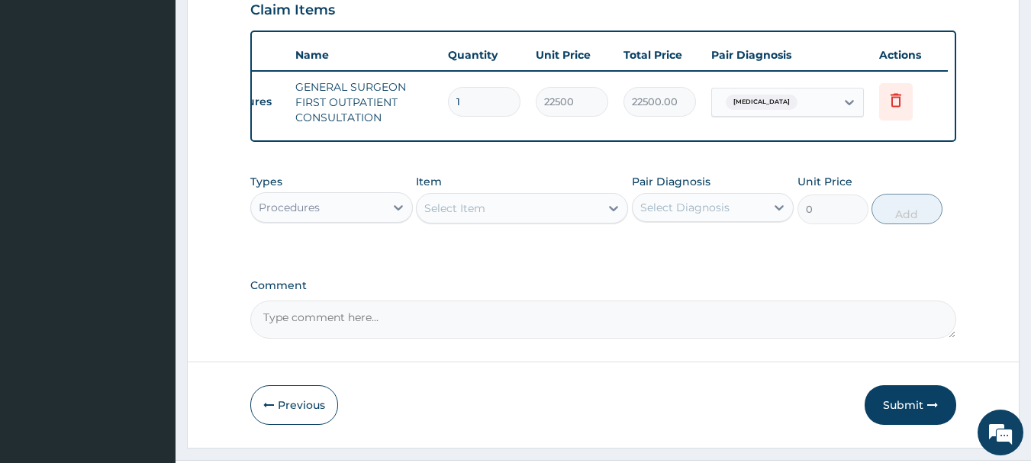
scroll to position [585, 0]
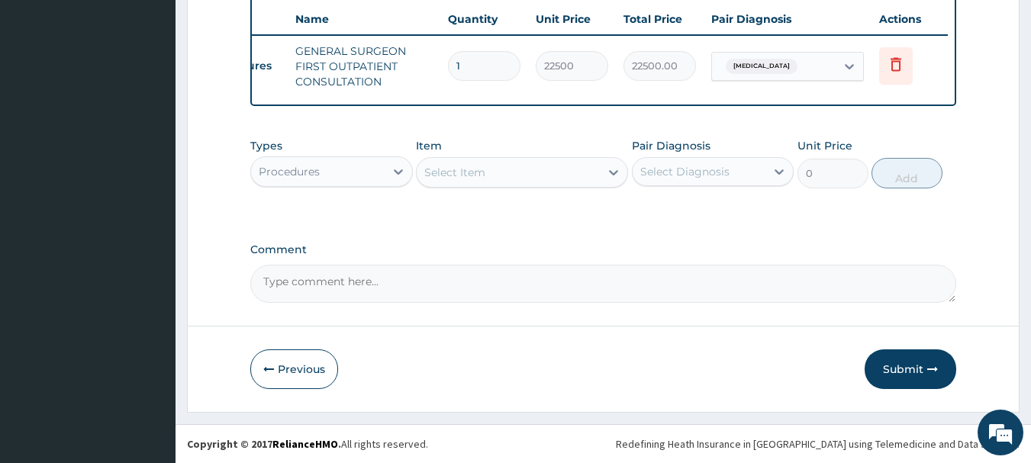
click at [353, 174] on div "Procedures" at bounding box center [318, 172] width 134 height 24
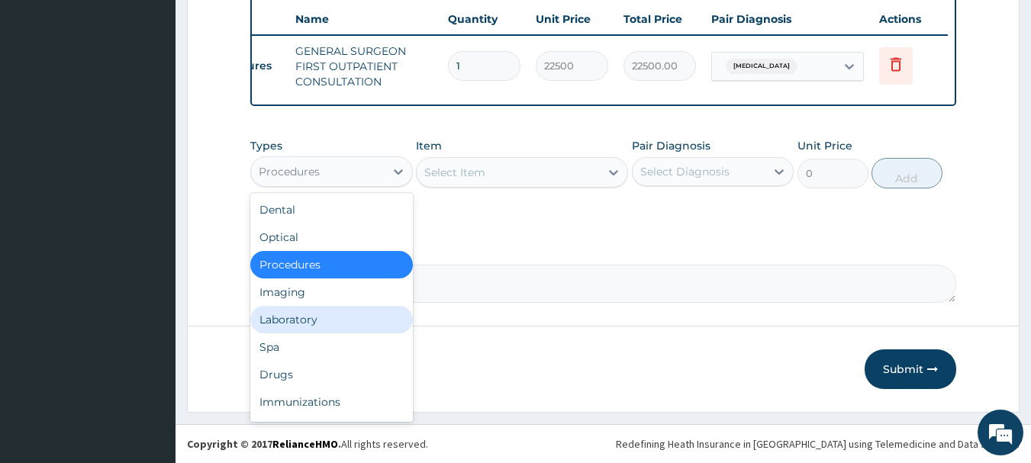
click at [315, 315] on div "Laboratory" at bounding box center [331, 319] width 163 height 27
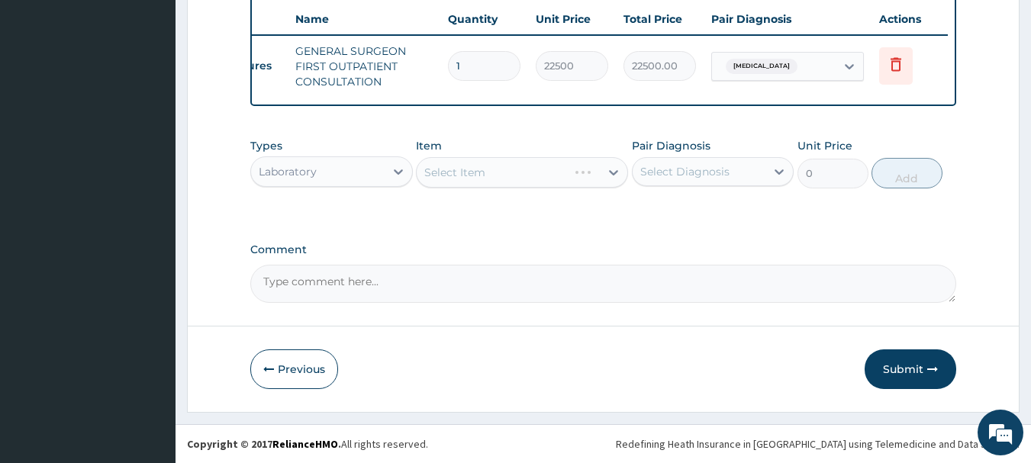
click at [485, 179] on div "Select Item" at bounding box center [522, 172] width 212 height 31
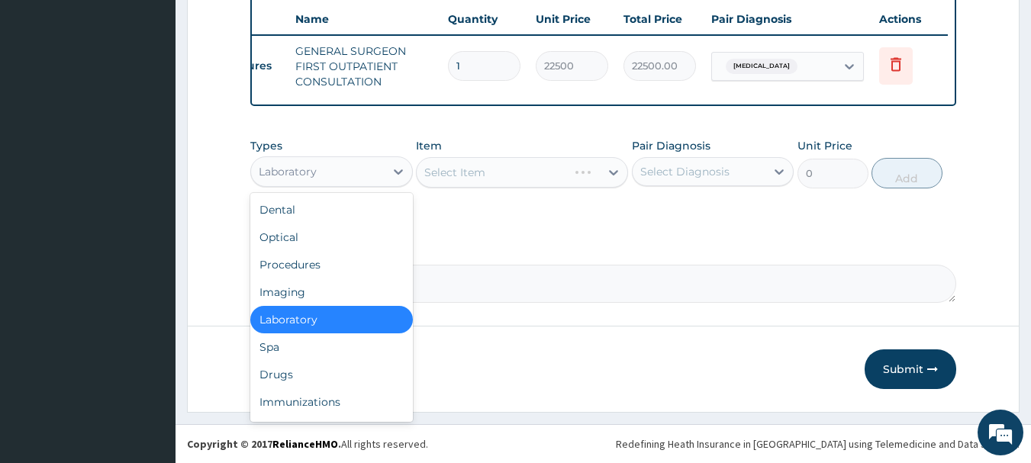
click at [309, 173] on div "Laboratory" at bounding box center [288, 171] width 58 height 15
click at [295, 292] on div "Imaging" at bounding box center [331, 292] width 163 height 27
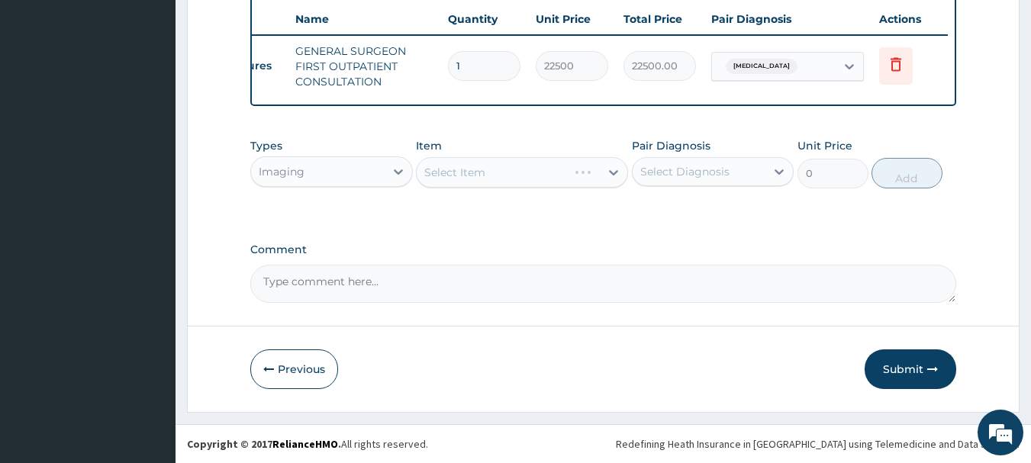
click at [497, 171] on div "Select Item" at bounding box center [522, 172] width 212 height 31
click at [546, 178] on div "Select Item" at bounding box center [522, 172] width 212 height 31
click at [442, 179] on div "Select Item" at bounding box center [522, 172] width 212 height 31
click at [476, 176] on div "Select Item" at bounding box center [522, 172] width 212 height 31
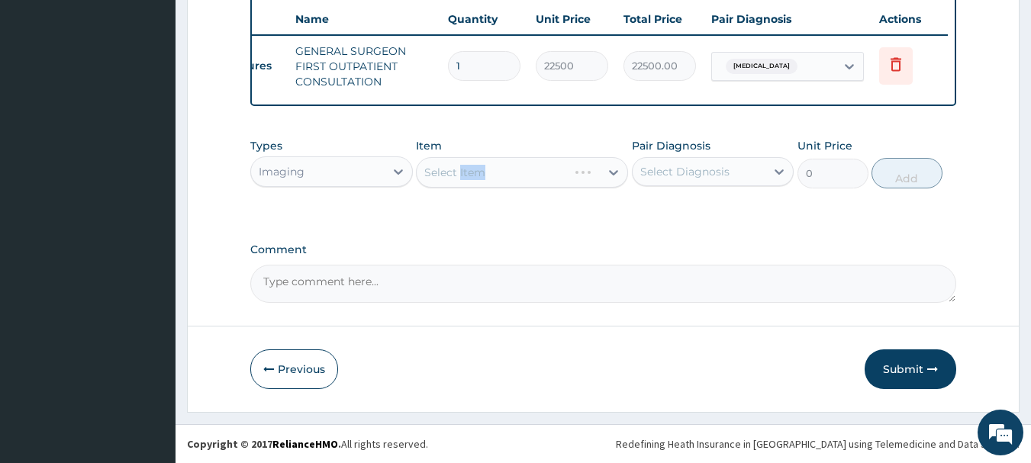
click at [476, 176] on div "Select Item" at bounding box center [522, 172] width 212 height 31
click at [571, 176] on div "Select Item" at bounding box center [522, 172] width 212 height 31
click at [563, 180] on div "Select Item" at bounding box center [522, 172] width 212 height 31
click at [485, 179] on div "Select Item" at bounding box center [522, 172] width 212 height 31
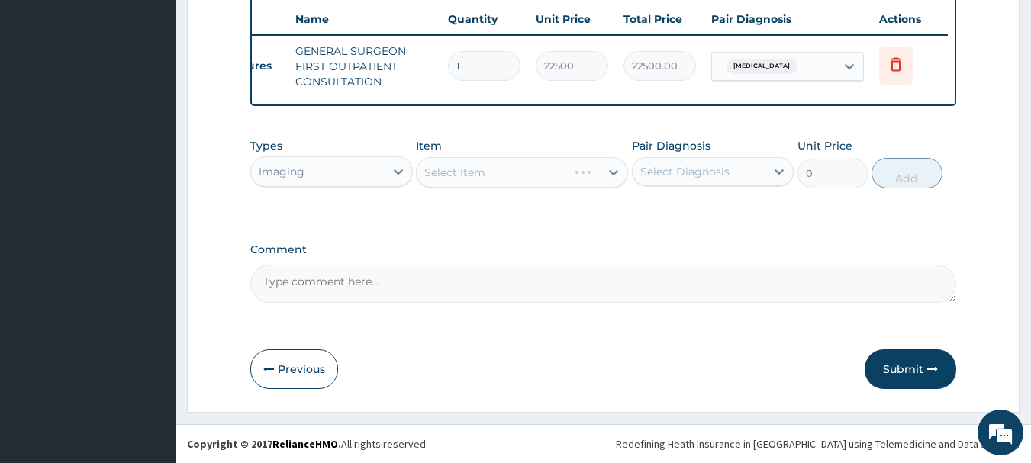
click at [485, 179] on div "Select Item" at bounding box center [522, 172] width 212 height 31
click at [473, 173] on div "Select Item" at bounding box center [522, 172] width 212 height 31
click at [572, 182] on div "Select Item" at bounding box center [522, 172] width 212 height 31
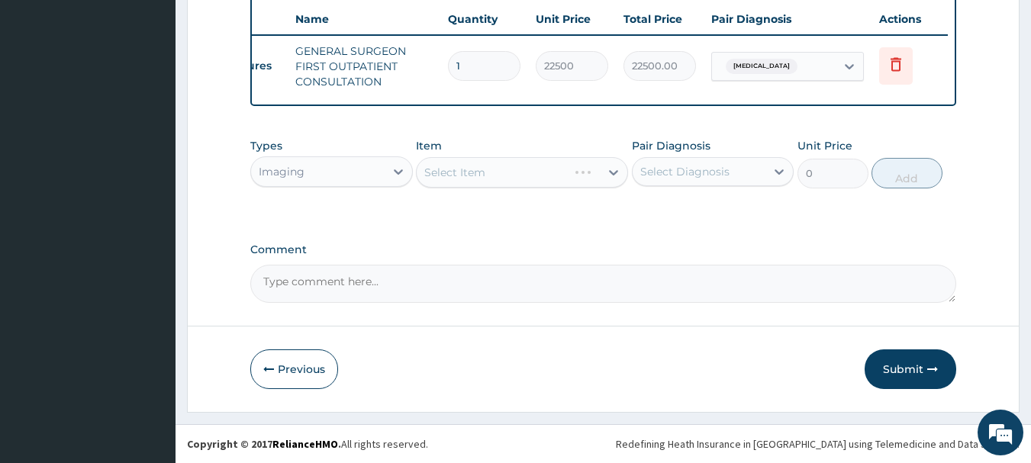
click at [572, 182] on div "Select Item" at bounding box center [522, 172] width 212 height 31
click at [463, 173] on div "Select Item" at bounding box center [522, 172] width 212 height 31
click at [508, 173] on div "Select Item" at bounding box center [522, 172] width 212 height 31
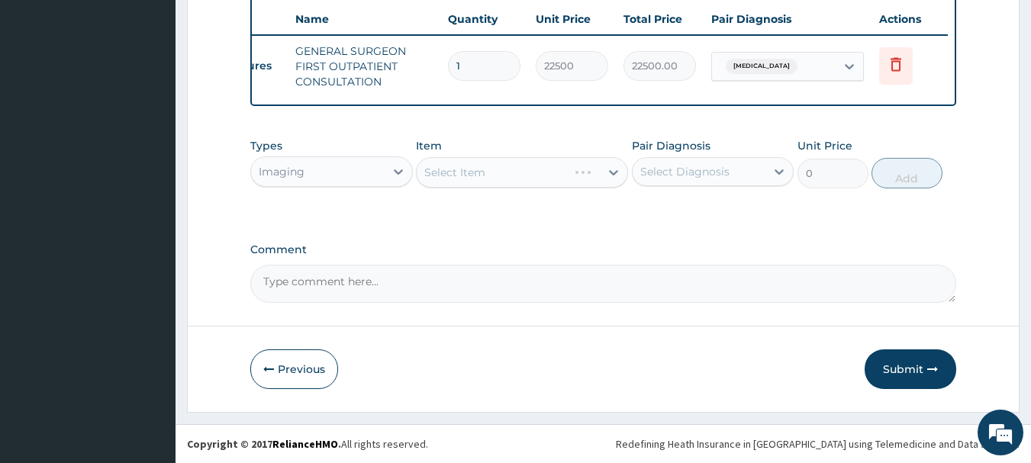
click at [508, 173] on div "Select Item" at bounding box center [522, 172] width 212 height 31
click at [527, 168] on div "Select Item" at bounding box center [522, 172] width 212 height 31
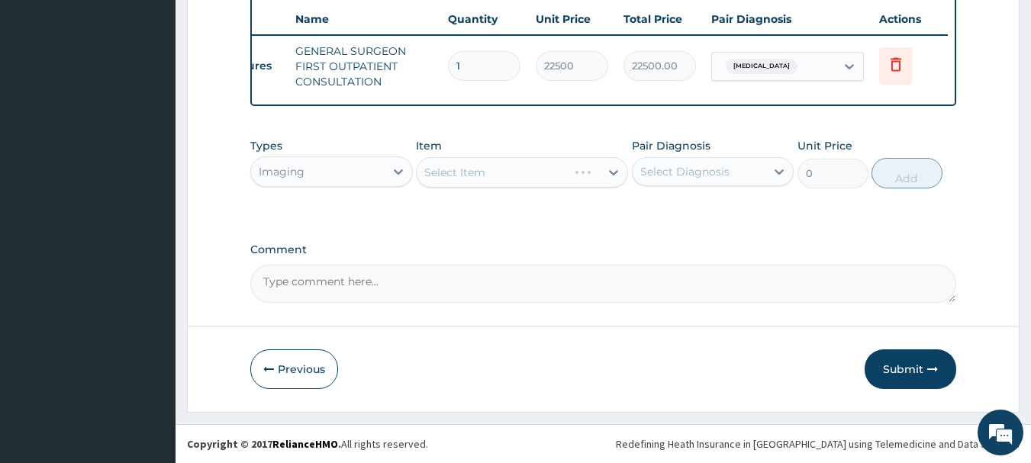
click at [474, 169] on div "Select Item" at bounding box center [522, 172] width 212 height 31
drag, startPoint x: 474, startPoint y: 169, endPoint x: 502, endPoint y: 166, distance: 27.7
click at [486, 167] on div "Select Item" at bounding box center [522, 172] width 212 height 31
click at [521, 178] on div "Select Item" at bounding box center [522, 172] width 212 height 31
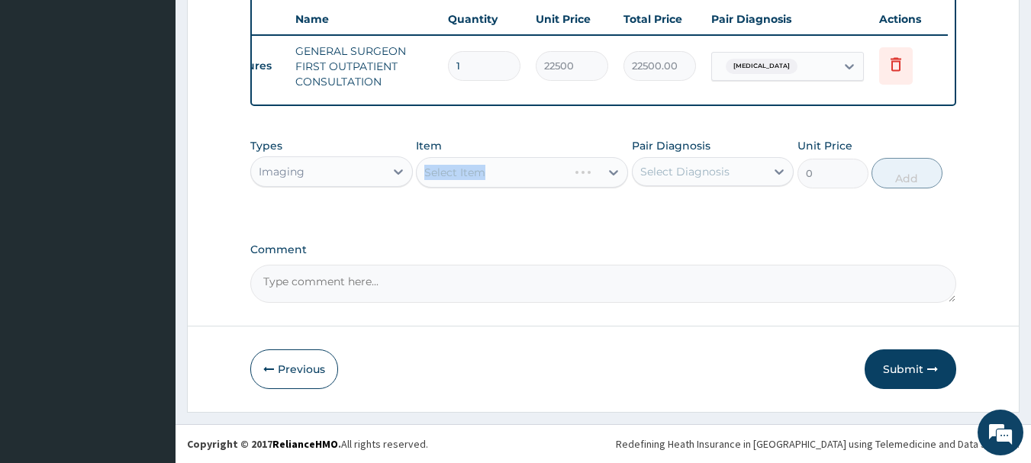
click at [521, 178] on div "Select Item" at bounding box center [522, 172] width 212 height 31
click at [532, 176] on div "Select Item" at bounding box center [522, 172] width 212 height 31
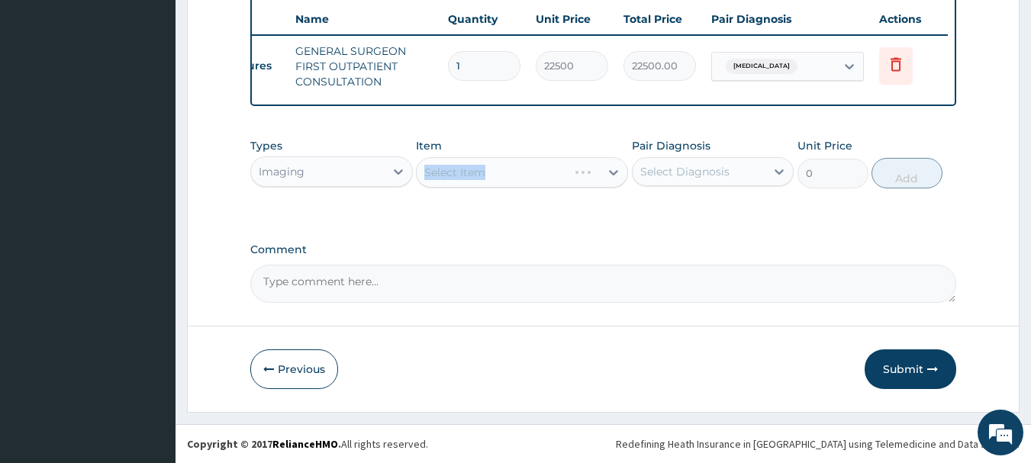
click at [532, 176] on div "Select Item" at bounding box center [522, 172] width 212 height 31
click at [479, 183] on div "Select Item" at bounding box center [522, 172] width 212 height 31
click at [578, 182] on div "Select Item" at bounding box center [522, 172] width 212 height 31
click at [506, 170] on div "Select Item" at bounding box center [522, 172] width 212 height 31
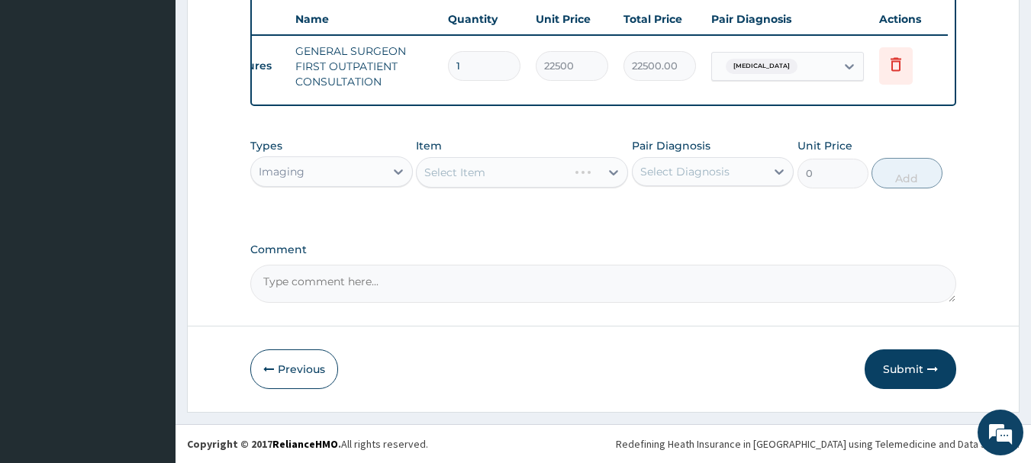
click at [476, 176] on div "Select Item" at bounding box center [522, 172] width 212 height 31
click at [475, 176] on div "Select Item" at bounding box center [522, 172] width 212 height 31
click at [522, 166] on div "Select Item" at bounding box center [522, 172] width 212 height 31
click at [553, 177] on div "Select Item" at bounding box center [522, 172] width 212 height 31
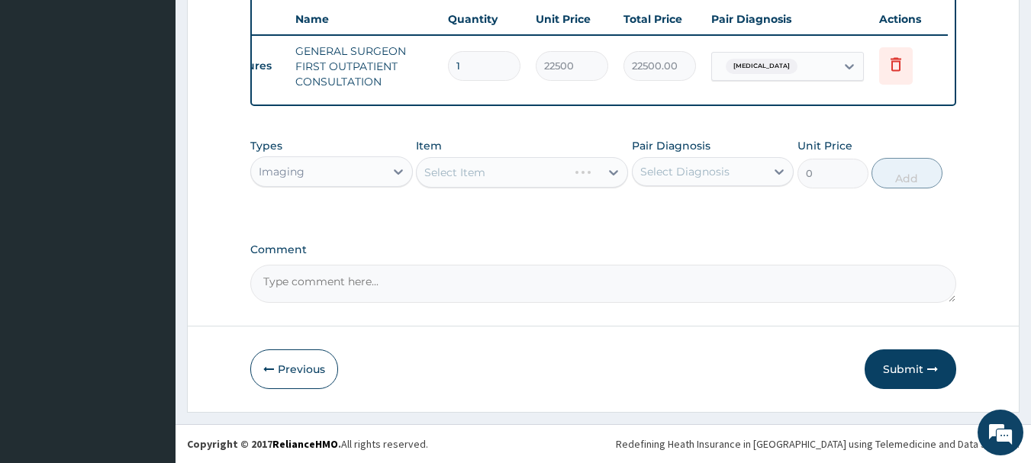
click at [553, 177] on div "Select Item" at bounding box center [522, 172] width 212 height 31
click at [558, 180] on div "Select Item" at bounding box center [522, 172] width 212 height 31
click at [596, 175] on div "Select Item" at bounding box center [522, 172] width 212 height 31
click at [532, 166] on div "Select Item" at bounding box center [522, 172] width 212 height 31
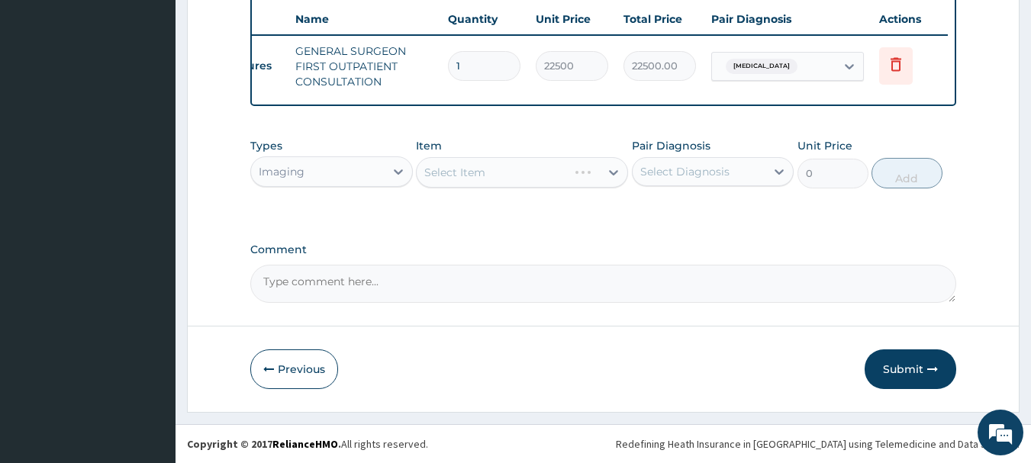
click at [473, 175] on div "Select Item" at bounding box center [522, 172] width 212 height 31
click at [471, 176] on div "Select Item" at bounding box center [522, 172] width 212 height 31
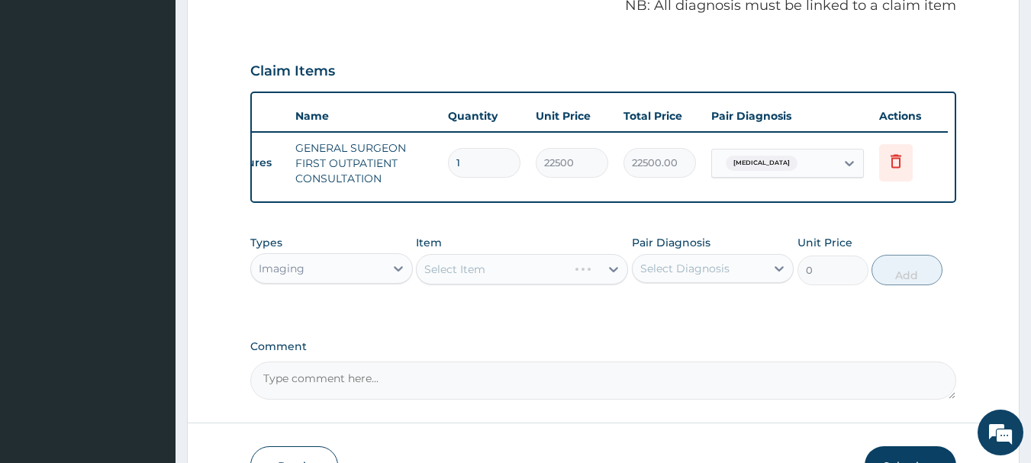
scroll to position [279, 0]
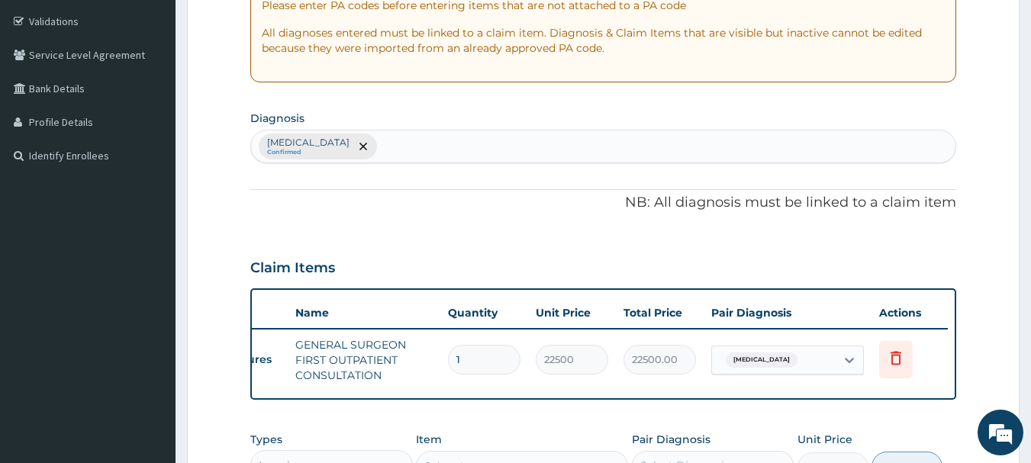
click at [440, 134] on div "Acute pyelonephritis Confirmed" at bounding box center [603, 147] width 705 height 32
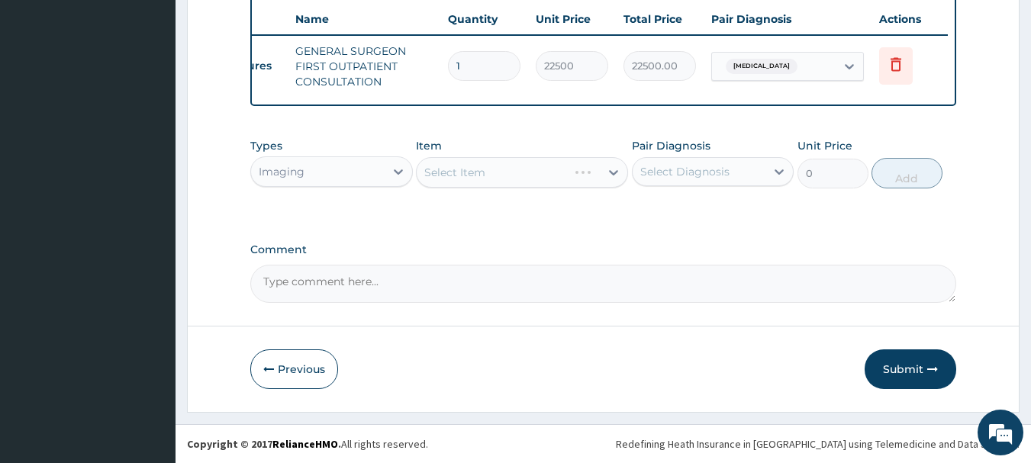
scroll to position [585, 0]
click at [481, 170] on div "Select Item" at bounding box center [522, 172] width 212 height 31
click at [483, 169] on div "Select Item" at bounding box center [522, 172] width 212 height 31
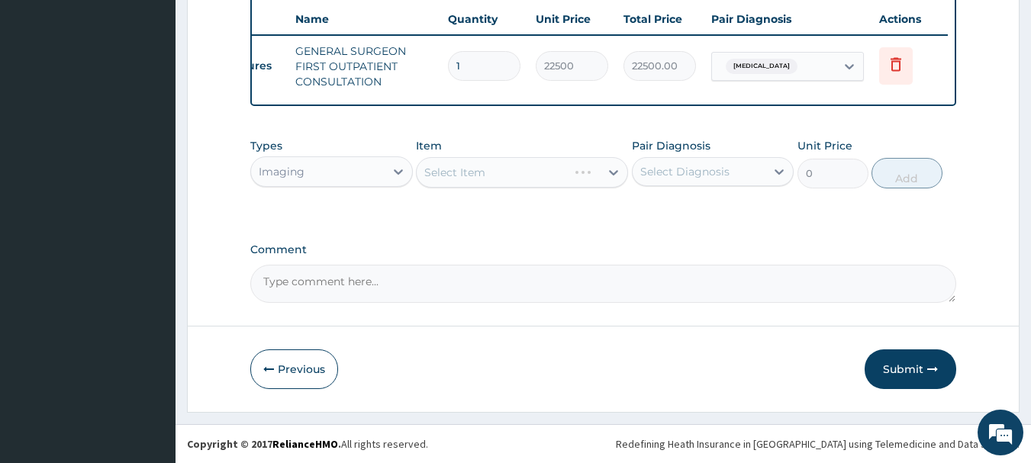
click at [559, 169] on div "Select Item" at bounding box center [522, 172] width 212 height 31
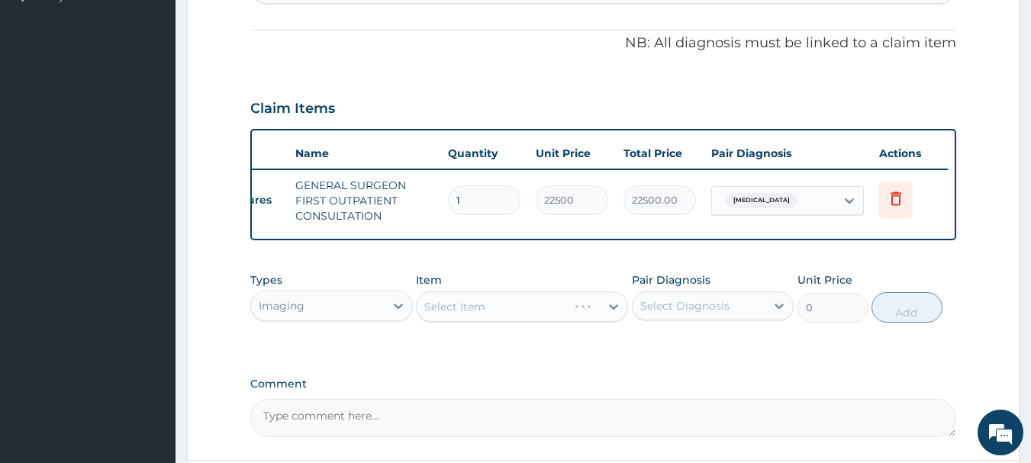
scroll to position [508, 0]
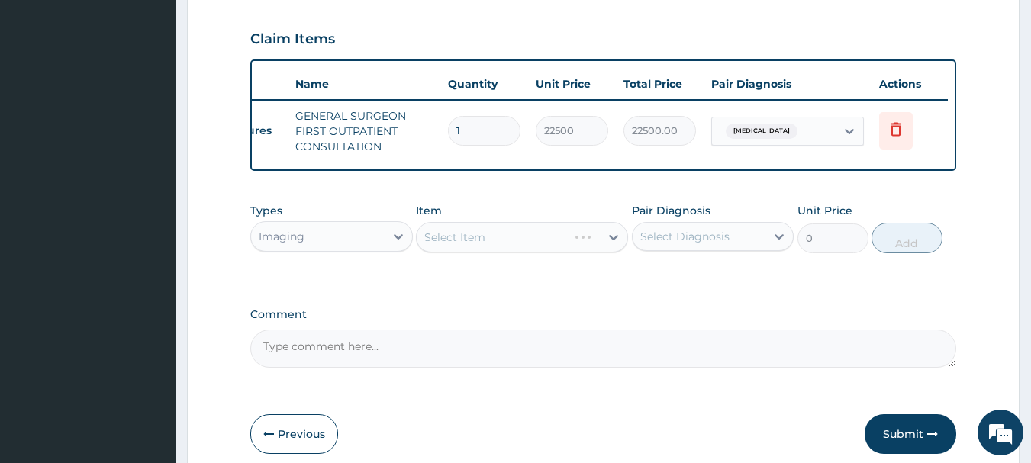
click at [499, 245] on div "Select Item" at bounding box center [522, 237] width 212 height 31
click at [502, 244] on div "Select Item" at bounding box center [522, 237] width 212 height 31
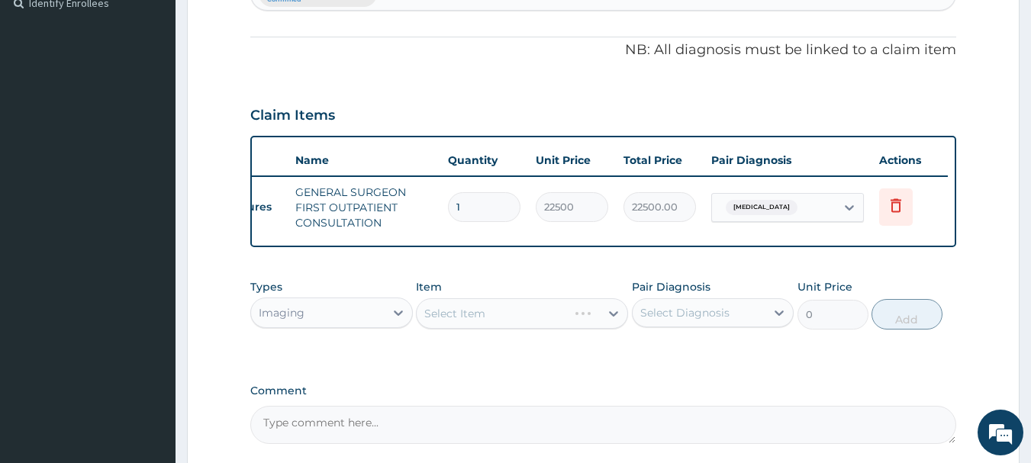
scroll to position [585, 0]
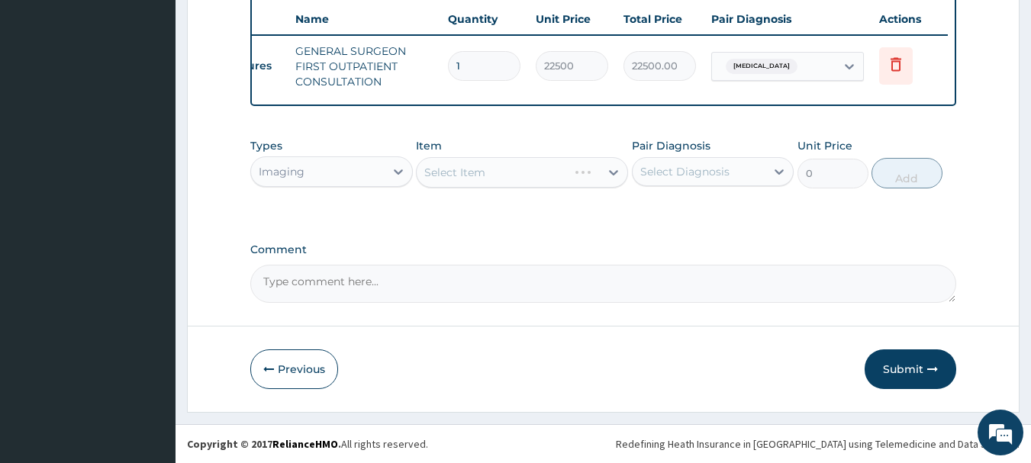
click at [492, 178] on div "Select Item" at bounding box center [522, 172] width 212 height 31
click at [571, 176] on div "Select Item" at bounding box center [522, 172] width 212 height 31
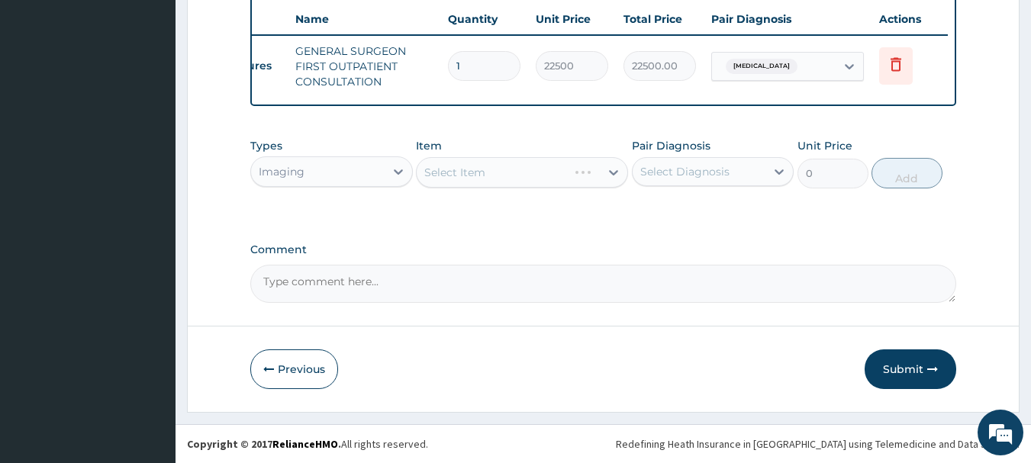
click at [571, 176] on div "Select Item" at bounding box center [522, 172] width 212 height 31
click at [492, 173] on div "Select Item" at bounding box center [522, 172] width 212 height 31
click at [486, 173] on div "Select Item" at bounding box center [522, 172] width 212 height 31
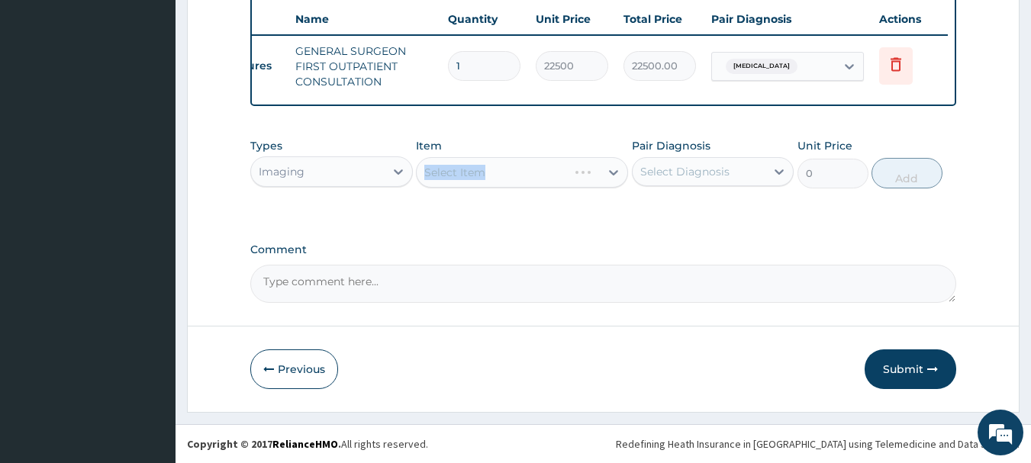
click at [486, 173] on div "Select Item" at bounding box center [522, 172] width 212 height 31
click at [563, 171] on div "Select Item" at bounding box center [522, 172] width 212 height 31
click at [305, 173] on div "Imaging" at bounding box center [318, 172] width 134 height 24
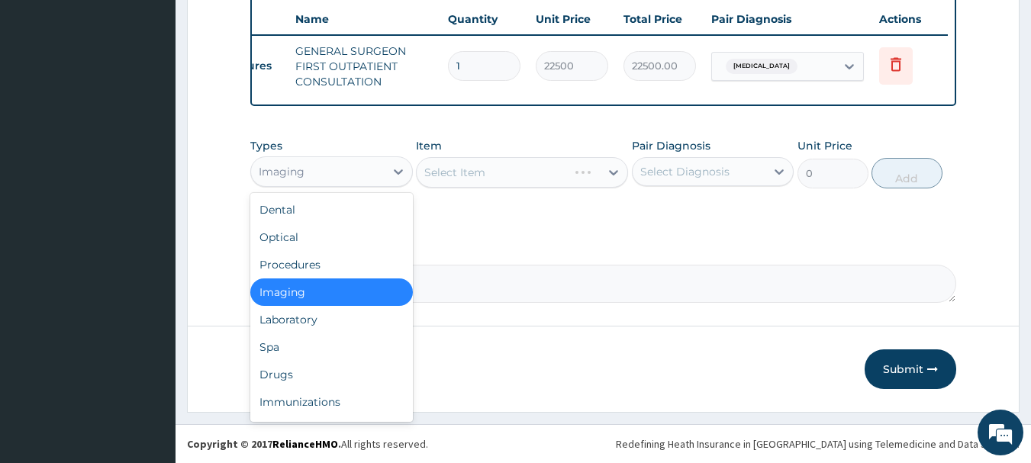
click at [303, 289] on div "Imaging" at bounding box center [331, 292] width 163 height 27
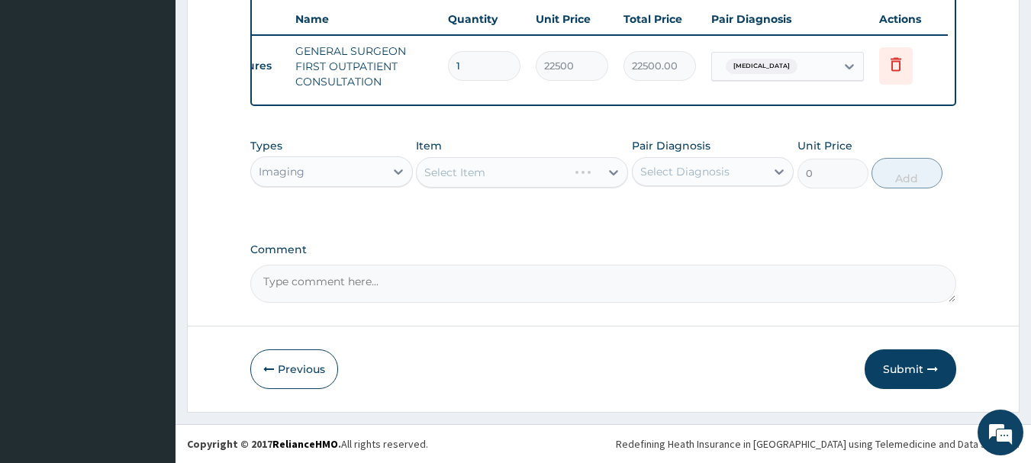
click at [508, 164] on div "Select Item" at bounding box center [522, 172] width 212 height 31
click at [501, 166] on div "Select Item" at bounding box center [522, 172] width 212 height 31
click at [599, 167] on div "Select Item" at bounding box center [522, 172] width 212 height 31
click at [463, 173] on div "Select Item" at bounding box center [522, 172] width 212 height 31
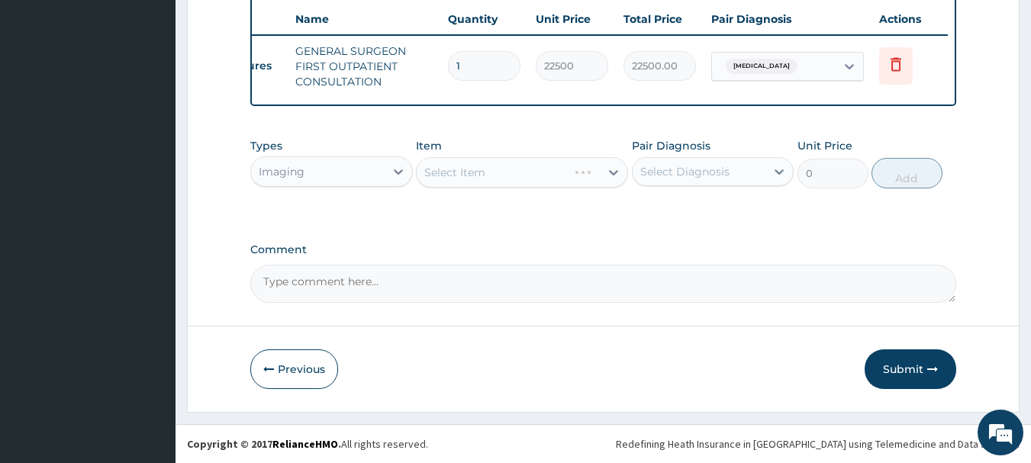
click at [496, 174] on div "Select Item" at bounding box center [522, 172] width 212 height 31
click at [565, 179] on div "Select Item" at bounding box center [522, 172] width 212 height 31
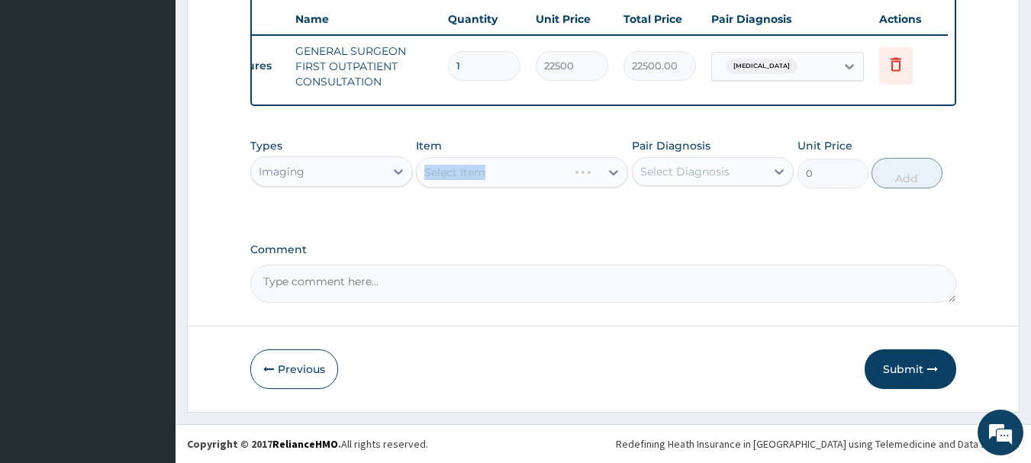
click at [565, 179] on div "Select Item" at bounding box center [522, 172] width 212 height 31
click at [751, 368] on div "Previous Submit" at bounding box center [603, 370] width 707 height 40
click at [524, 182] on div "Select Item" at bounding box center [522, 172] width 212 height 31
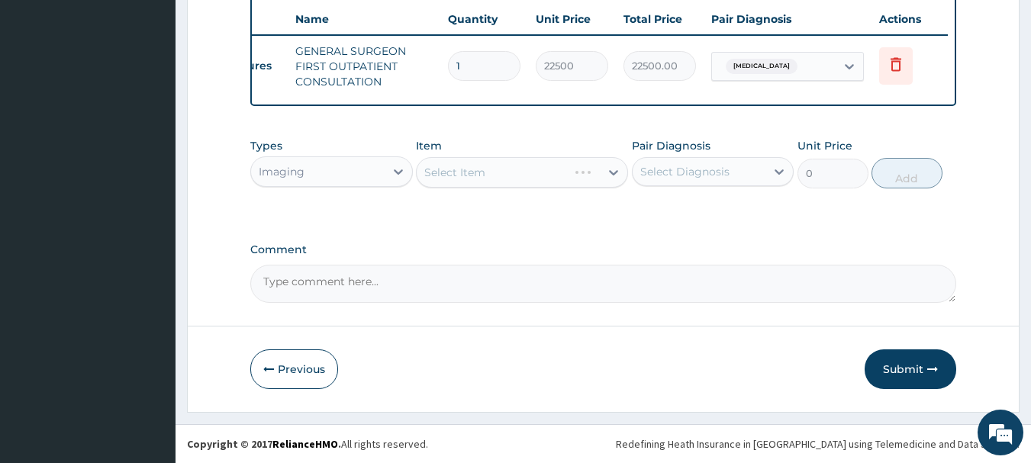
click at [521, 182] on div "Select Item" at bounding box center [522, 172] width 212 height 31
click at [521, 181] on div "Select Item" at bounding box center [522, 172] width 212 height 31
click at [540, 174] on div "Select Item" at bounding box center [522, 172] width 212 height 31
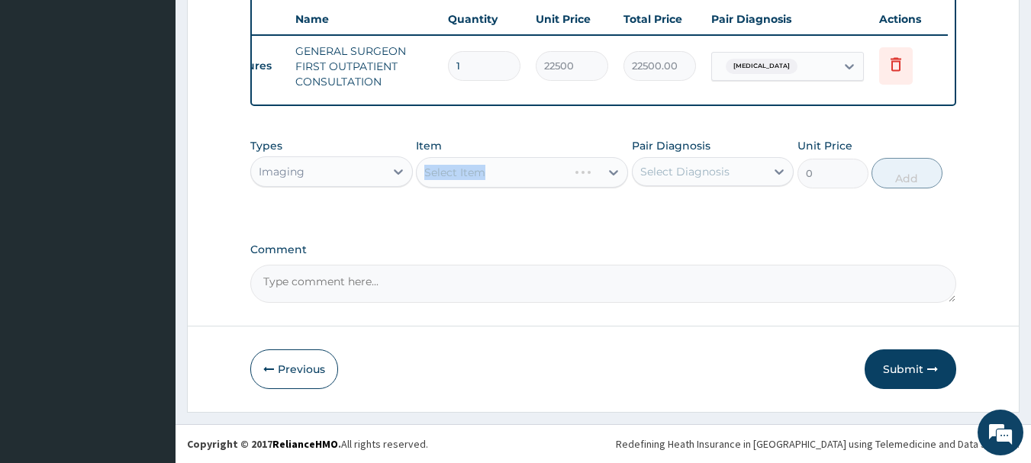
click at [540, 174] on div "Select Item" at bounding box center [522, 172] width 212 height 31
drag, startPoint x: 540, startPoint y: 174, endPoint x: 568, endPoint y: 235, distance: 67.3
click at [540, 174] on div "Select Item" at bounding box center [522, 172] width 212 height 31
click at [548, 184] on div "Select Item" at bounding box center [522, 172] width 212 height 31
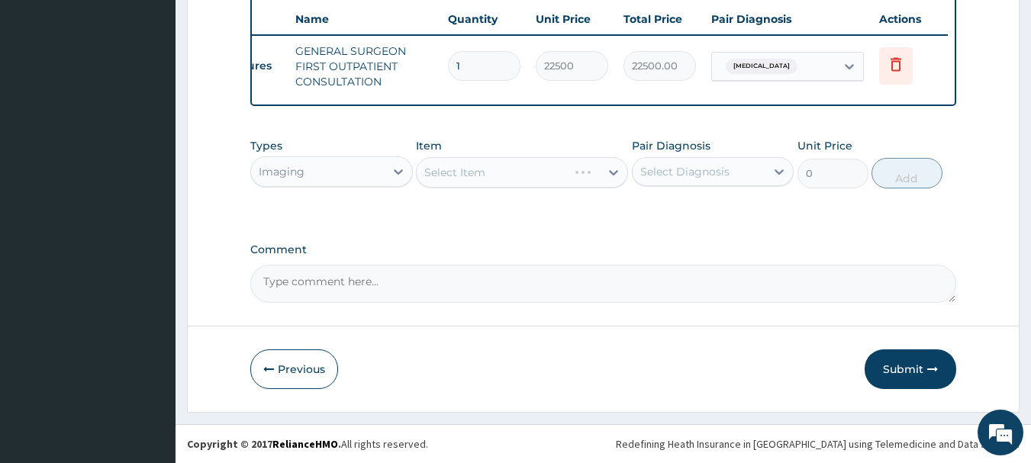
click at [556, 181] on div "Select Item" at bounding box center [522, 172] width 212 height 31
click at [553, 182] on div "Select Item" at bounding box center [522, 172] width 212 height 31
drag, startPoint x: 553, startPoint y: 182, endPoint x: 509, endPoint y: 217, distance: 55.4
click at [547, 182] on div "Select Item" at bounding box center [522, 172] width 212 height 31
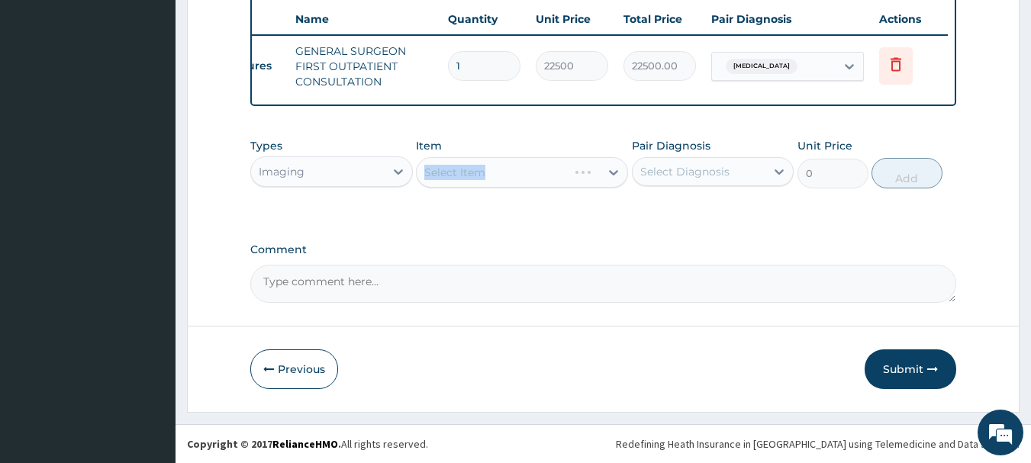
click at [557, 173] on div "Select Item" at bounding box center [522, 172] width 212 height 31
click at [555, 173] on div "Select Item" at bounding box center [522, 172] width 212 height 31
click at [506, 173] on div "Select Item" at bounding box center [522, 172] width 212 height 31
click at [516, 169] on div "Select Item" at bounding box center [522, 172] width 212 height 31
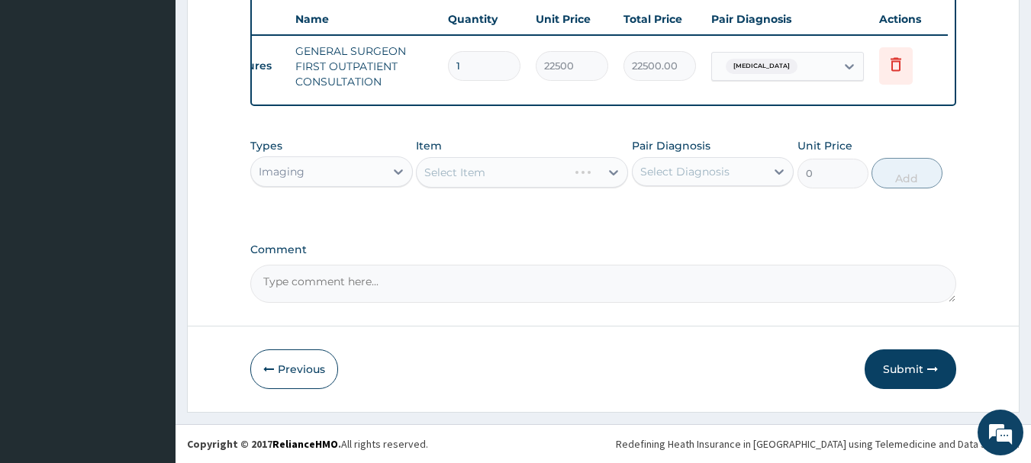
click at [323, 181] on div "Imaging" at bounding box center [318, 172] width 134 height 24
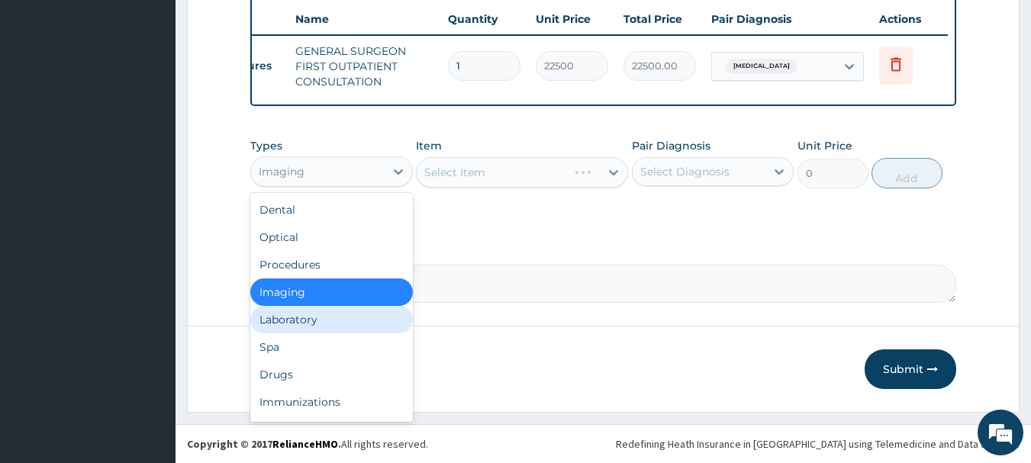
click at [287, 317] on div "Laboratory" at bounding box center [331, 319] width 163 height 27
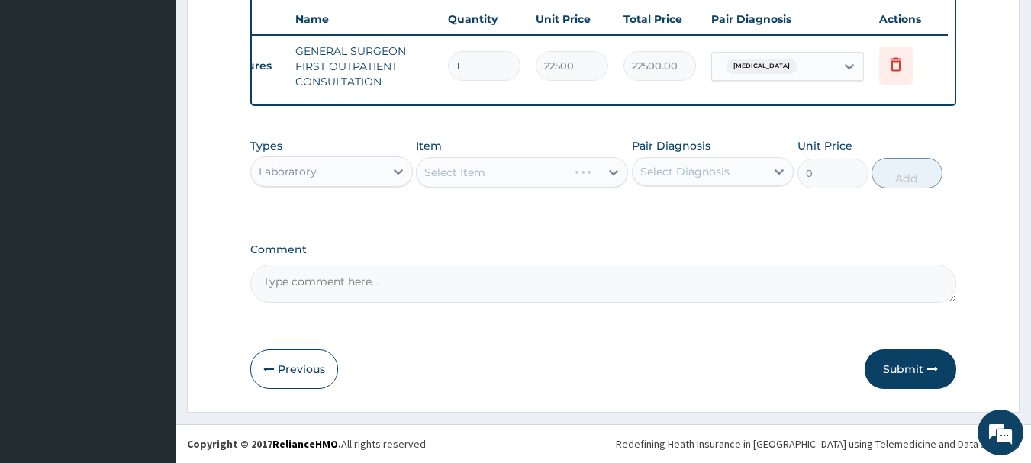
click at [465, 185] on div "Select Item" at bounding box center [522, 172] width 212 height 31
click at [465, 169] on div "Select Item" at bounding box center [522, 172] width 212 height 31
click at [466, 175] on div "Select Item" at bounding box center [522, 172] width 212 height 31
click at [498, 182] on div "Select Item" at bounding box center [522, 172] width 212 height 31
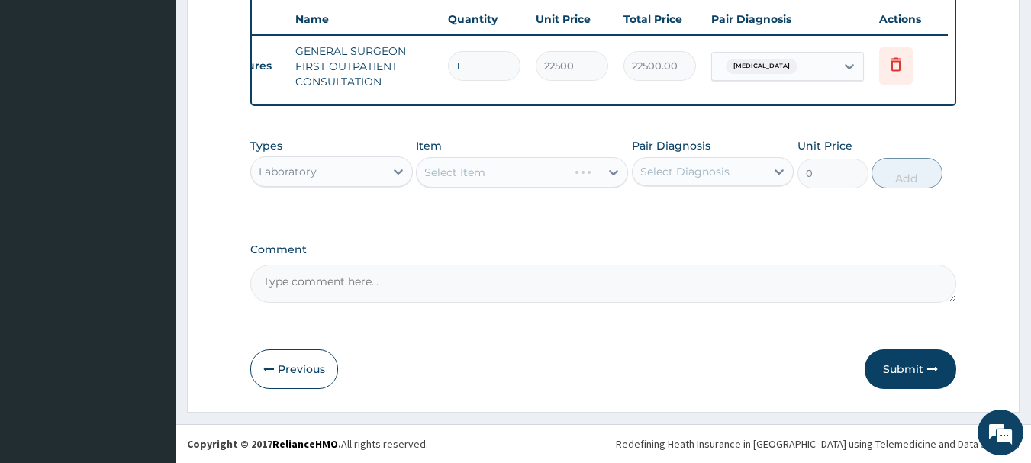
click at [499, 166] on div "Select Item" at bounding box center [522, 172] width 212 height 31
click at [499, 177] on div "Select Item" at bounding box center [522, 172] width 212 height 31
click at [501, 171] on div "Select Item" at bounding box center [522, 172] width 212 height 31
click at [474, 172] on div "Select Item" at bounding box center [522, 172] width 212 height 31
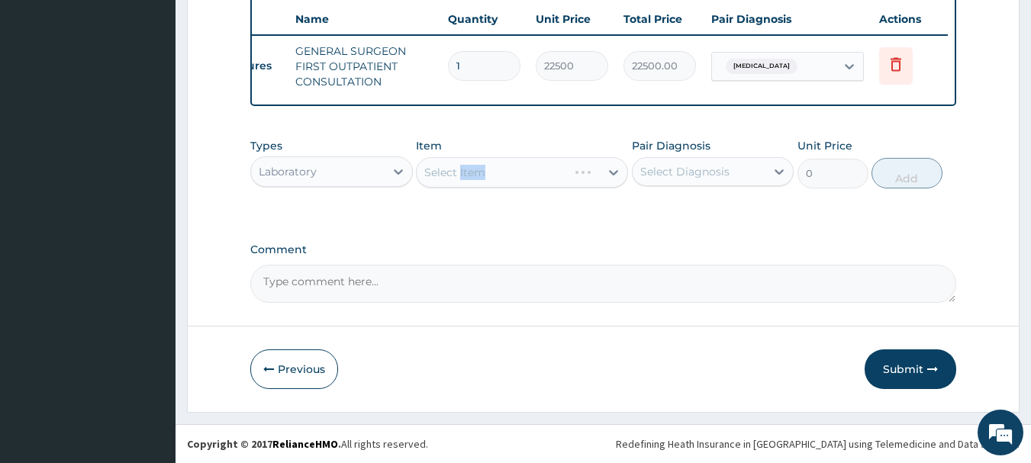
click at [476, 169] on div "Select Item" at bounding box center [522, 172] width 212 height 31
click at [563, 173] on div "Select Item" at bounding box center [522, 172] width 212 height 31
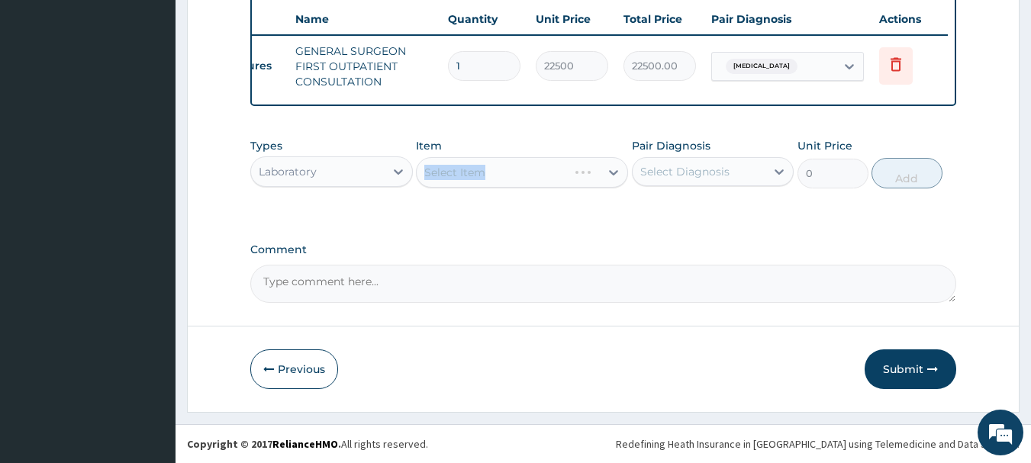
click at [563, 173] on div "Select Item" at bounding box center [522, 172] width 212 height 31
click at [539, 182] on div "Select Item" at bounding box center [522, 172] width 212 height 31
click at [539, 181] on div "Select Item" at bounding box center [522, 172] width 212 height 31
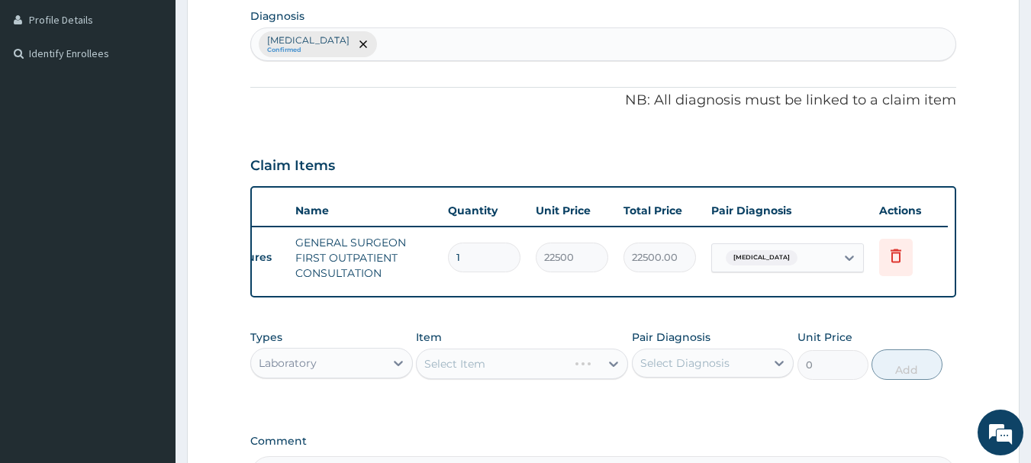
scroll to position [534, 0]
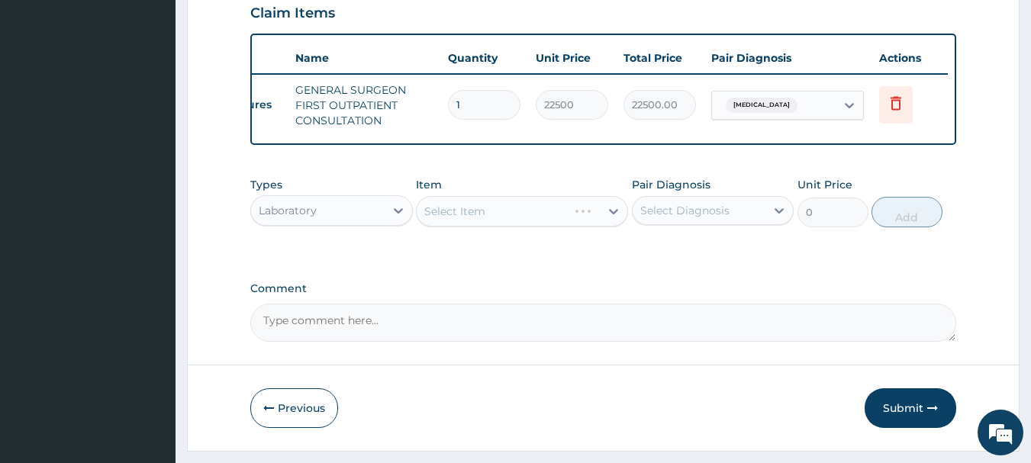
click at [483, 222] on div "Select Item" at bounding box center [522, 211] width 212 height 31
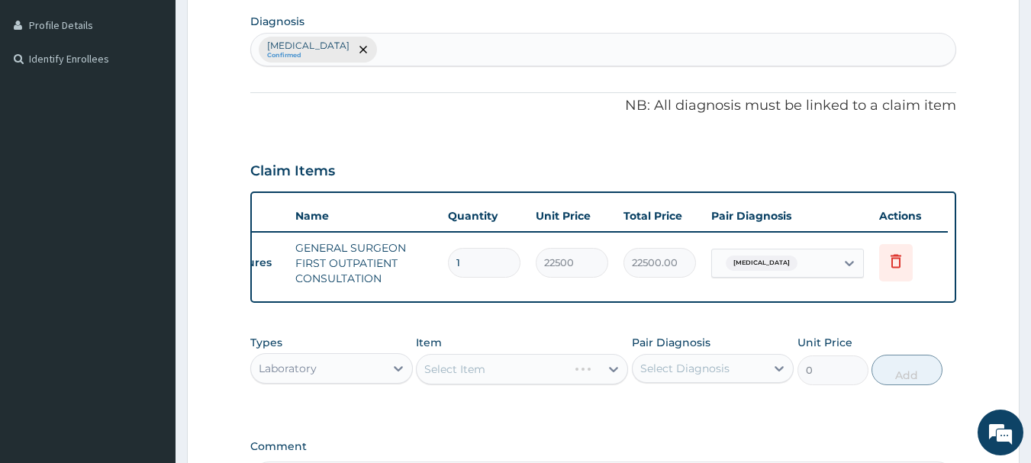
scroll to position [585, 0]
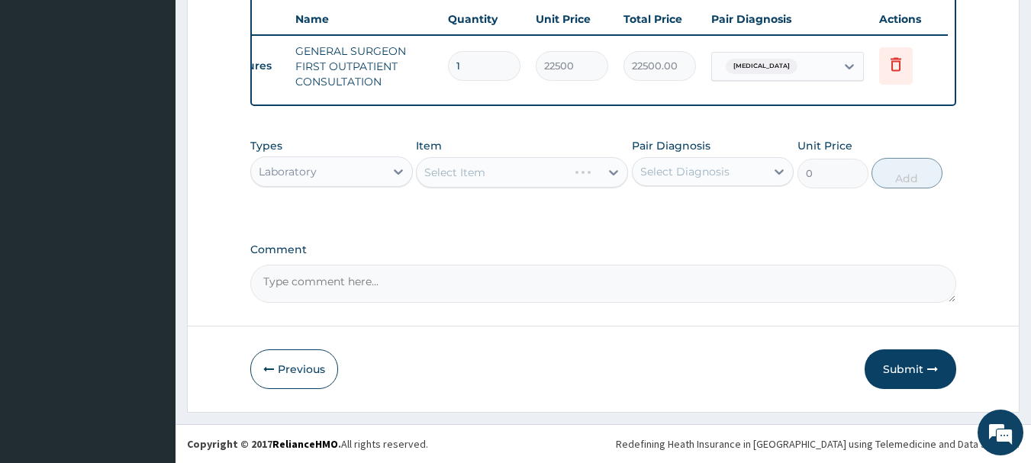
click at [484, 179] on div "Select Item" at bounding box center [522, 172] width 212 height 31
click at [502, 180] on div "Select Item" at bounding box center [522, 172] width 212 height 31
click at [482, 181] on div "Select Item" at bounding box center [522, 172] width 212 height 31
click at [489, 165] on div "Select Item" at bounding box center [522, 172] width 212 height 31
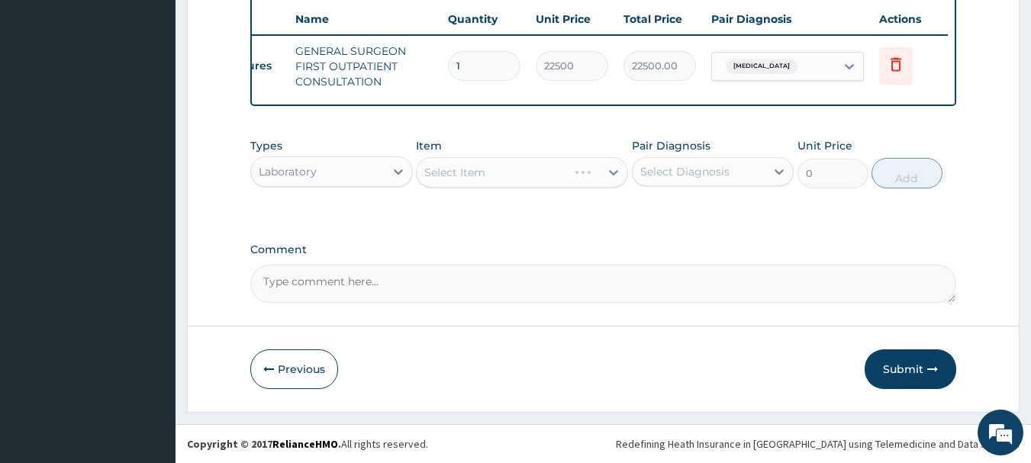
click at [471, 170] on div "Select Item" at bounding box center [522, 172] width 212 height 31
click at [564, 182] on div "Select Item" at bounding box center [522, 172] width 212 height 31
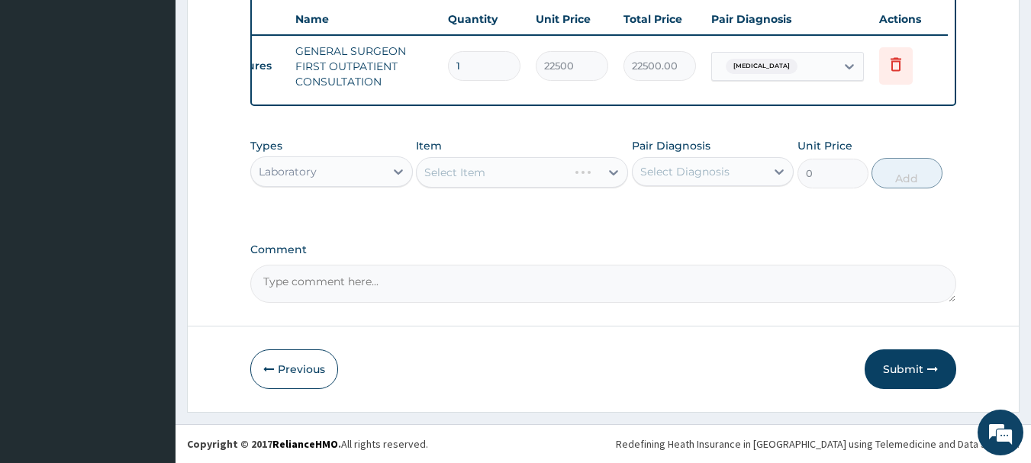
click at [564, 182] on div "Select Item" at bounding box center [522, 172] width 212 height 31
click at [537, 187] on div "Select Item" at bounding box center [522, 172] width 212 height 31
click at [389, 165] on div at bounding box center [398, 171] width 27 height 27
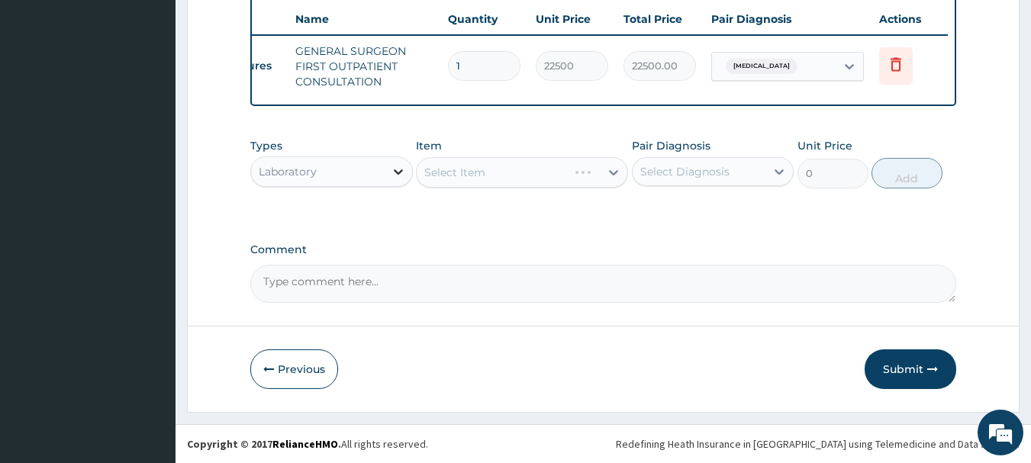
click at [389, 165] on div at bounding box center [398, 171] width 27 height 27
click at [456, 170] on div "Select Item" at bounding box center [522, 172] width 212 height 31
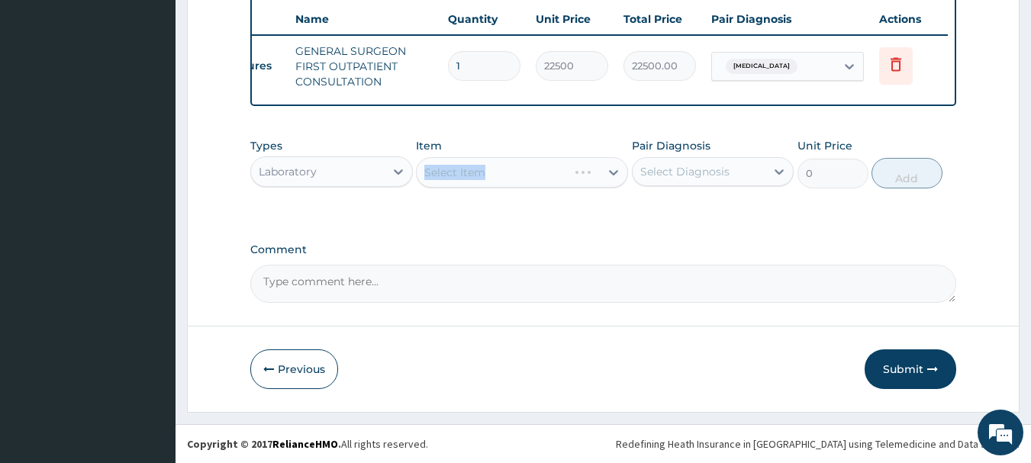
click at [456, 170] on div "Select Item" at bounding box center [522, 172] width 212 height 31
click at [549, 174] on div "Select Item" at bounding box center [522, 172] width 212 height 31
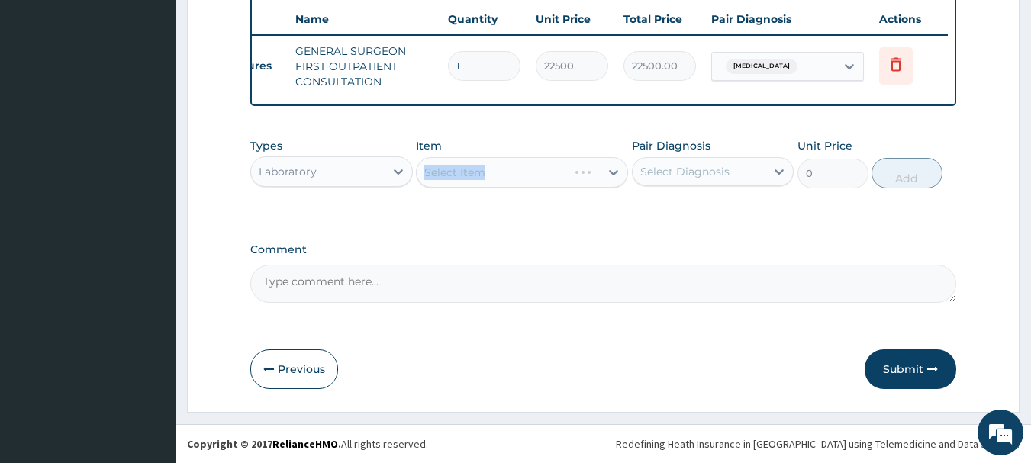
click at [549, 174] on div "Select Item" at bounding box center [522, 172] width 212 height 31
click at [610, 175] on div "Select Item" at bounding box center [522, 172] width 212 height 31
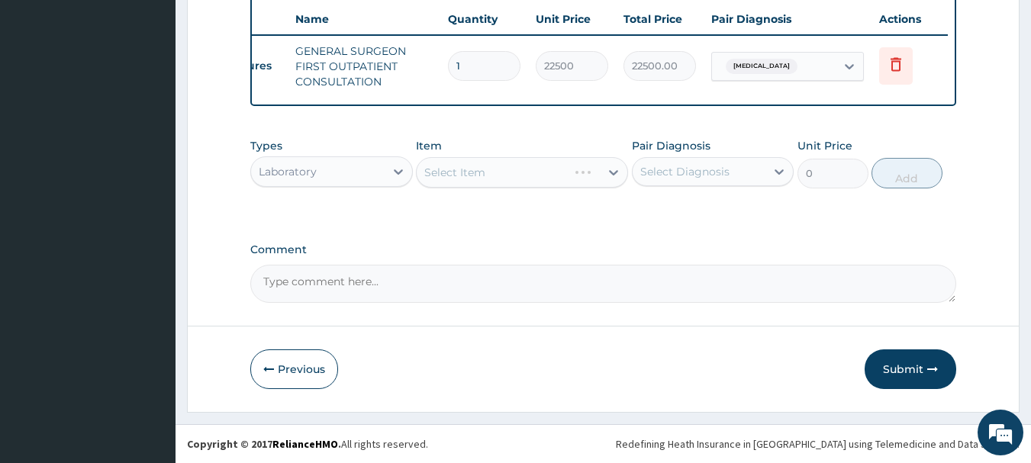
click at [610, 175] on div "Select Item" at bounding box center [522, 172] width 212 height 31
click at [495, 177] on div "Select Item" at bounding box center [522, 172] width 212 height 31
click at [495, 178] on div "Select Item" at bounding box center [522, 172] width 212 height 31
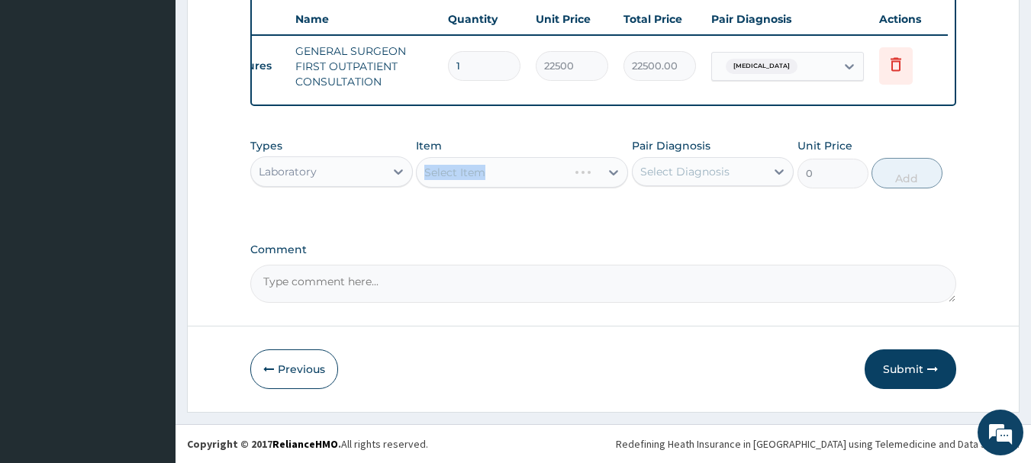
click at [495, 178] on div "Select Item" at bounding box center [522, 172] width 212 height 31
click at [427, 173] on div "Select Item" at bounding box center [522, 172] width 212 height 31
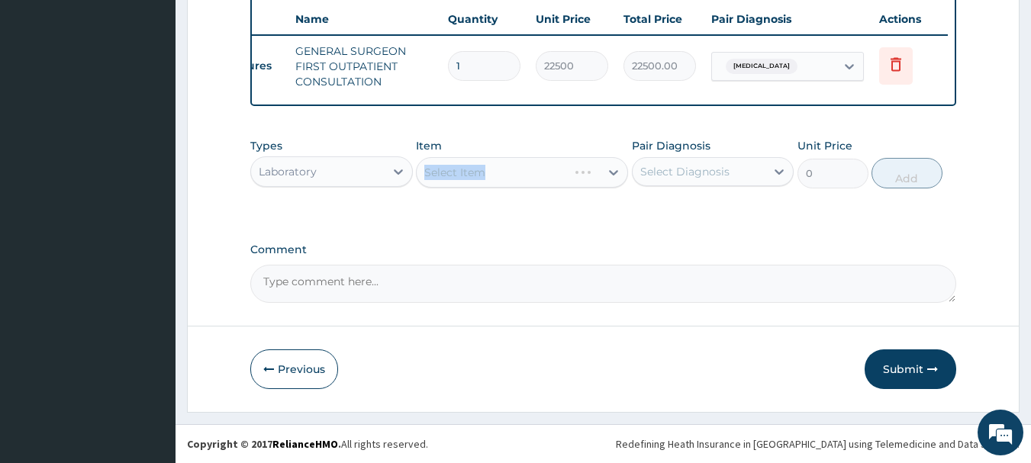
click at [544, 186] on div "Select Item" at bounding box center [522, 172] width 212 height 31
click at [545, 186] on div "Select Item" at bounding box center [522, 172] width 212 height 31
click at [527, 178] on div "Select Item" at bounding box center [508, 172] width 183 height 24
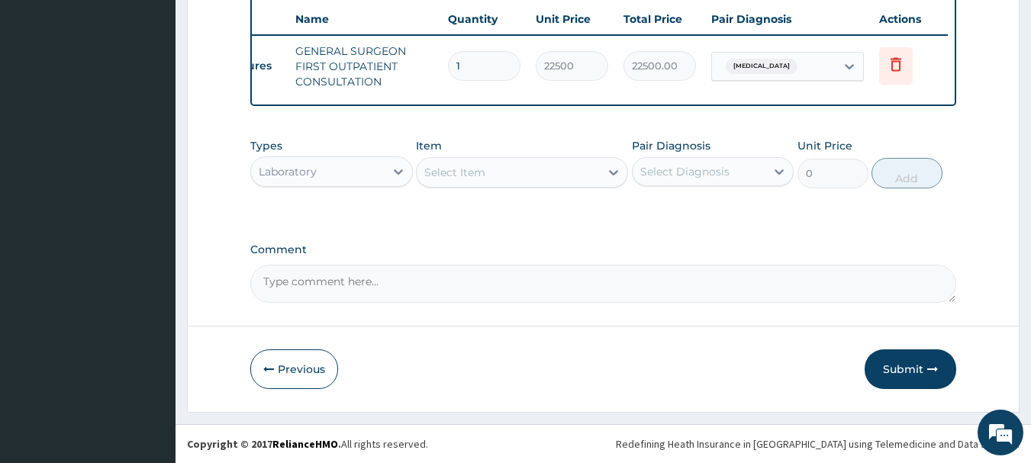
click at [527, 177] on div "Select Item" at bounding box center [508, 172] width 183 height 24
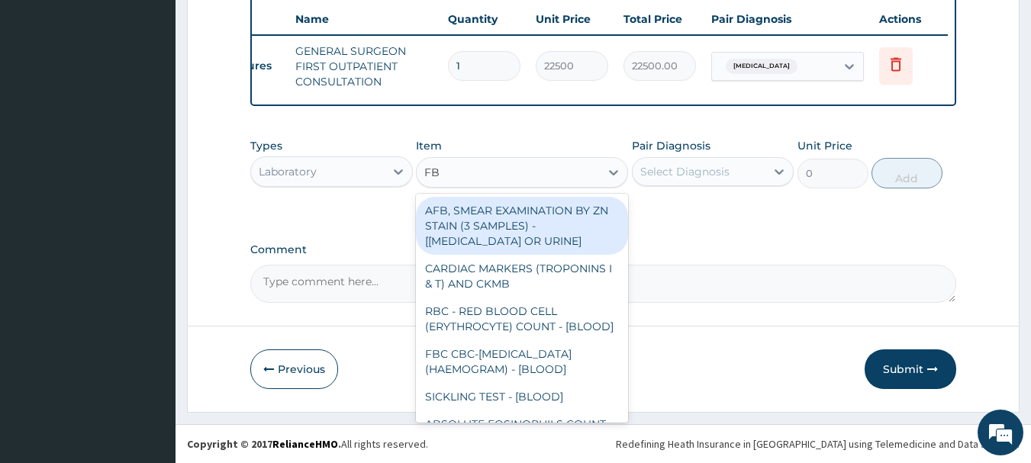
type input "FBC"
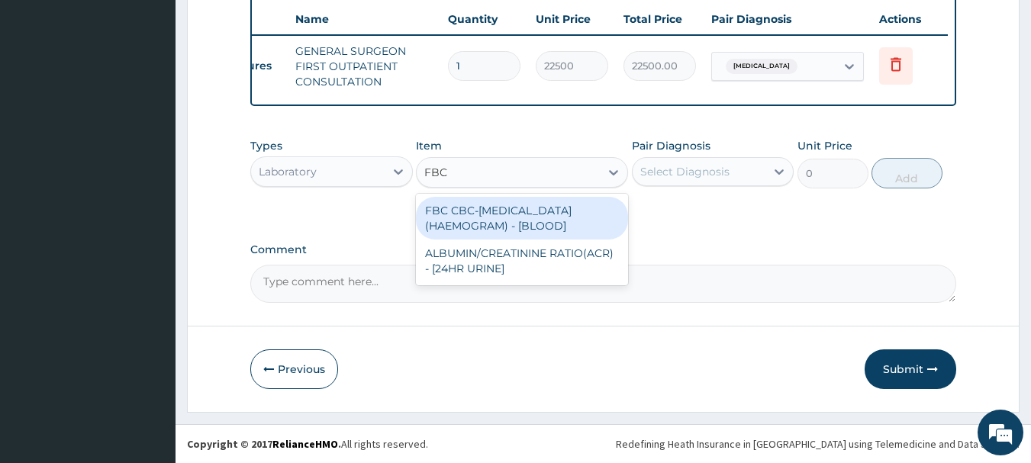
click at [528, 209] on div "FBC CBC-COMPLETE BLOOD COUNT (HAEMOGRAM) - [BLOOD]" at bounding box center [522, 218] width 212 height 43
type input "5000"
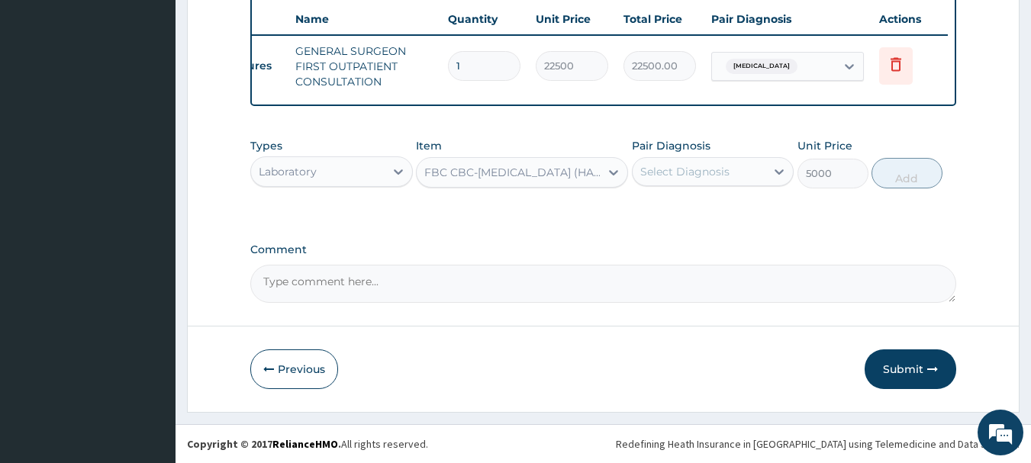
click at [527, 208] on div "Types Laboratory Item FBC CBC-COMPLETE BLOOD COUNT (HAEMOGRAM) - [BLOOD] Pair D…" at bounding box center [603, 175] width 707 height 89
click at [692, 183] on div "Select Diagnosis" at bounding box center [700, 172] width 134 height 24
click at [680, 173] on div "Select Diagnosis" at bounding box center [685, 171] width 89 height 15
click at [683, 206] on label "Acute pyelonephritis" at bounding box center [704, 209] width 95 height 15
checkbox input "true"
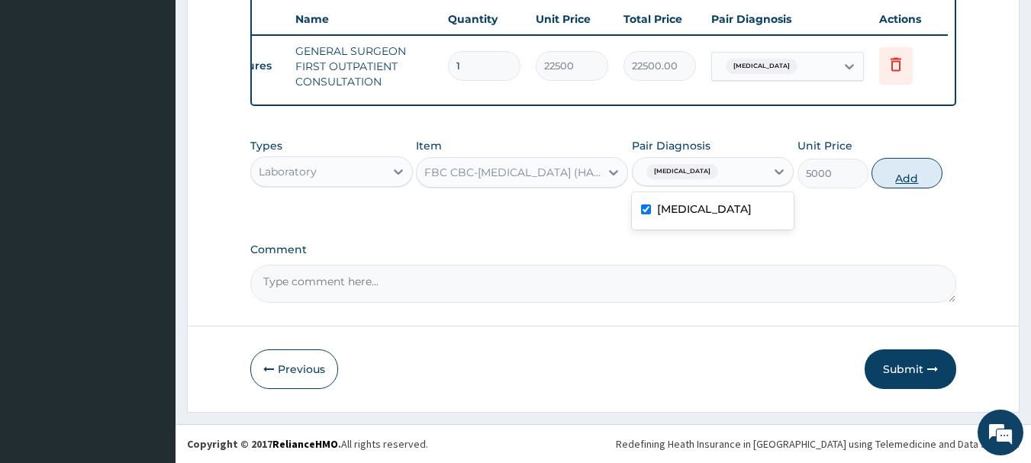
click at [915, 171] on button "Add" at bounding box center [907, 173] width 71 height 31
type input "0"
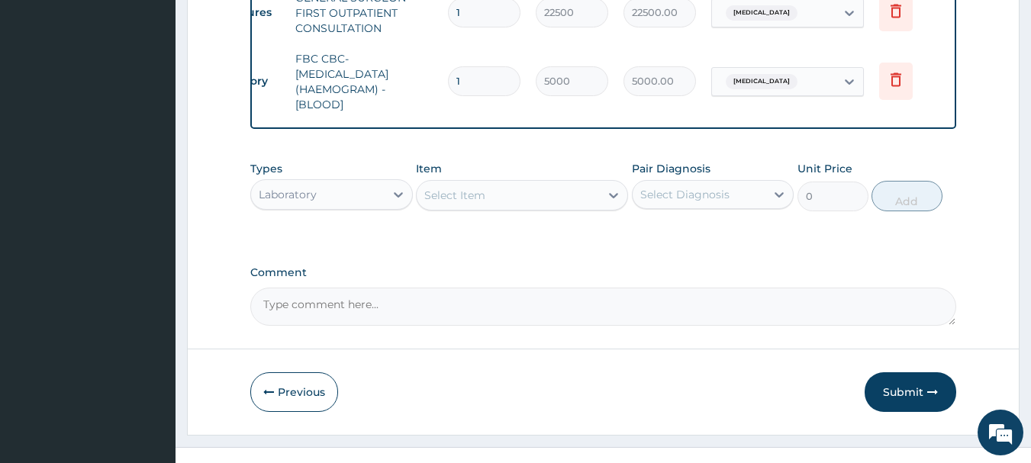
scroll to position [661, 0]
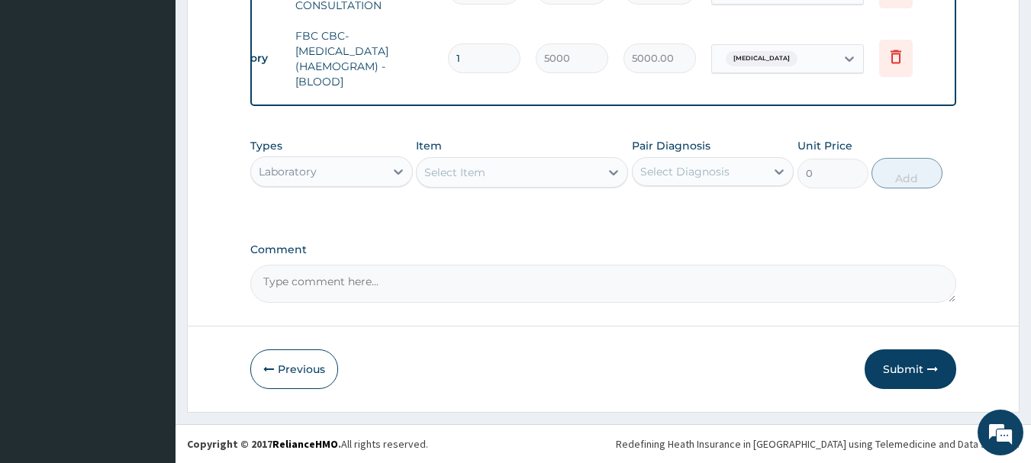
click at [512, 176] on div "Select Item" at bounding box center [508, 172] width 183 height 24
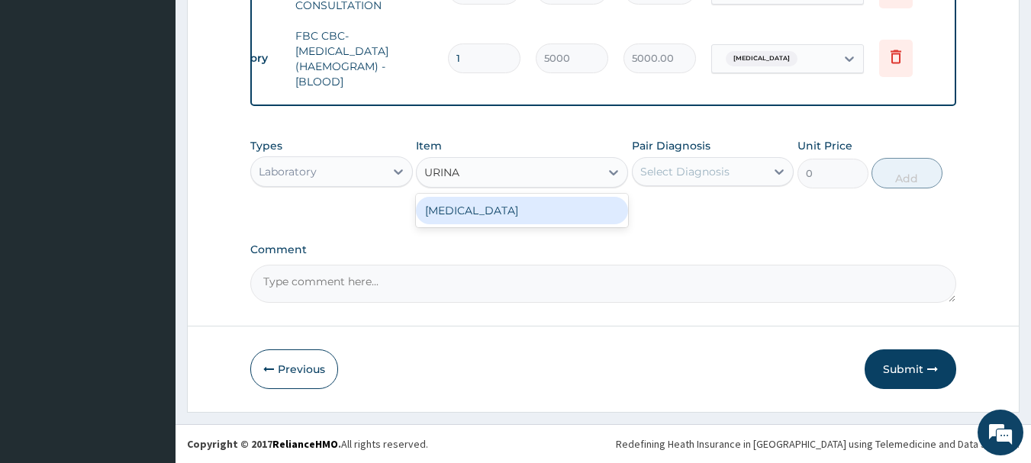
type input "URINAL"
click at [443, 221] on div "URINALYSIS" at bounding box center [522, 210] width 212 height 27
type input "2187.5"
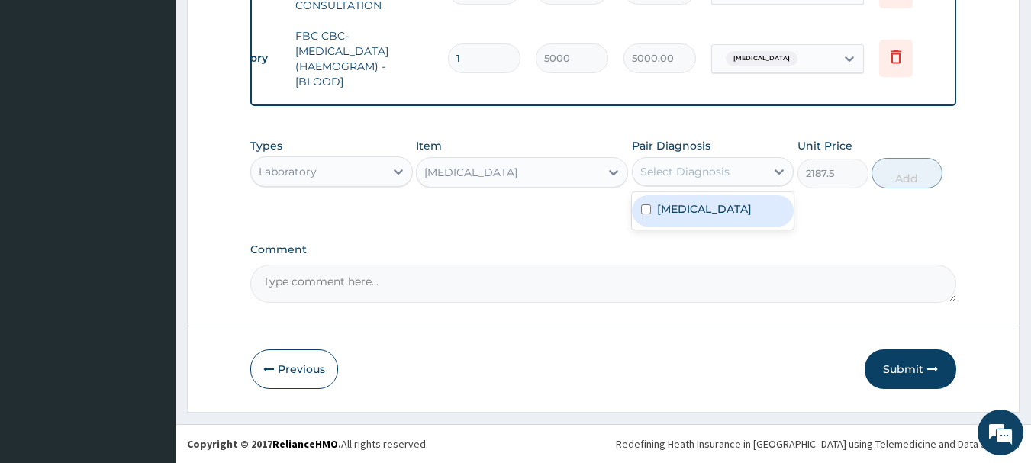
click at [725, 176] on div "Select Diagnosis" at bounding box center [685, 171] width 89 height 15
click at [704, 211] on label "Acute pyelonephritis" at bounding box center [704, 209] width 95 height 15
checkbox input "true"
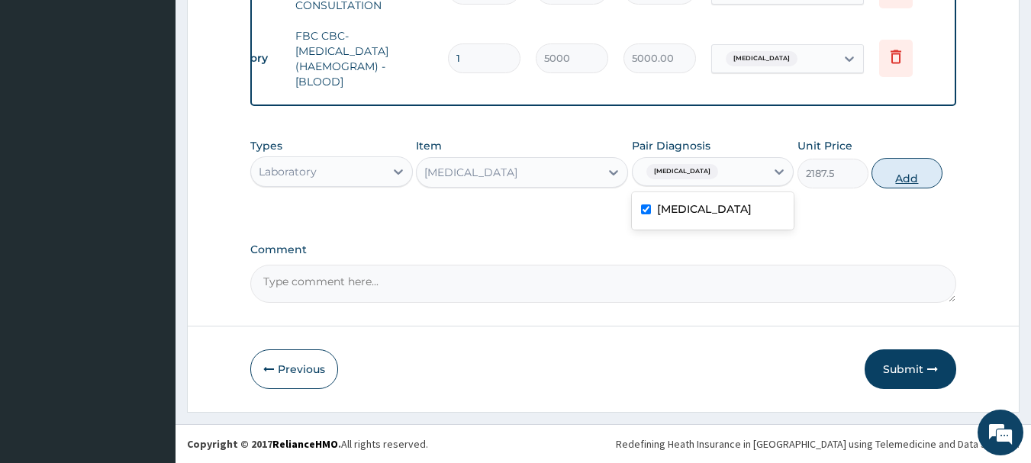
click at [918, 176] on button "Add" at bounding box center [907, 173] width 71 height 31
type input "0"
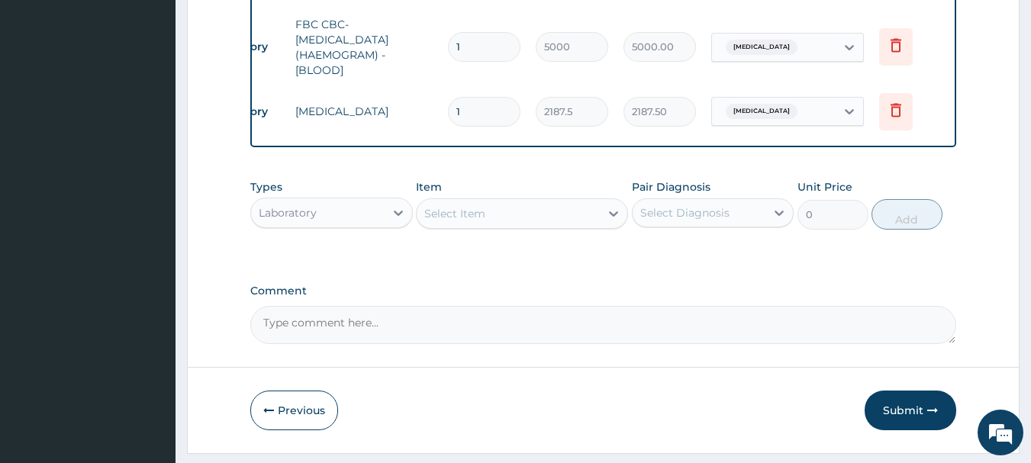
click at [500, 226] on div "Select Item" at bounding box center [508, 214] width 183 height 24
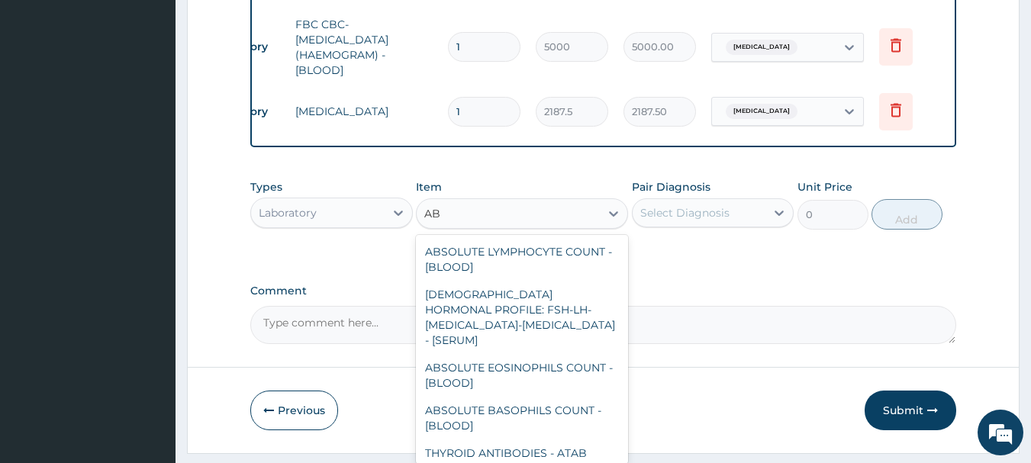
type input "A"
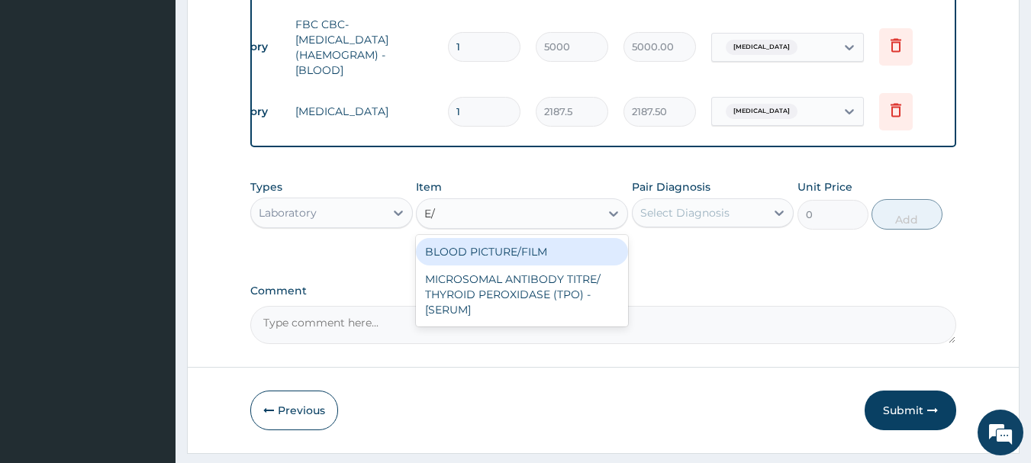
type input "E"
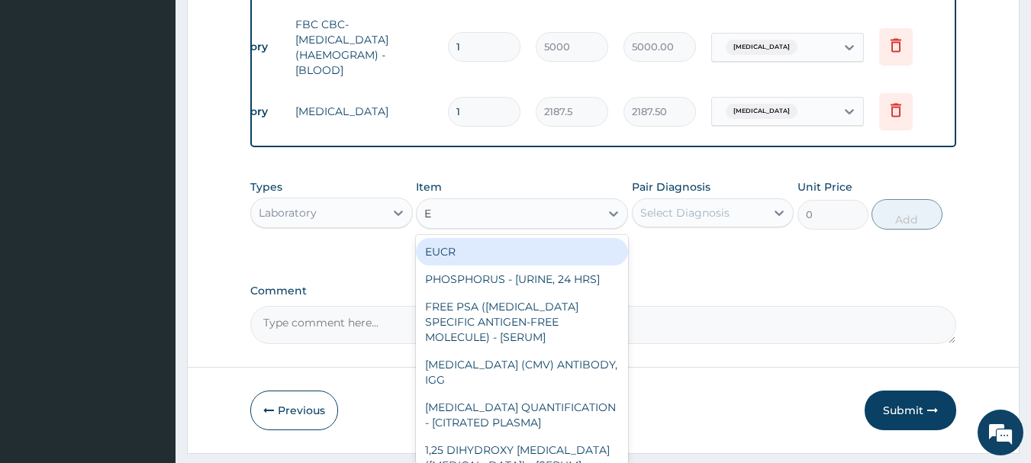
click at [441, 262] on div "EUCR" at bounding box center [522, 251] width 212 height 27
type input "7500"
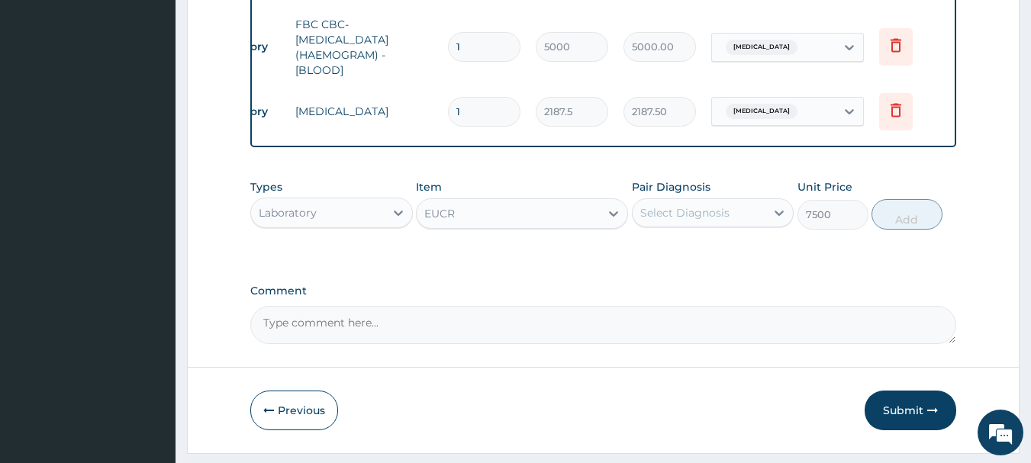
click at [705, 221] on div "Select Diagnosis" at bounding box center [685, 212] width 89 height 15
click at [683, 221] on div "Select Diagnosis" at bounding box center [685, 212] width 89 height 15
click at [674, 258] on label "Acute pyelonephritis" at bounding box center [704, 250] width 95 height 15
checkbox input "true"
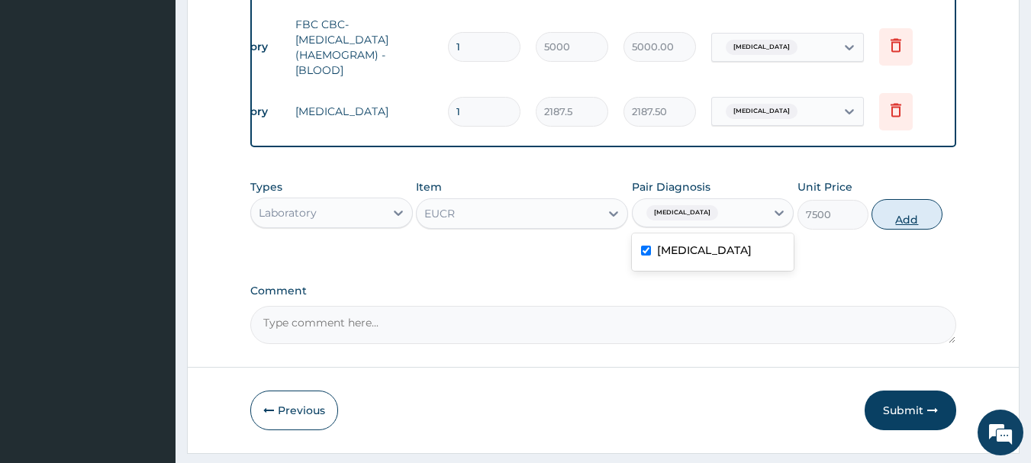
click at [905, 230] on button "Add" at bounding box center [907, 214] width 71 height 31
type input "0"
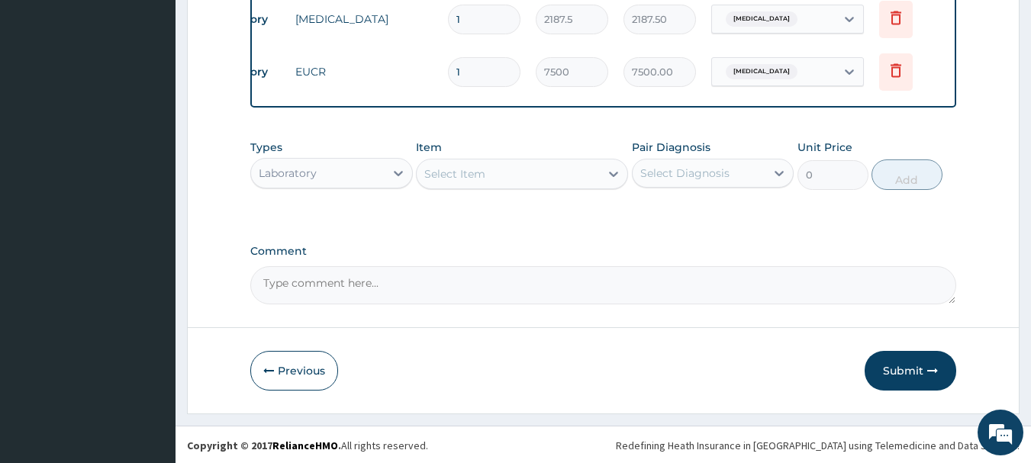
scroll to position [767, 0]
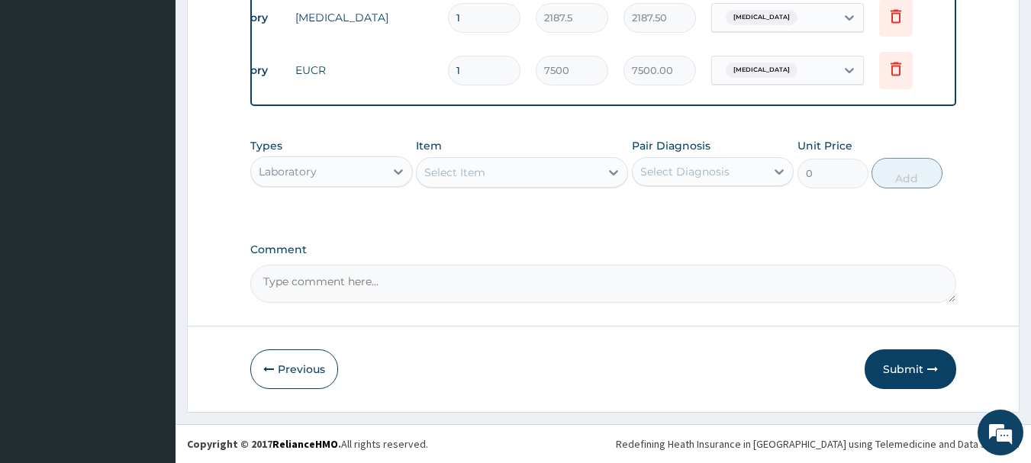
click at [346, 174] on div "Laboratory" at bounding box center [318, 172] width 134 height 24
click at [330, 180] on div "Laboratory" at bounding box center [318, 172] width 134 height 24
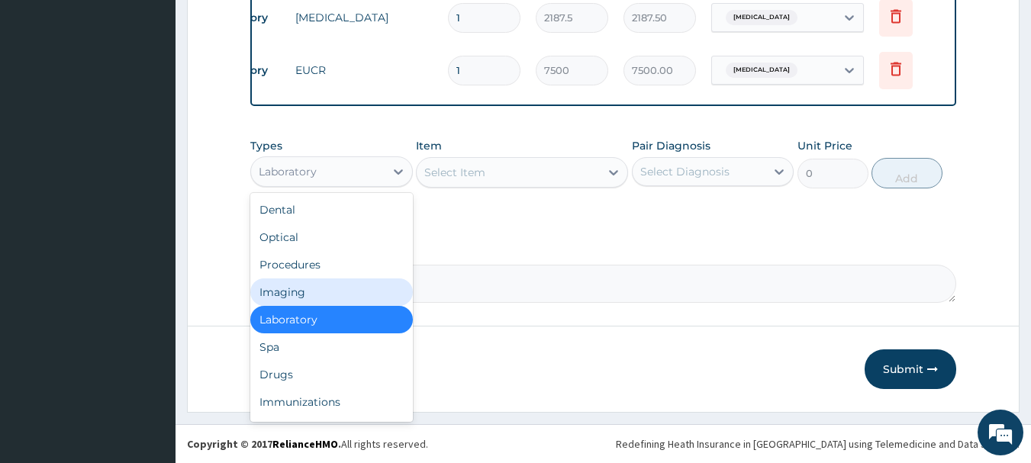
click at [298, 289] on div "Imaging" at bounding box center [331, 292] width 163 height 27
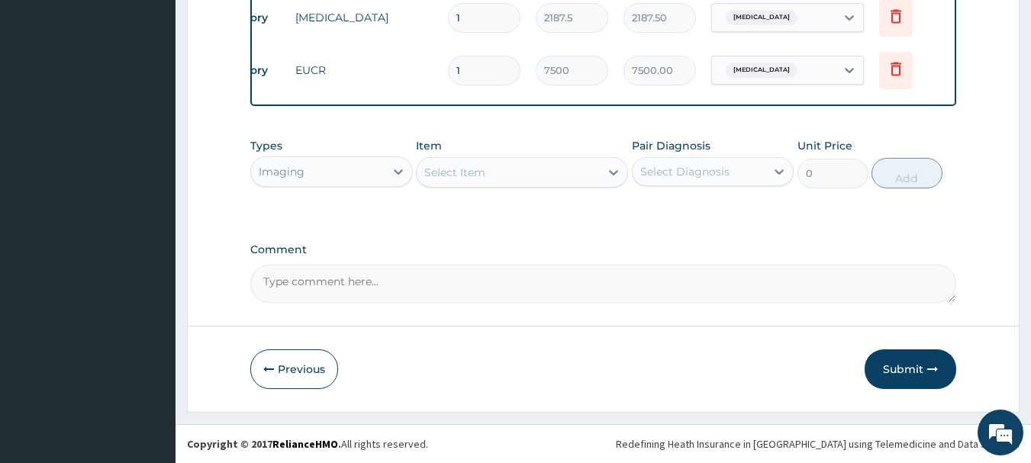
click at [458, 165] on div "Select Item" at bounding box center [454, 172] width 61 height 15
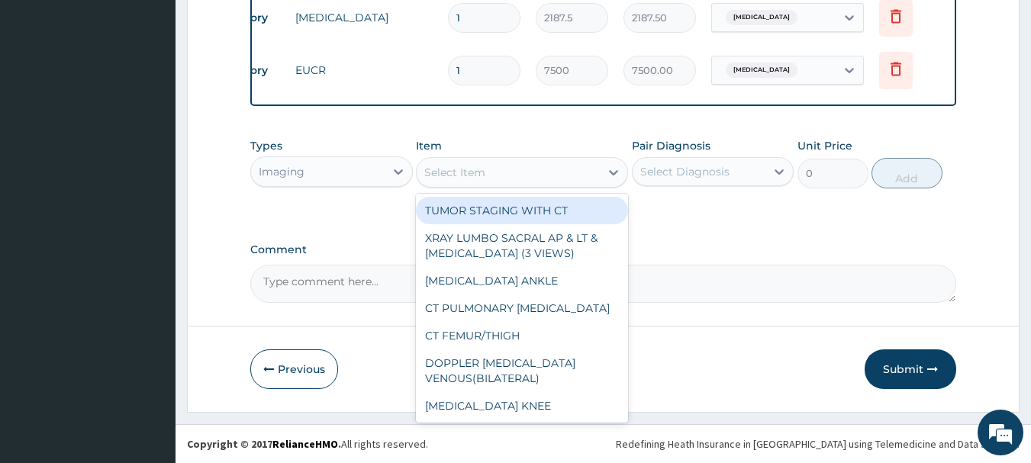
drag, startPoint x: 476, startPoint y: 171, endPoint x: 480, endPoint y: 164, distance: 7.9
click at [478, 170] on div "Select Item" at bounding box center [454, 172] width 61 height 15
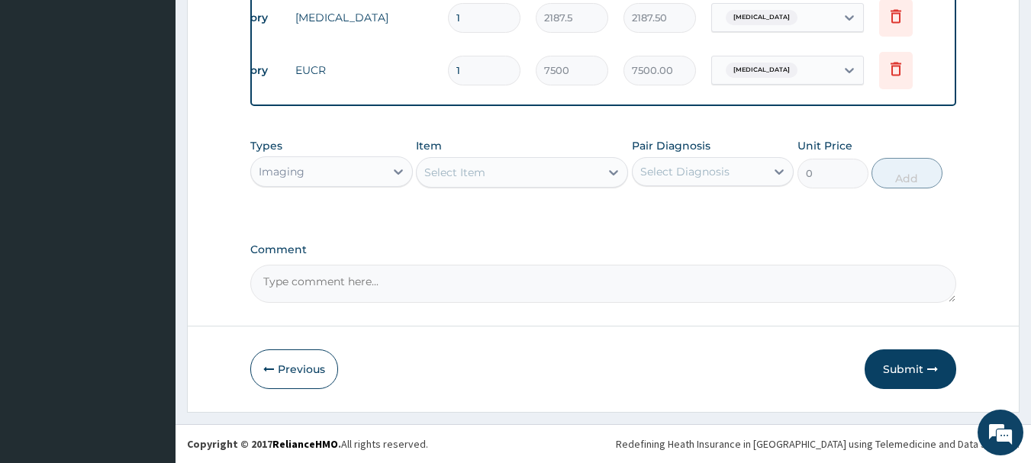
click at [463, 172] on div "Select Item" at bounding box center [454, 172] width 61 height 15
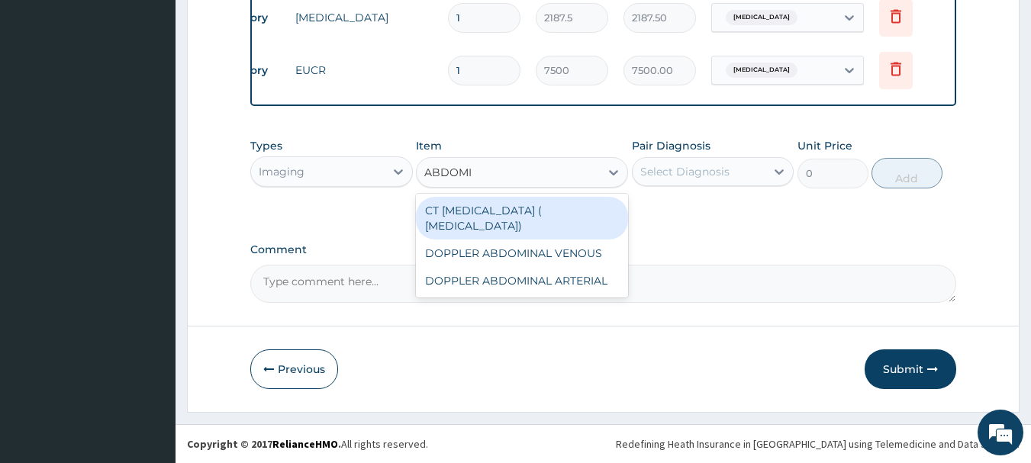
type input "ABDOM"
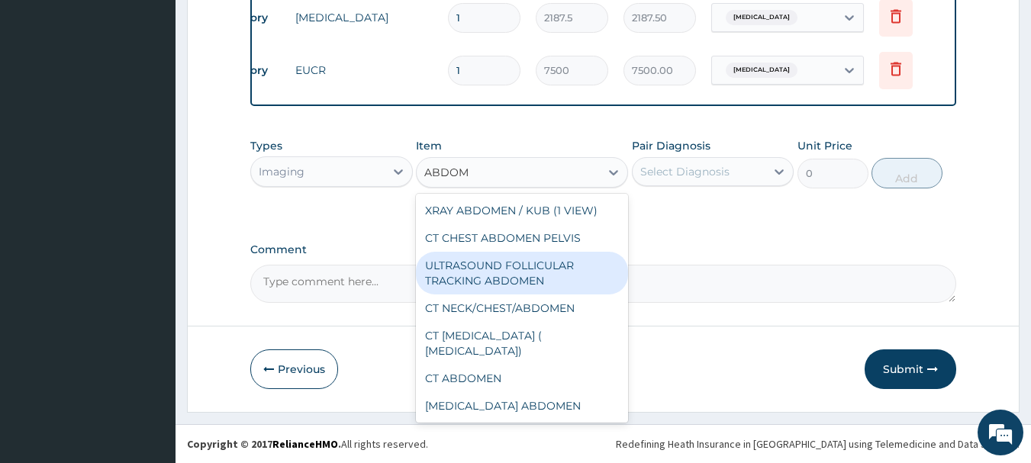
click at [461, 277] on div "ULTRASOUND FOLLICULAR TRACKING ABDOMEN" at bounding box center [522, 273] width 212 height 43
type input "12500"
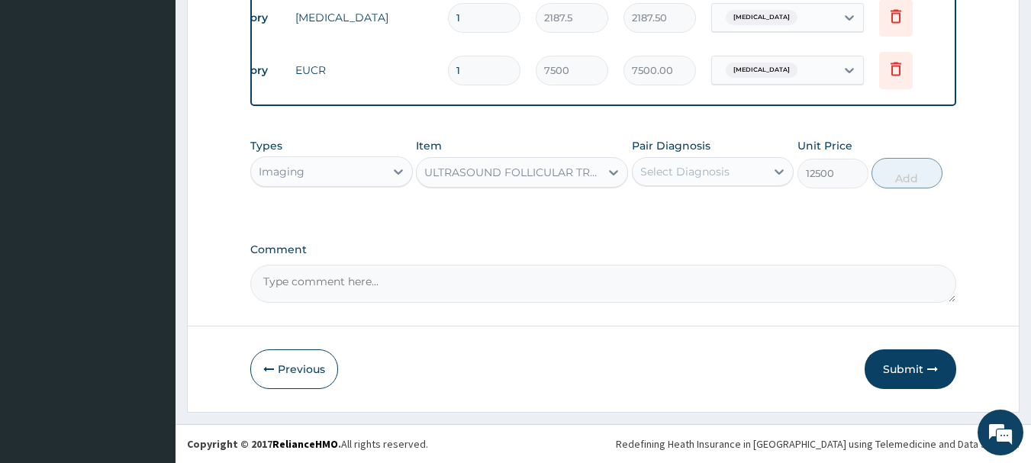
click at [690, 177] on div "Select Diagnosis" at bounding box center [685, 171] width 89 height 15
click at [673, 213] on label "Acute pyelonephritis" at bounding box center [704, 209] width 95 height 15
checkbox input "true"
click at [920, 181] on button "Add" at bounding box center [907, 173] width 71 height 31
type input "0"
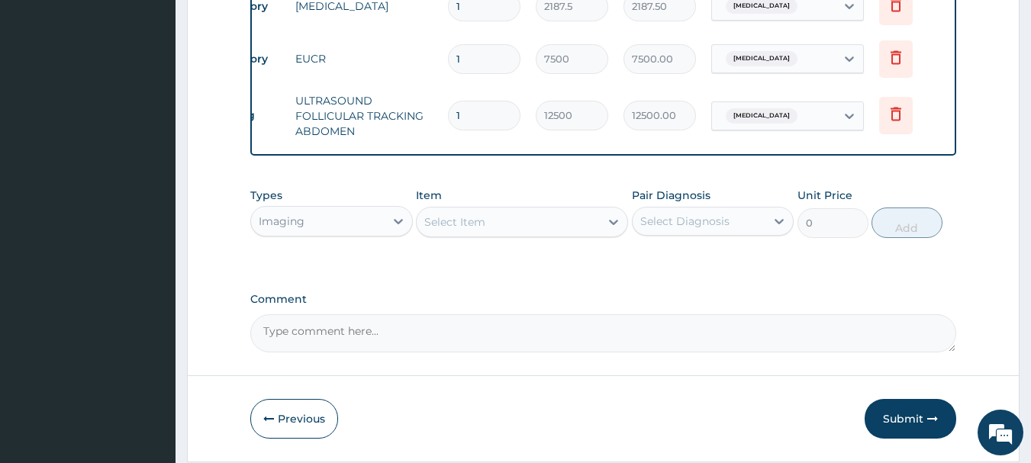
click at [471, 230] on div "Select Item" at bounding box center [454, 222] width 61 height 15
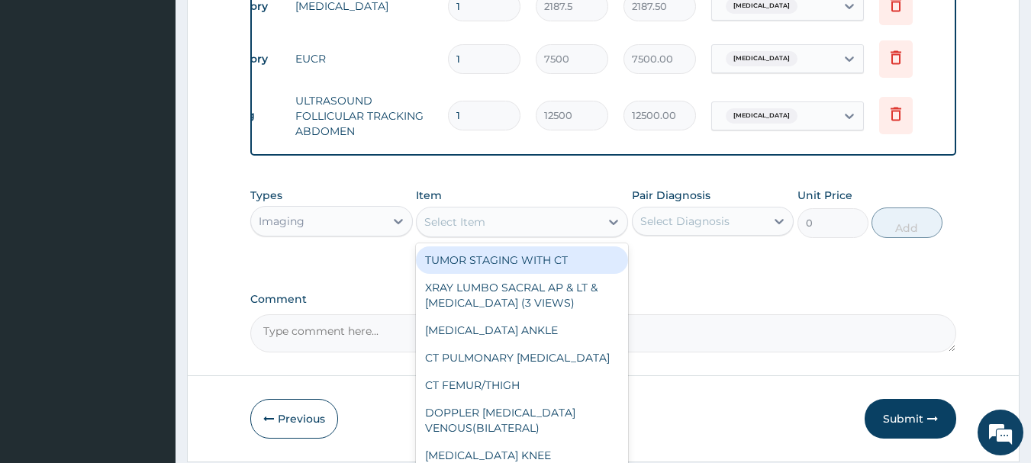
type input "P"
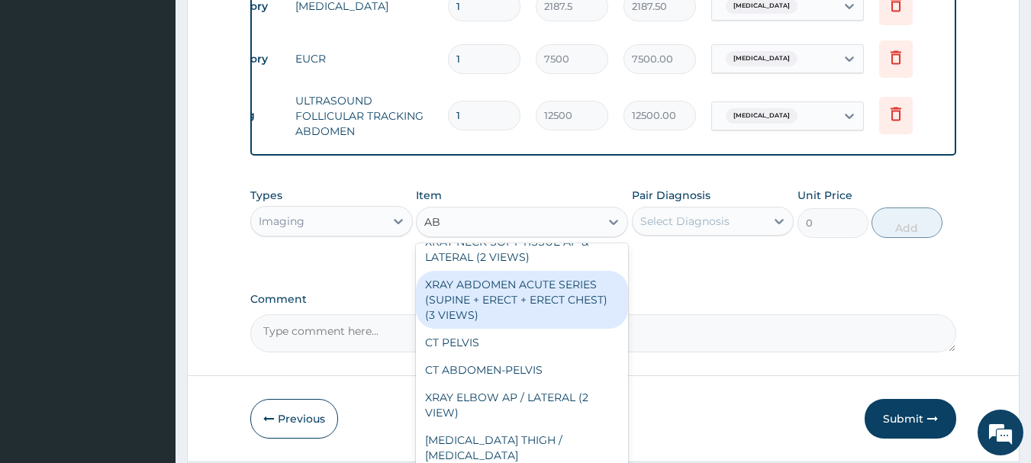
scroll to position [763, 0]
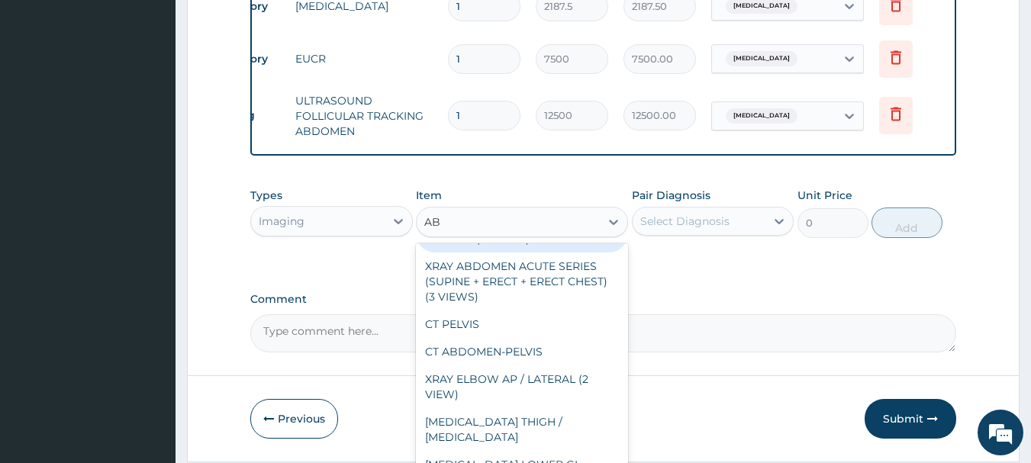
type input "A"
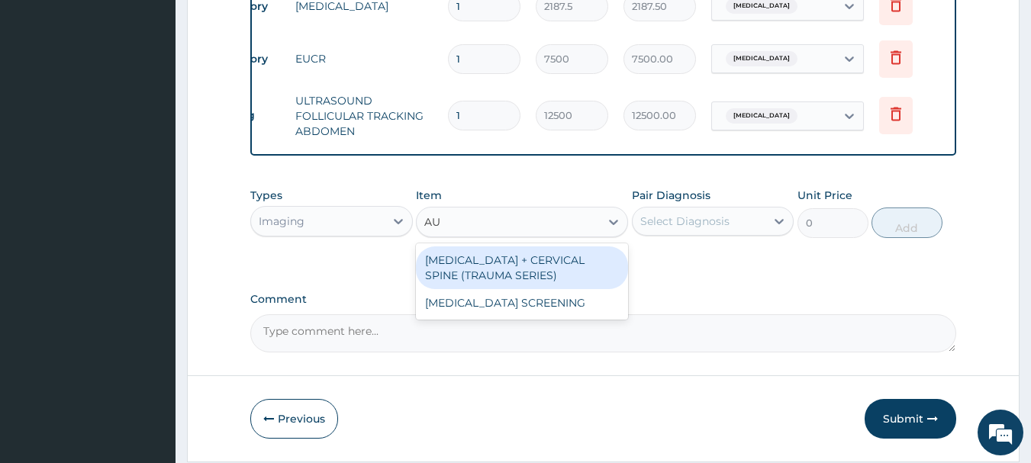
scroll to position [0, 0]
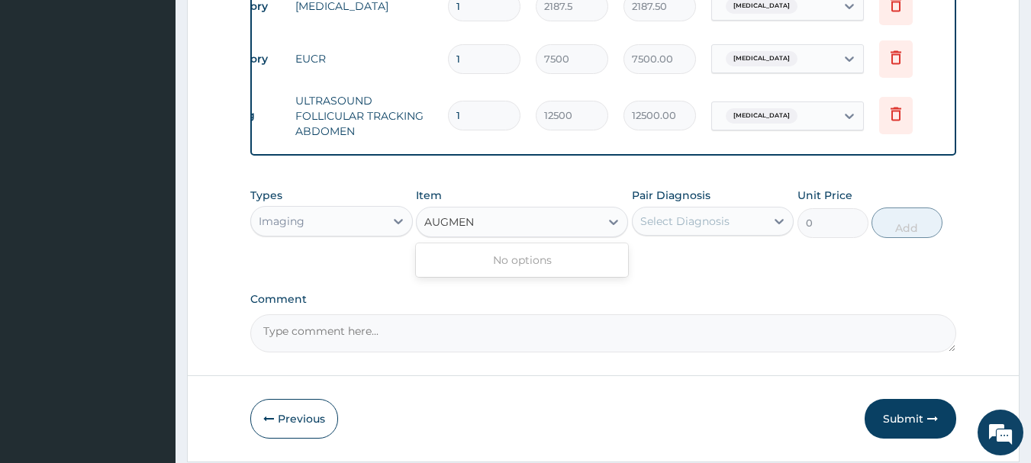
type input "AUGMEN"
click at [312, 234] on div "Imaging" at bounding box center [318, 221] width 134 height 24
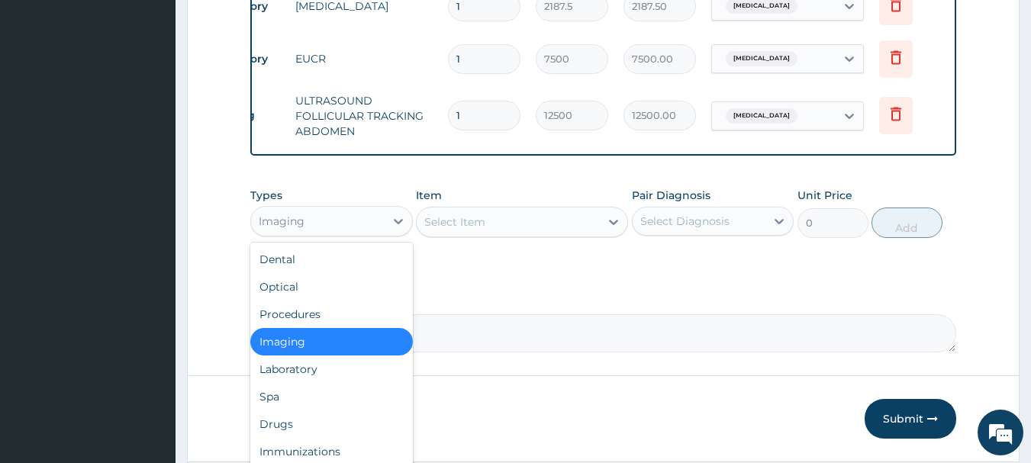
scroll to position [52, 0]
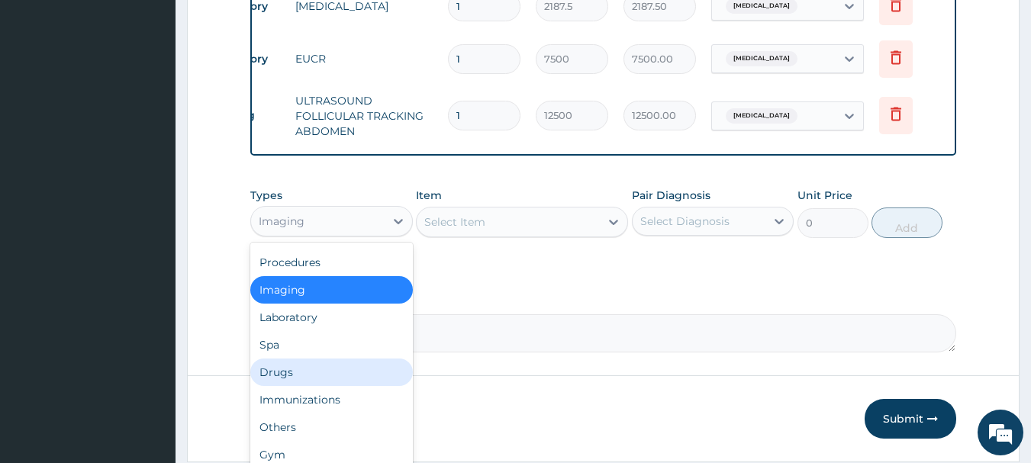
click at [291, 386] on div "Drugs" at bounding box center [331, 372] width 163 height 27
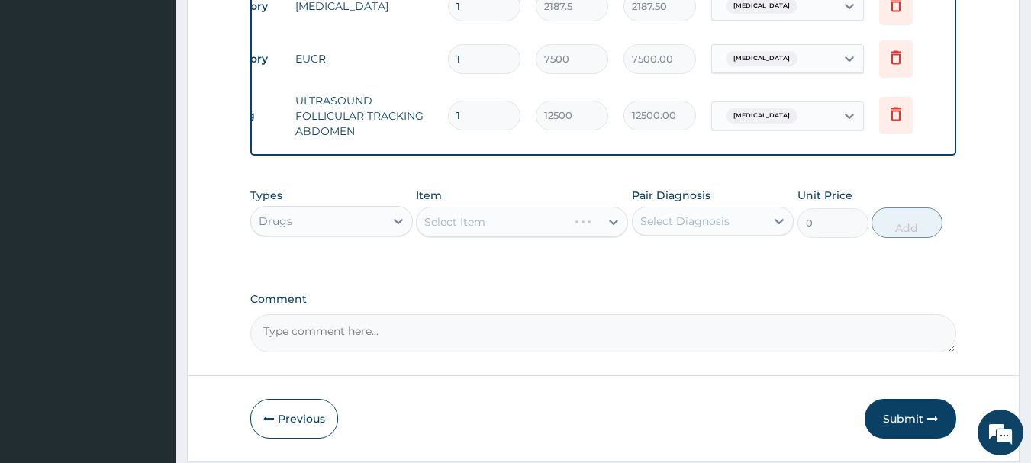
click at [483, 234] on div "Select Item" at bounding box center [522, 222] width 212 height 31
click at [474, 228] on div "Select Item" at bounding box center [522, 222] width 212 height 31
click at [540, 237] on div "Select Item" at bounding box center [522, 222] width 212 height 31
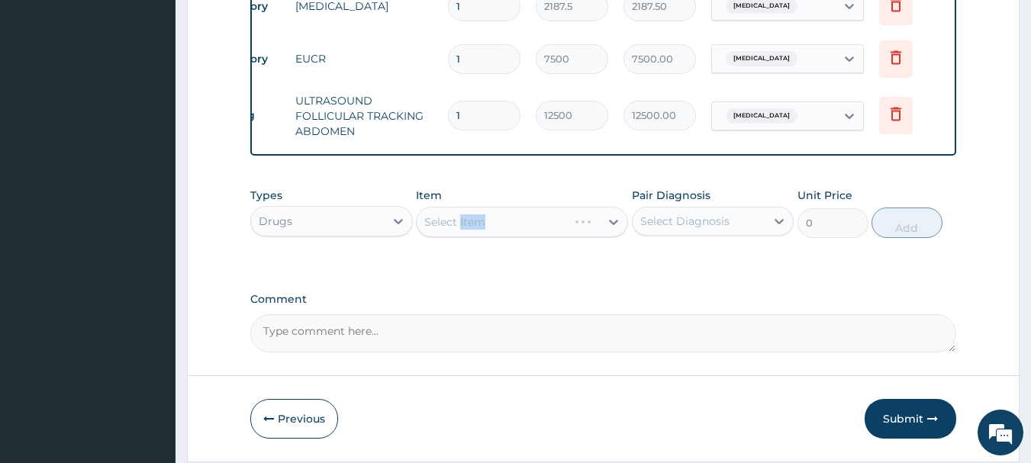
click at [540, 237] on div "Select Item" at bounding box center [522, 222] width 212 height 31
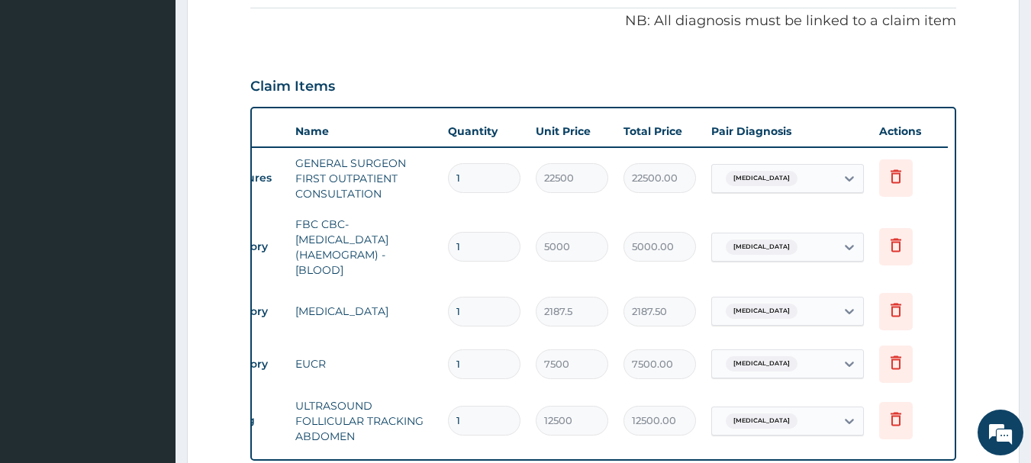
scroll to position [828, 0]
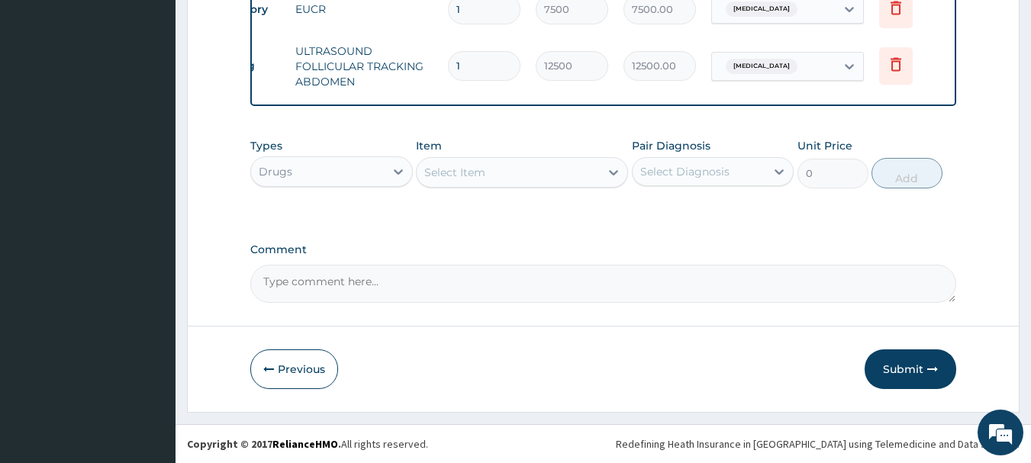
click at [516, 179] on div "Select Item" at bounding box center [508, 172] width 183 height 24
click at [525, 179] on div "Select Item" at bounding box center [508, 172] width 183 height 24
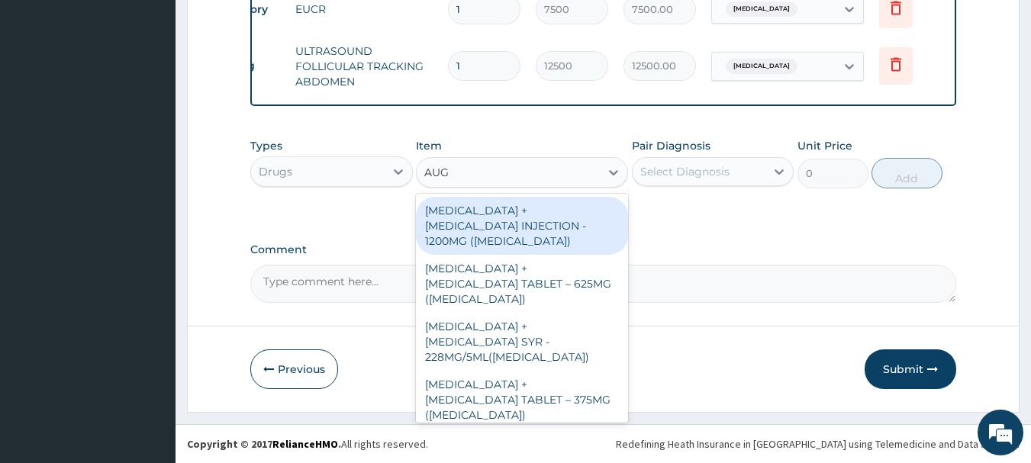
type input "AUGM"
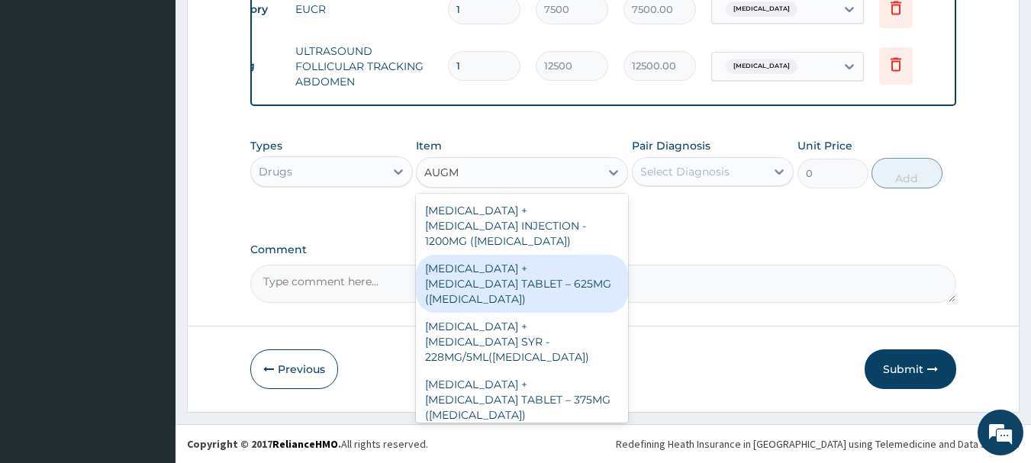
click at [487, 283] on div "AMOXICILLIN + CLAVULANIC ACID TABLET – 625MG (AUGMENTIN)" at bounding box center [522, 284] width 212 height 58
type input "672"
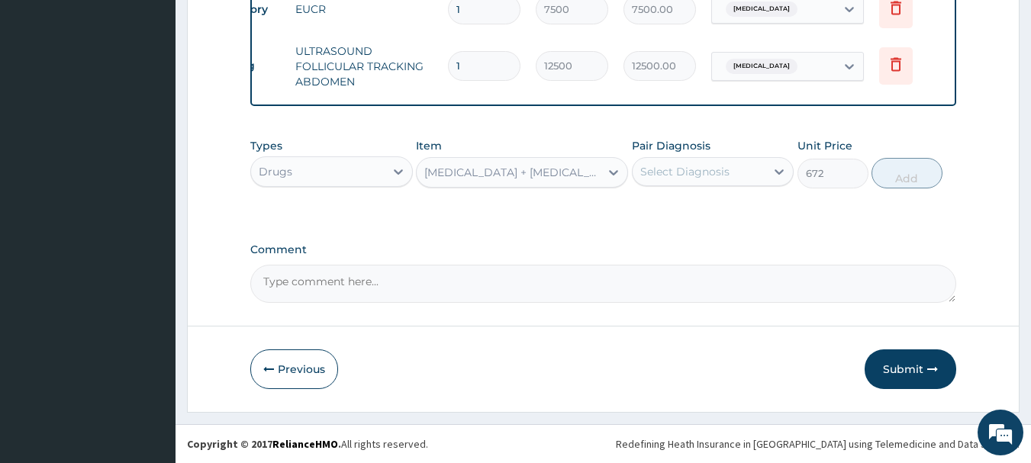
click at [690, 174] on div "Select Diagnosis" at bounding box center [685, 171] width 89 height 15
click at [692, 220] on div "Acute pyelonephritis" at bounding box center [713, 210] width 163 height 31
checkbox input "true"
click at [912, 166] on button "Add" at bounding box center [907, 173] width 71 height 31
type input "0"
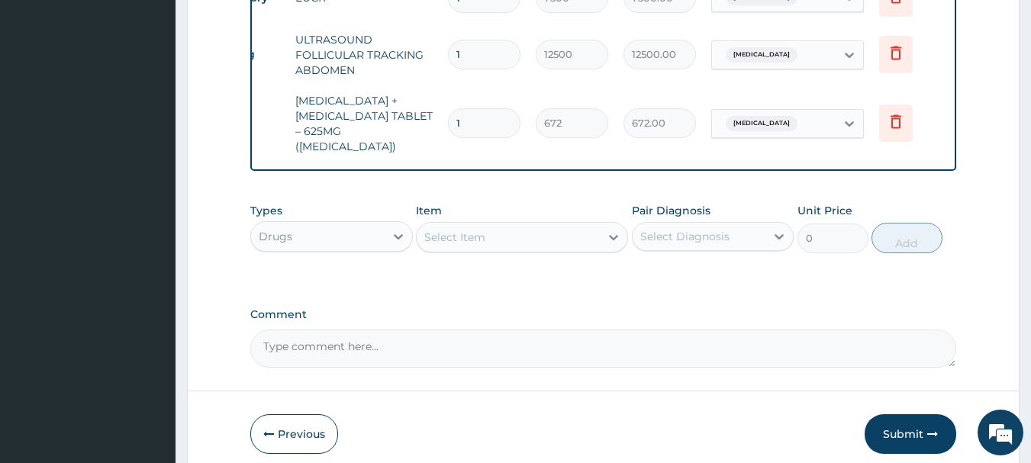
click at [486, 121] on input "1" at bounding box center [484, 123] width 73 height 30
type input "14"
type input "9408.00"
type input "14"
click at [496, 247] on div "Select Item" at bounding box center [508, 237] width 183 height 24
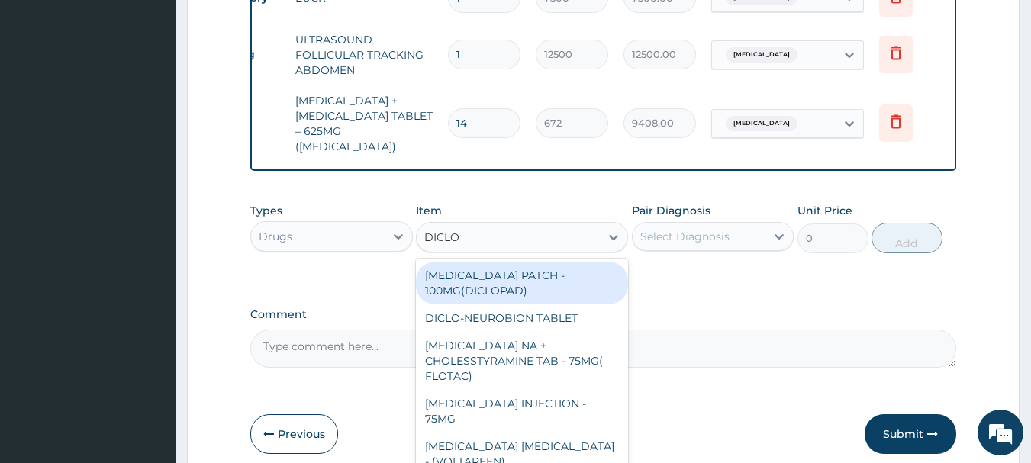
type input "DICLOF"
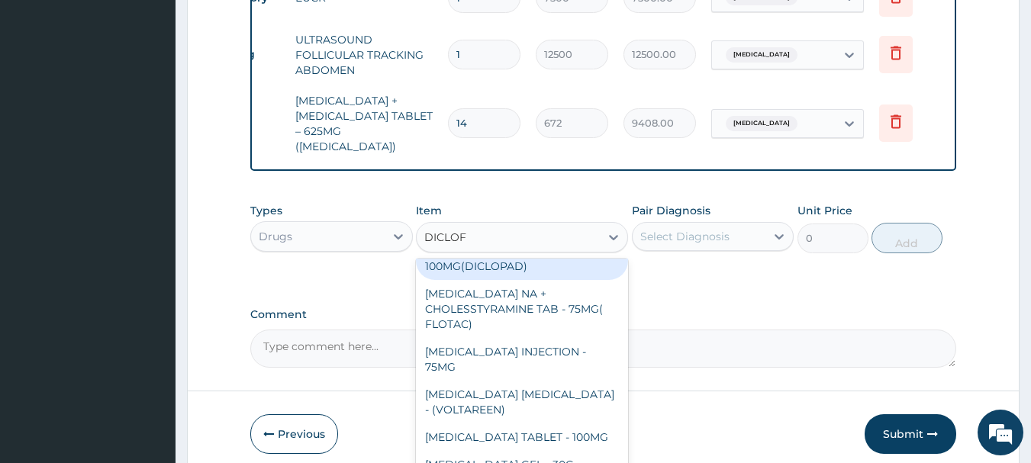
scroll to position [76, 0]
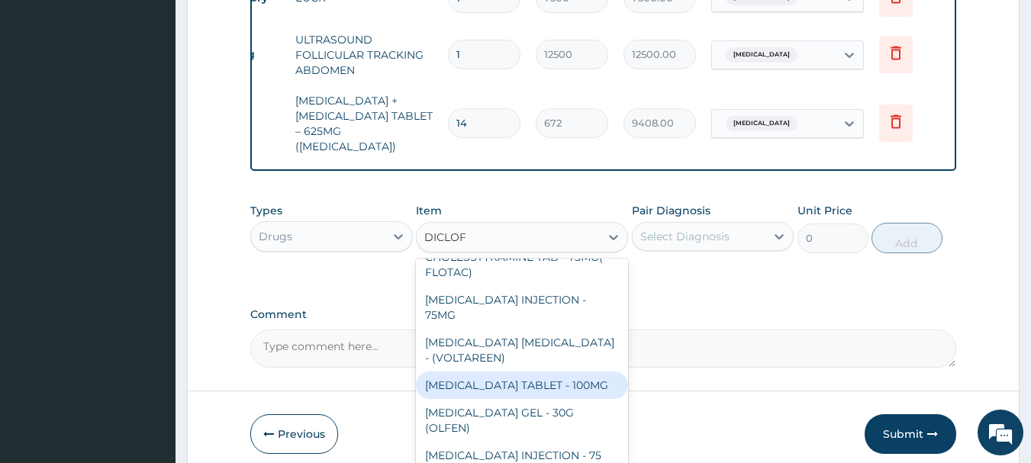
click at [524, 382] on div "DICLOFENAC TABLET - 100MG" at bounding box center [522, 385] width 212 height 27
type input "112"
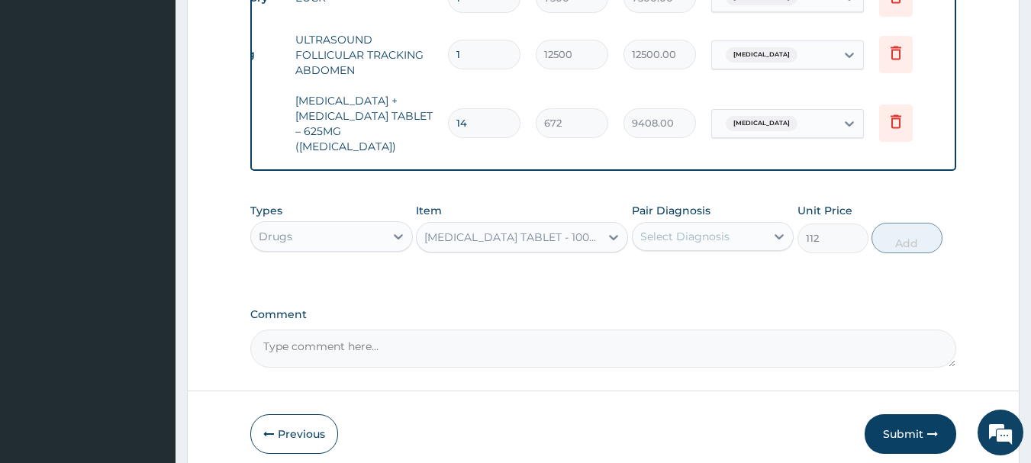
click at [726, 244] on div "Select Diagnosis" at bounding box center [685, 236] width 89 height 15
click at [725, 244] on div "Select Diagnosis" at bounding box center [685, 236] width 89 height 15
click at [683, 282] on label "Acute pyelonephritis" at bounding box center [704, 273] width 95 height 15
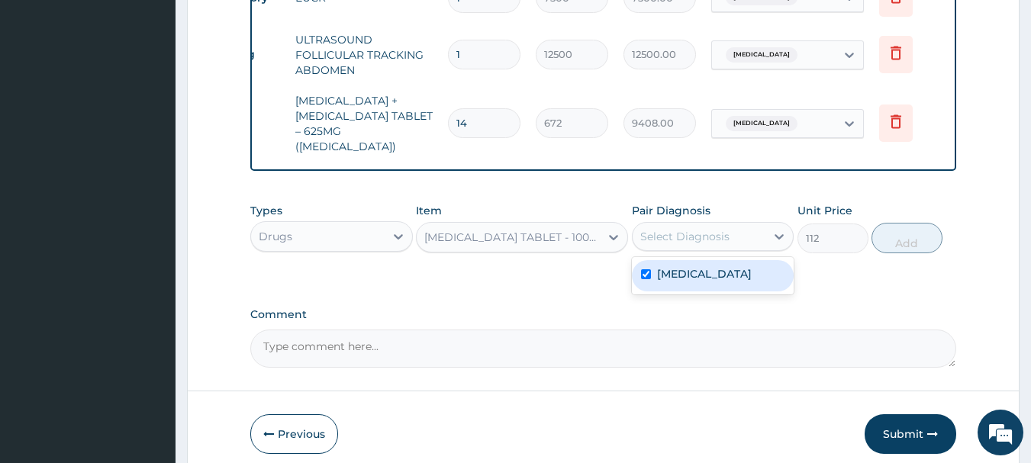
click at [683, 282] on label "Acute pyelonephritis" at bounding box center [704, 273] width 95 height 15
checkbox input "false"
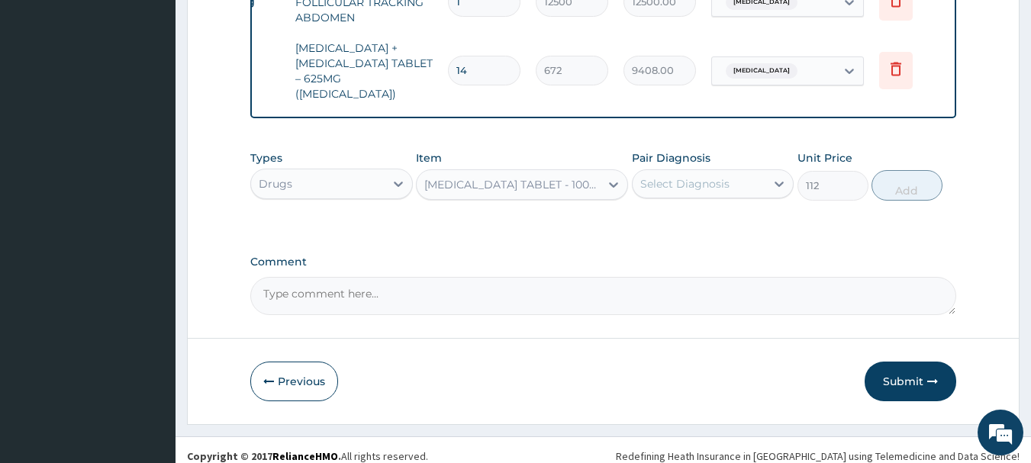
scroll to position [904, 0]
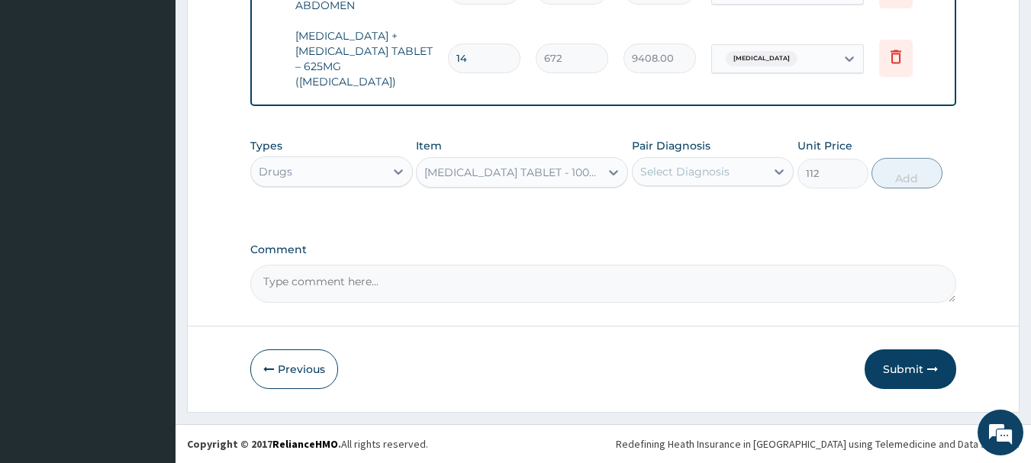
click at [715, 173] on div "Select Diagnosis" at bounding box center [685, 171] width 89 height 15
click at [670, 215] on label "Acute pyelonephritis" at bounding box center [704, 209] width 95 height 15
checkbox input "false"
click at [676, 170] on div "Select Diagnosis" at bounding box center [685, 171] width 89 height 15
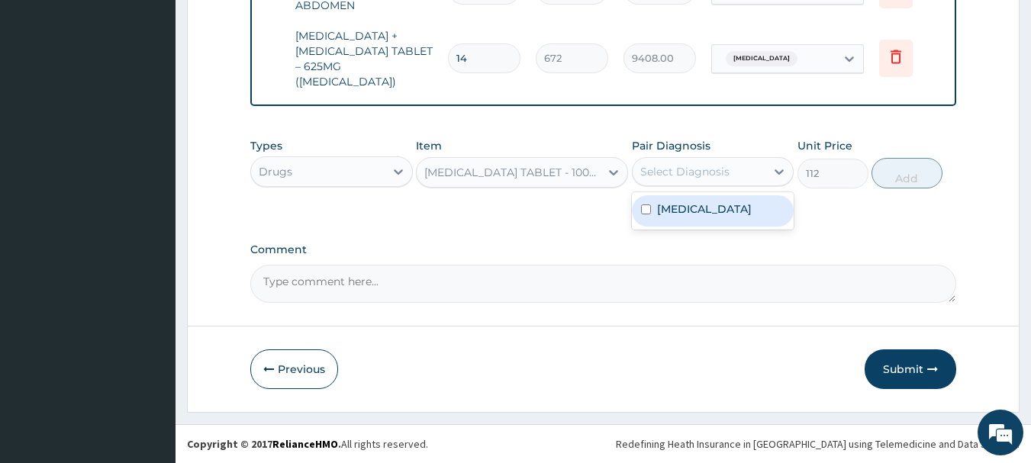
click at [669, 208] on label "Acute pyelonephritis" at bounding box center [704, 209] width 95 height 15
click at [668, 208] on label "Acute pyelonephritis" at bounding box center [704, 209] width 95 height 15
click at [648, 211] on input "checkbox" at bounding box center [646, 210] width 10 height 10
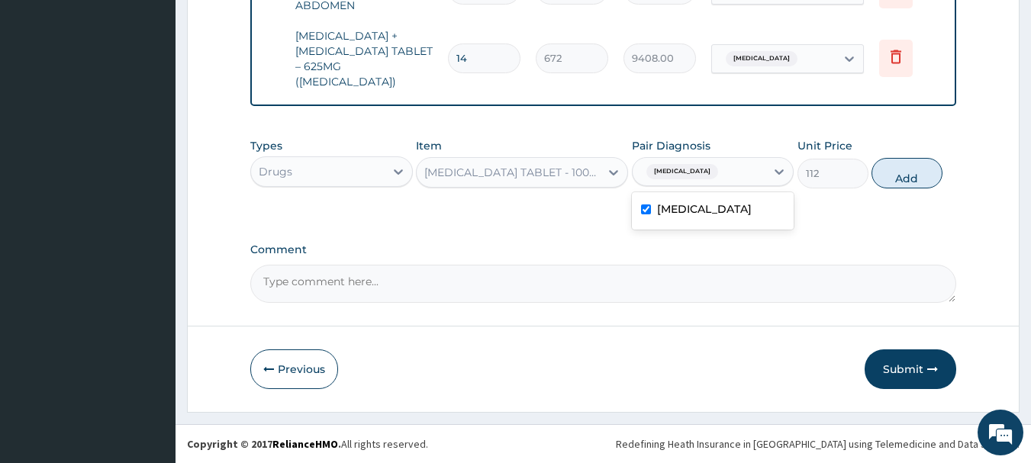
click at [648, 211] on input "checkbox" at bounding box center [646, 210] width 10 height 10
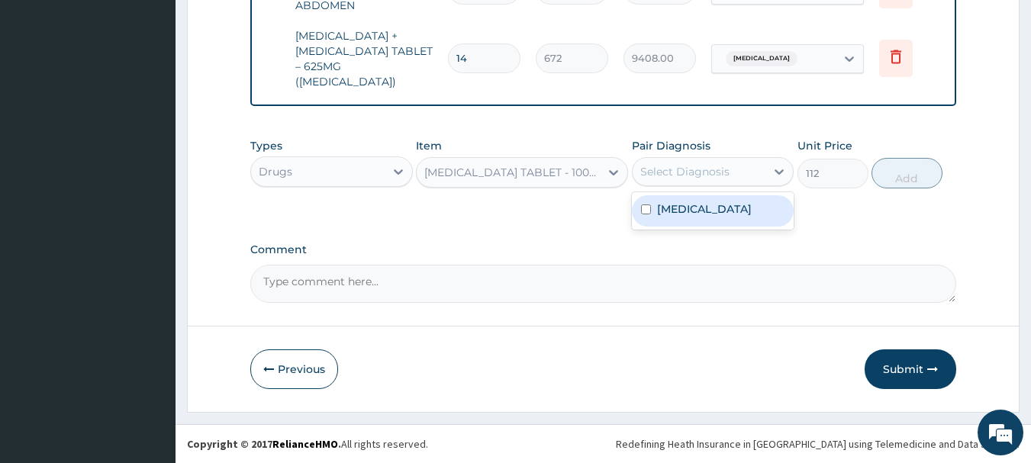
click at [648, 209] on input "checkbox" at bounding box center [646, 210] width 10 height 10
checkbox input "true"
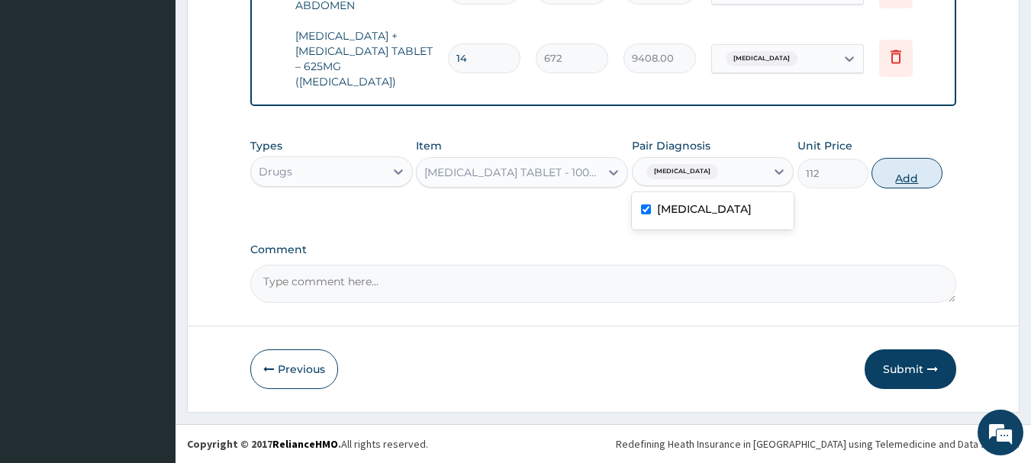
click at [911, 173] on button "Add" at bounding box center [907, 173] width 71 height 31
type input "0"
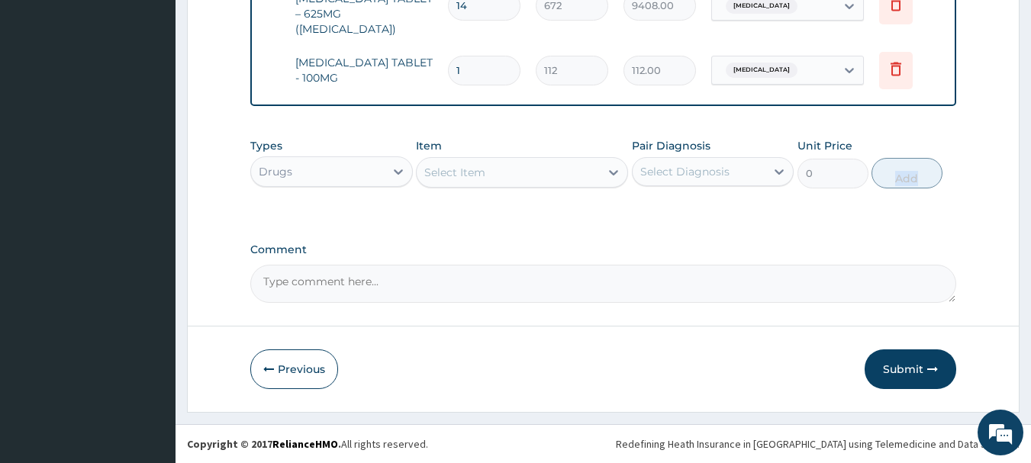
scroll to position [957, 0]
click at [472, 176] on div "Select Item" at bounding box center [454, 172] width 61 height 15
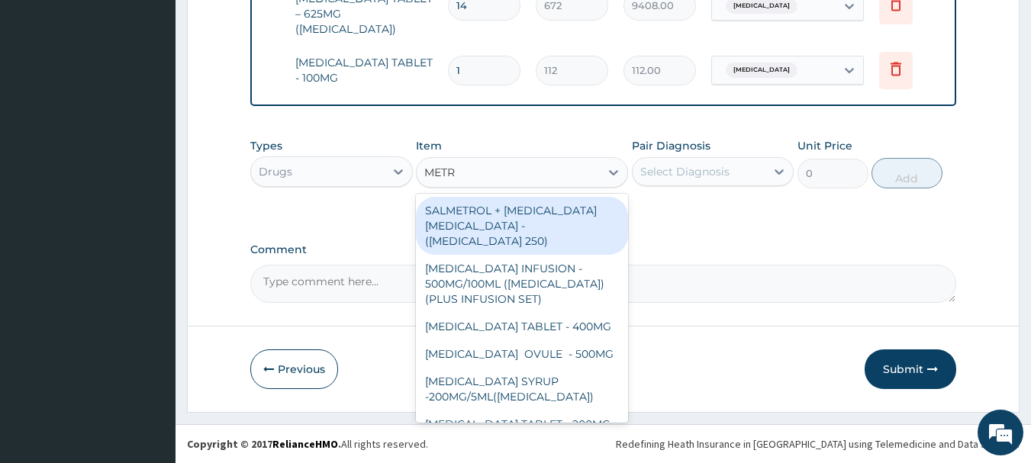
type input "METRO"
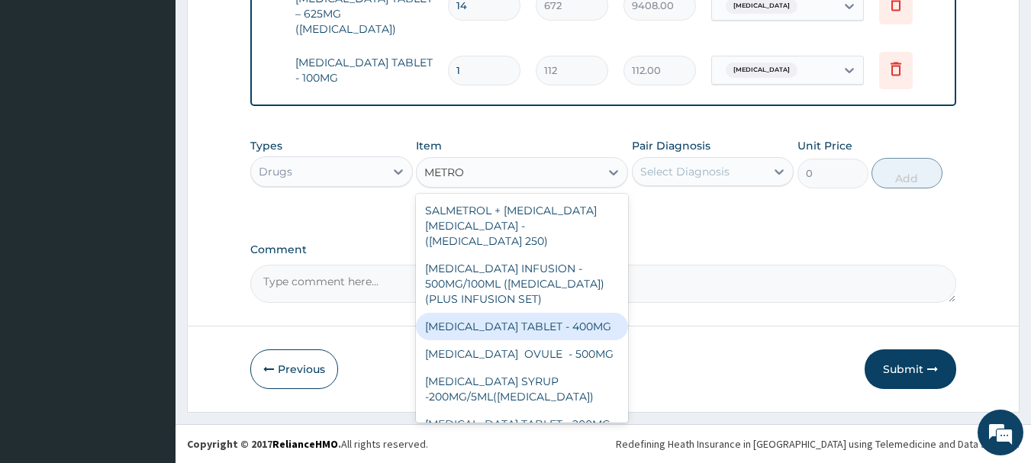
scroll to position [49, 0]
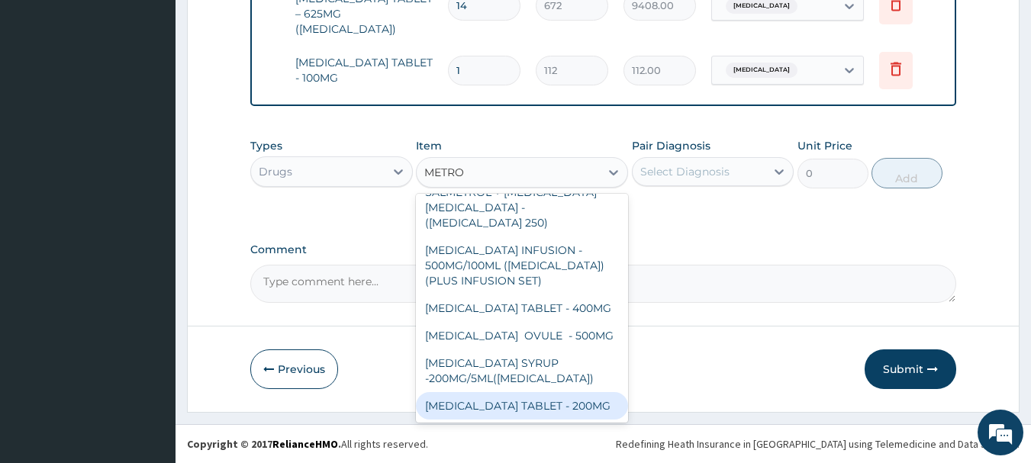
click at [497, 399] on div "METRONIDAZOLE TABLET - 200MG" at bounding box center [522, 405] width 212 height 27
type input "28"
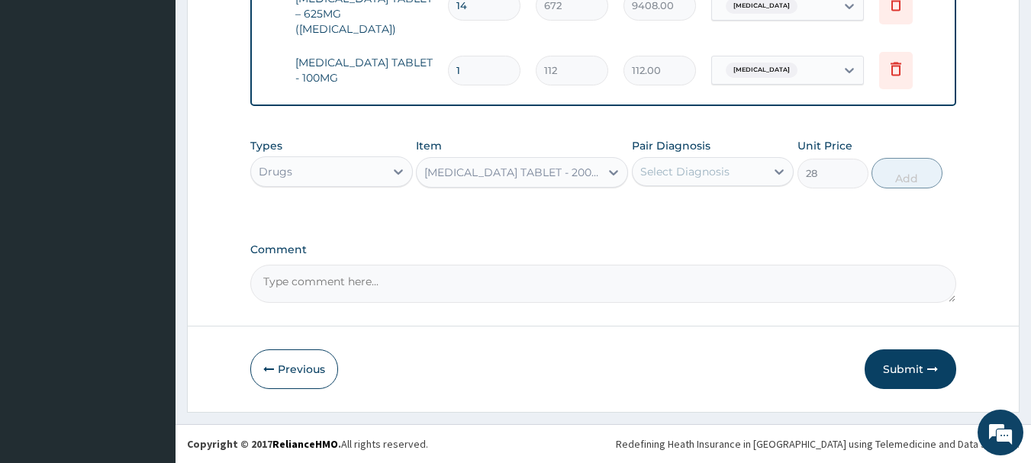
click at [709, 174] on div "Select Diagnosis" at bounding box center [685, 171] width 89 height 15
click at [697, 215] on label "Acute pyelonephritis" at bounding box center [704, 209] width 95 height 15
checkbox input "true"
click at [900, 165] on button "Add" at bounding box center [907, 173] width 71 height 31
type input "0"
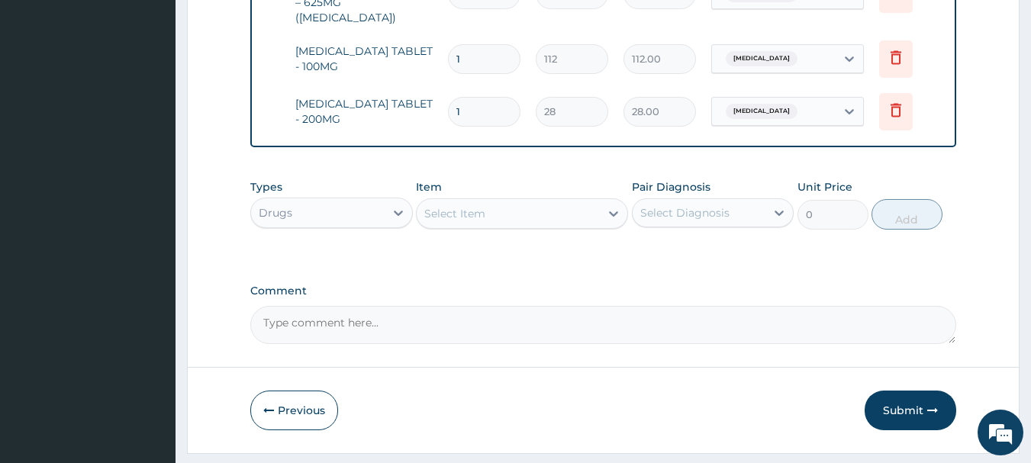
click at [486, 117] on input "1" at bounding box center [484, 112] width 73 height 30
type input "0.00"
type input "3"
type input "84.00"
type input "30"
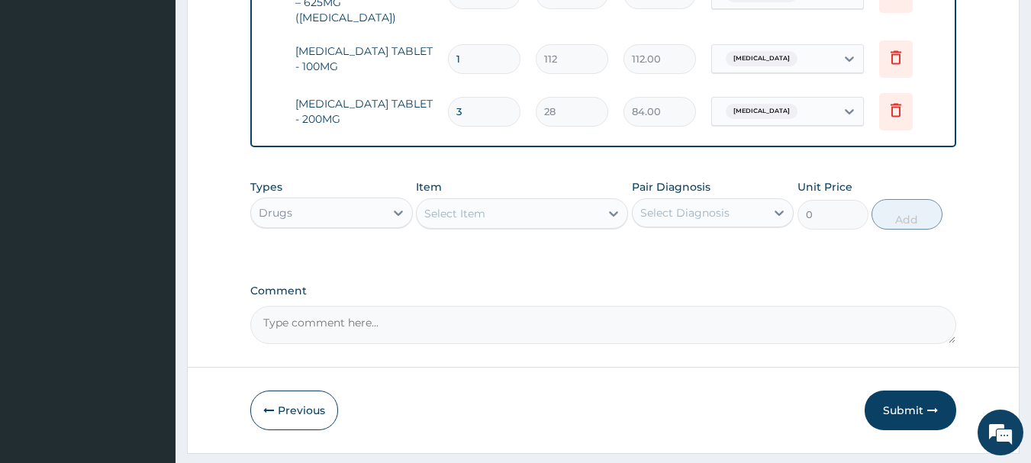
type input "840.00"
type input "30"
click at [479, 56] on input "1" at bounding box center [484, 59] width 73 height 30
type input "0.00"
type input "1"
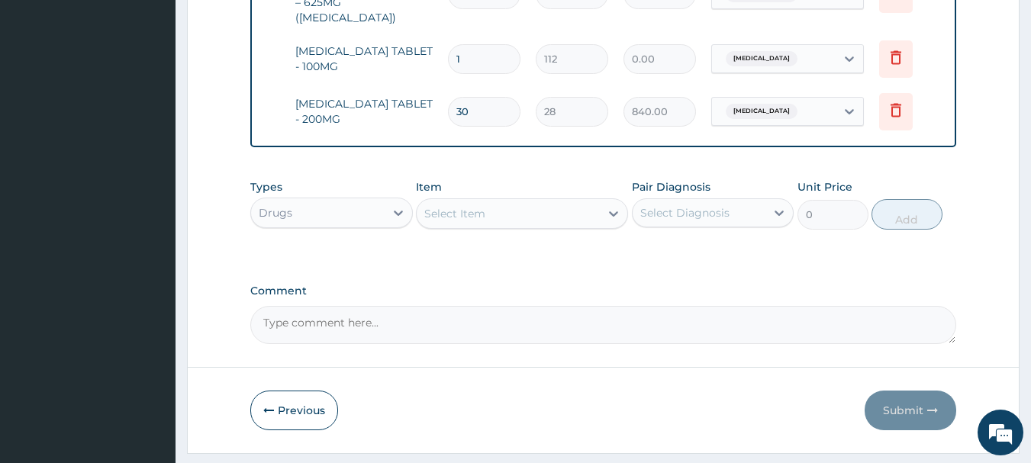
type input "112.00"
type input "10"
type input "1120.00"
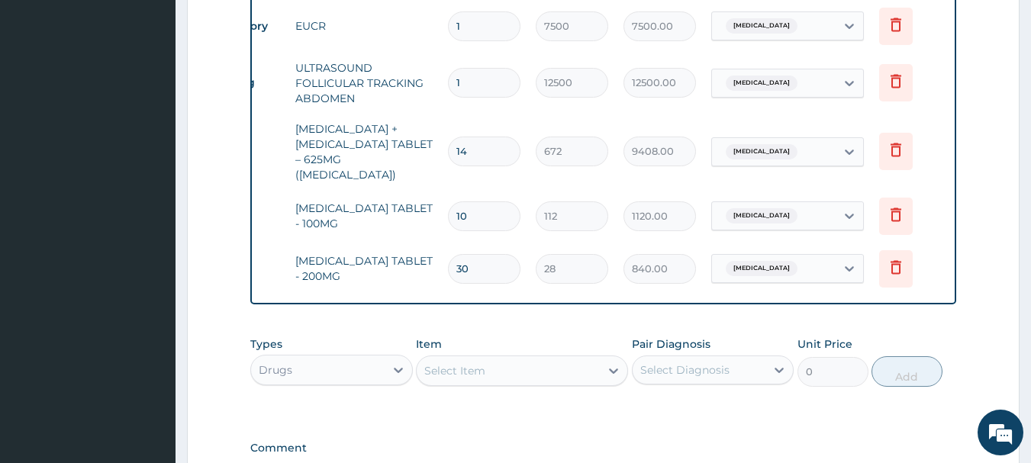
scroll to position [1009, 0]
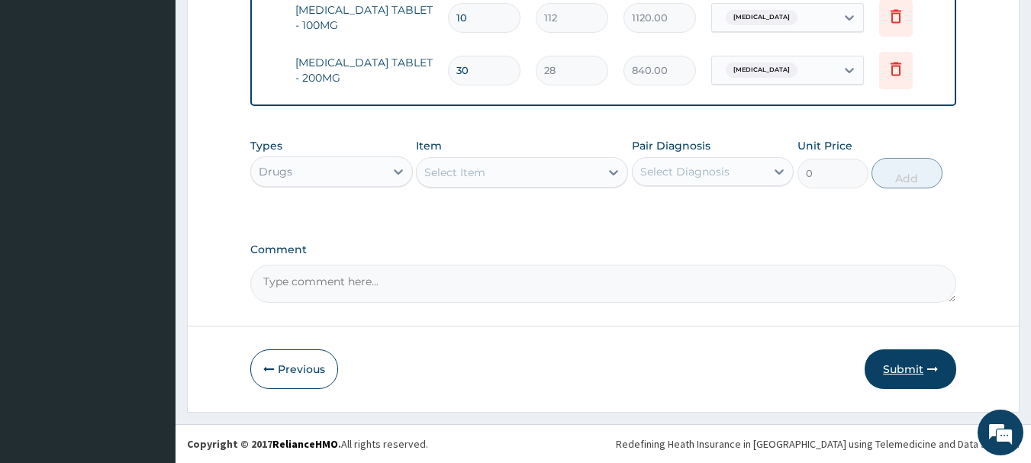
type input "10"
click at [906, 380] on button "Submit" at bounding box center [911, 370] width 92 height 40
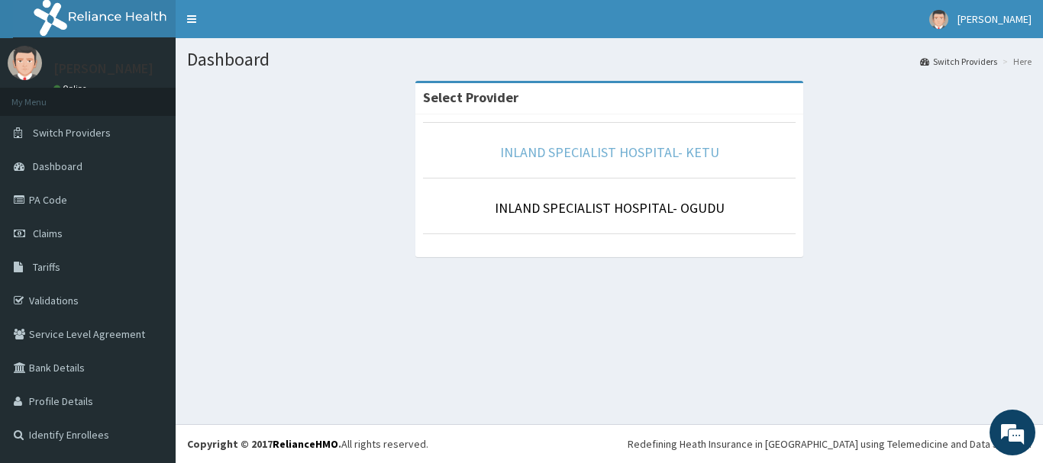
click at [577, 157] on link "INLAND SPECIALIST HOSPITAL- KETU" at bounding box center [609, 153] width 219 height 18
click at [578, 157] on link "INLAND SPECIALIST HOSPITAL- KETU" at bounding box center [609, 153] width 219 height 18
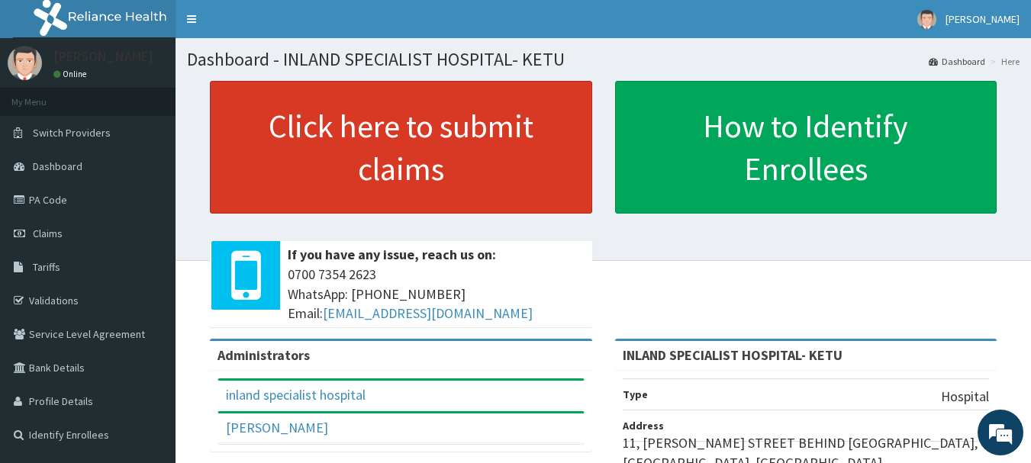
click at [282, 191] on link "Click here to submit claims" at bounding box center [401, 147] width 383 height 133
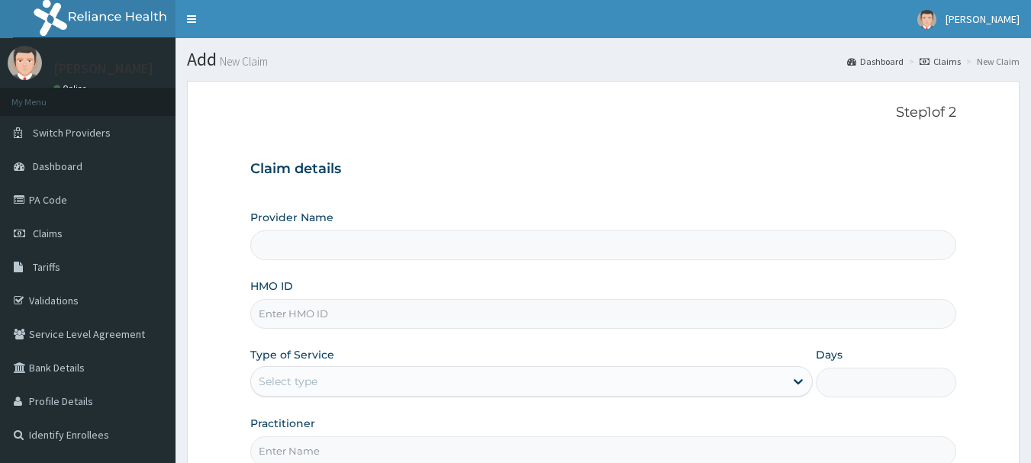
type input "INLAND SPECIALIST HOSPITAL- KETU"
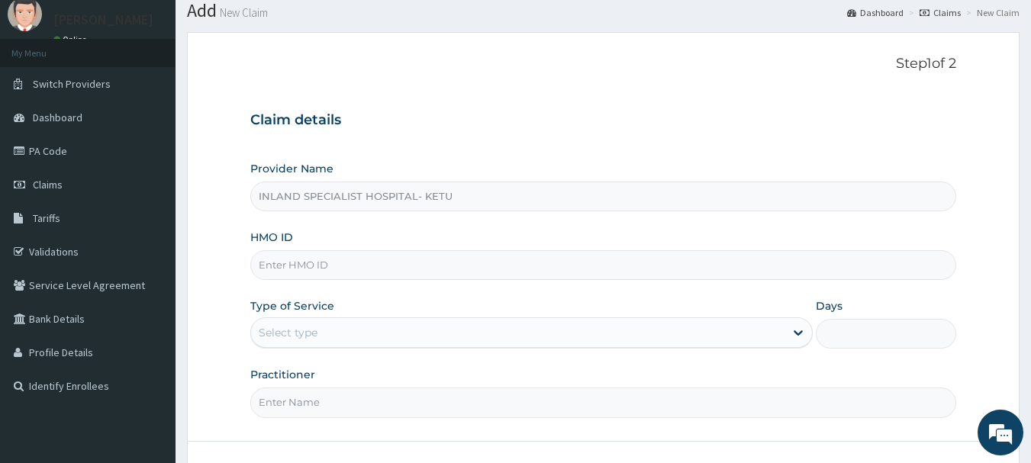
scroll to position [153, 0]
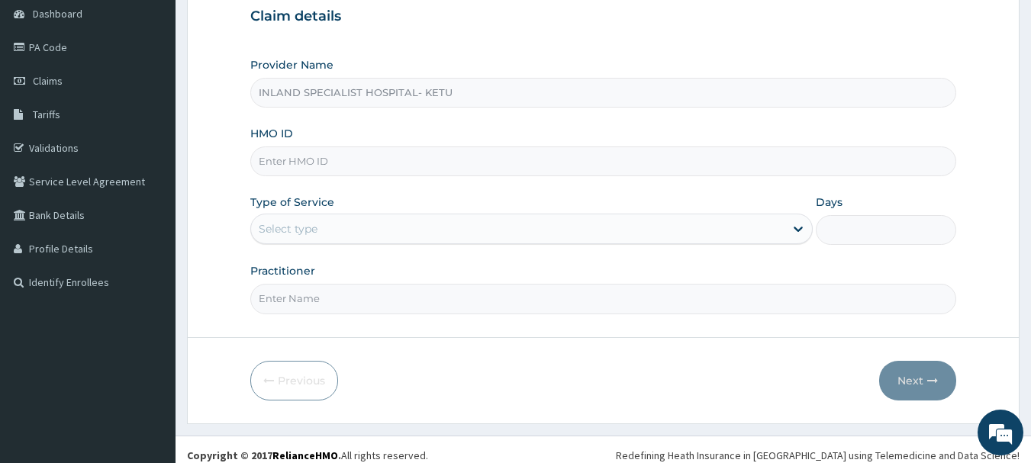
click at [351, 160] on input "HMO ID" at bounding box center [603, 162] width 707 height 30
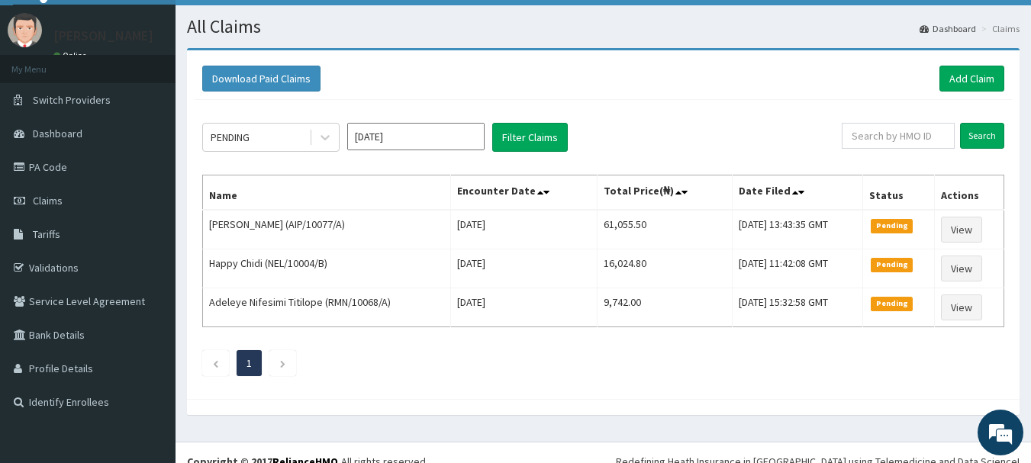
scroll to position [50, 0]
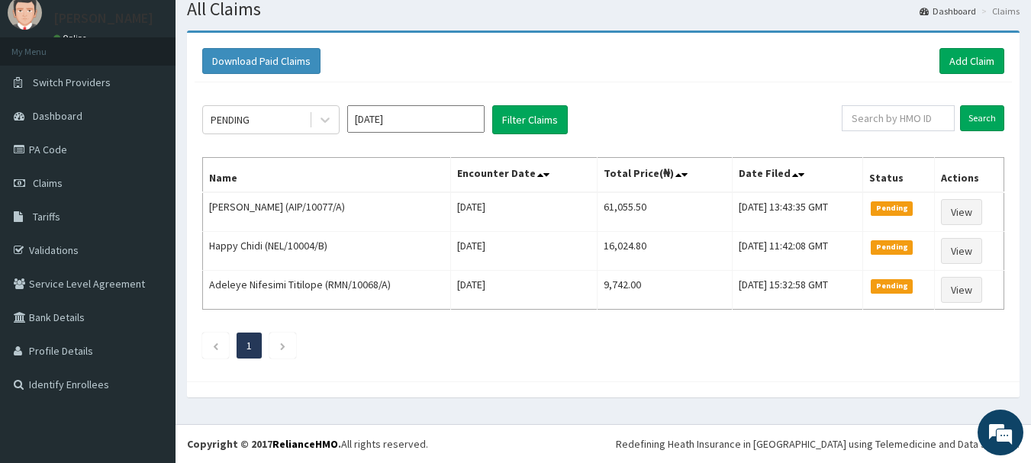
click at [637, 53] on div "Download Paid Claims Add Claim" at bounding box center [603, 61] width 802 height 26
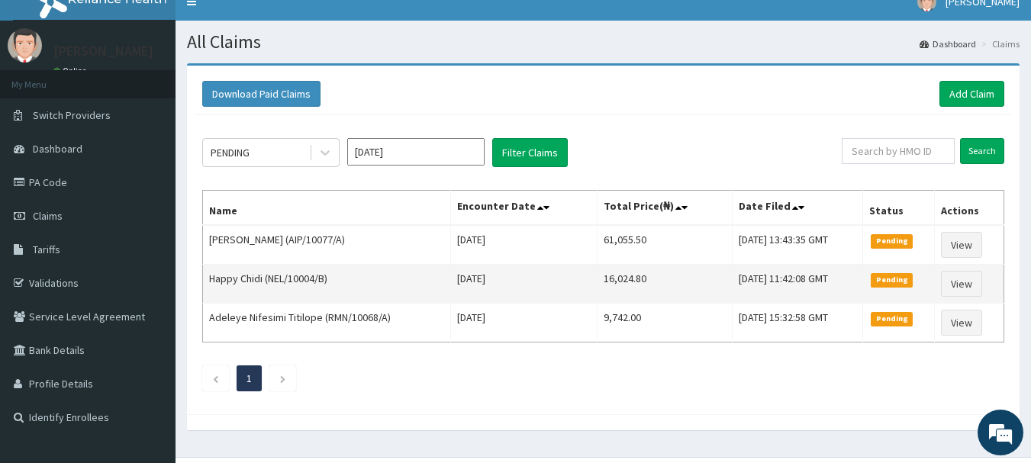
scroll to position [0, 0]
